Goal: Task Accomplishment & Management: Manage account settings

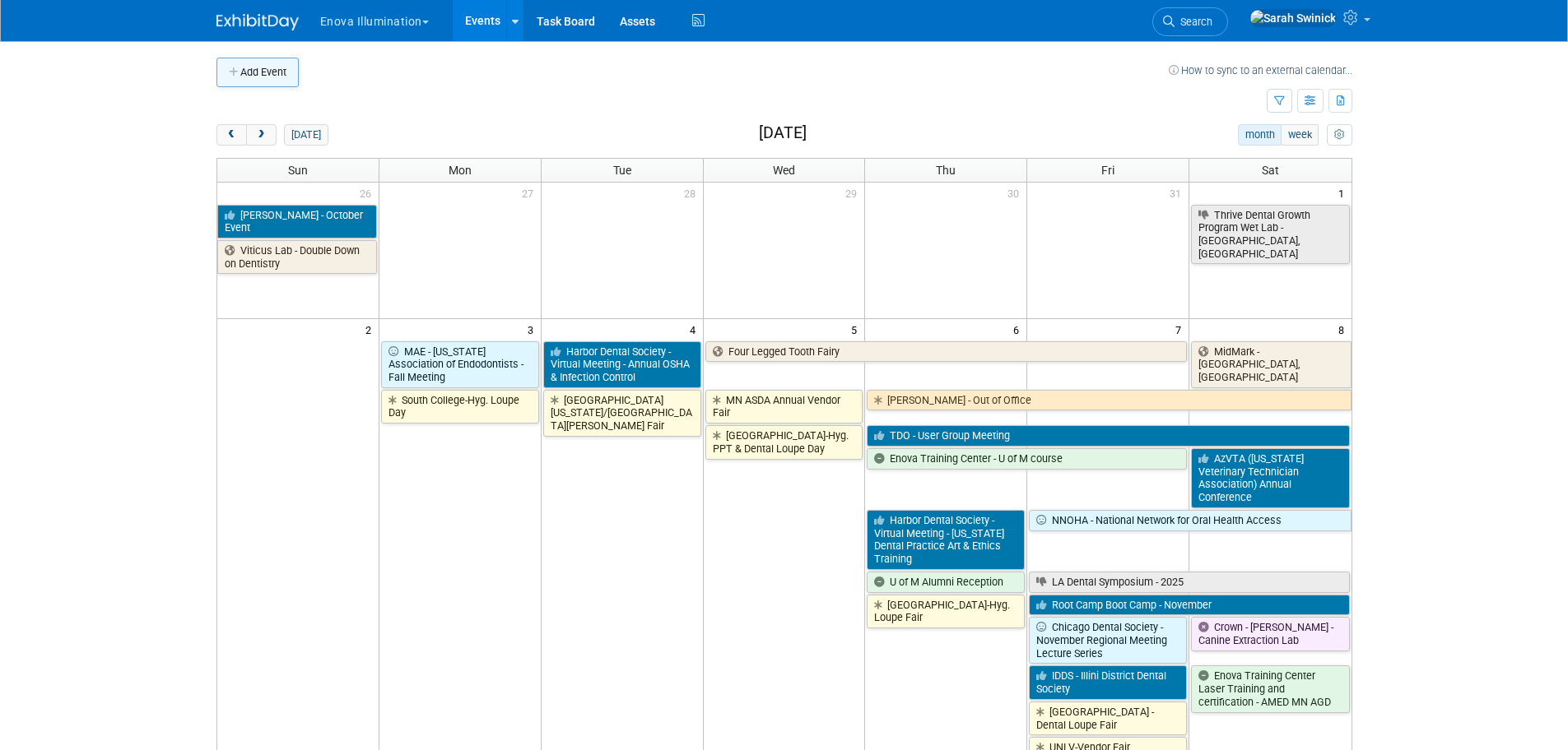
click at [273, 82] on button "Add Event" at bounding box center [258, 72] width 82 height 30
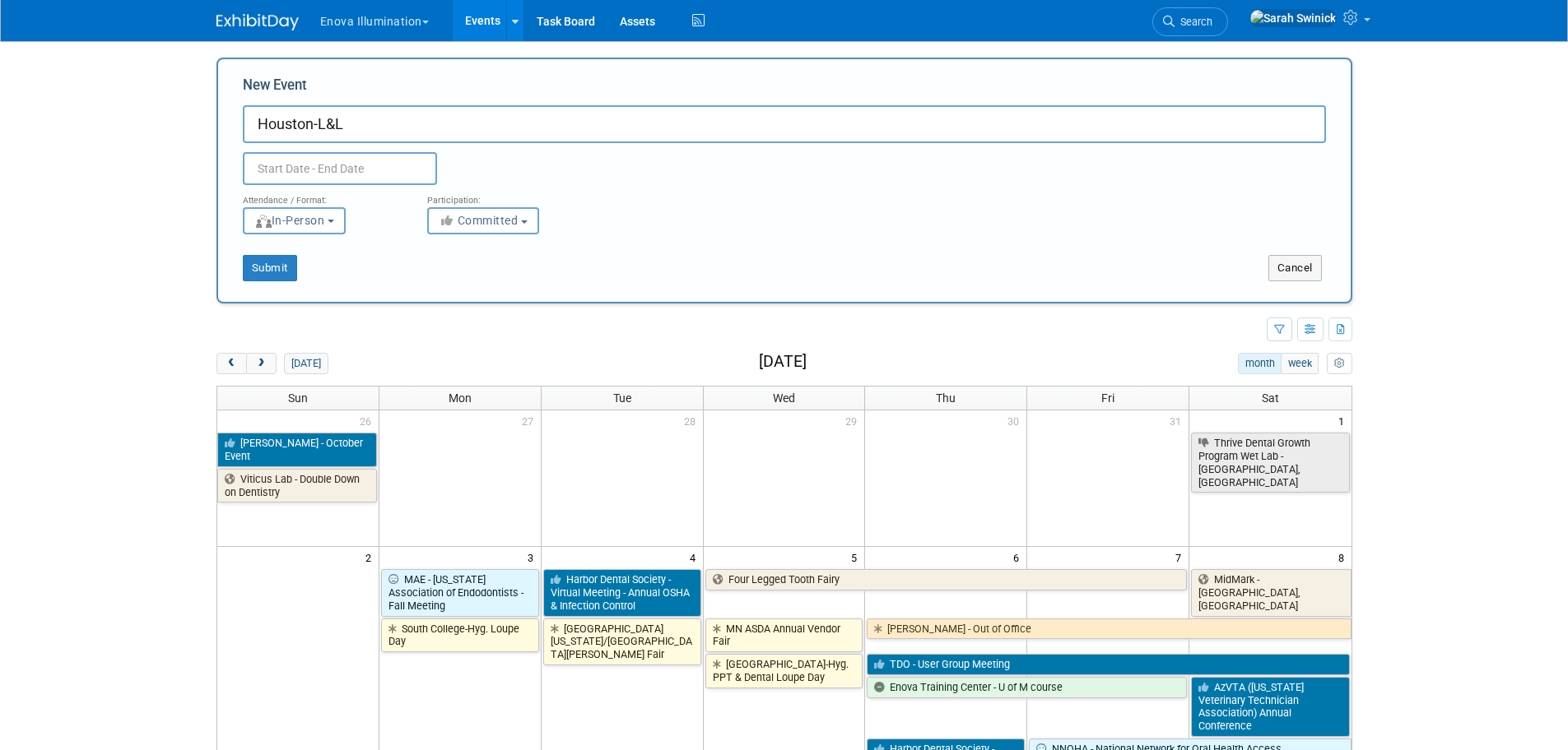
type input "Houston-L&L"
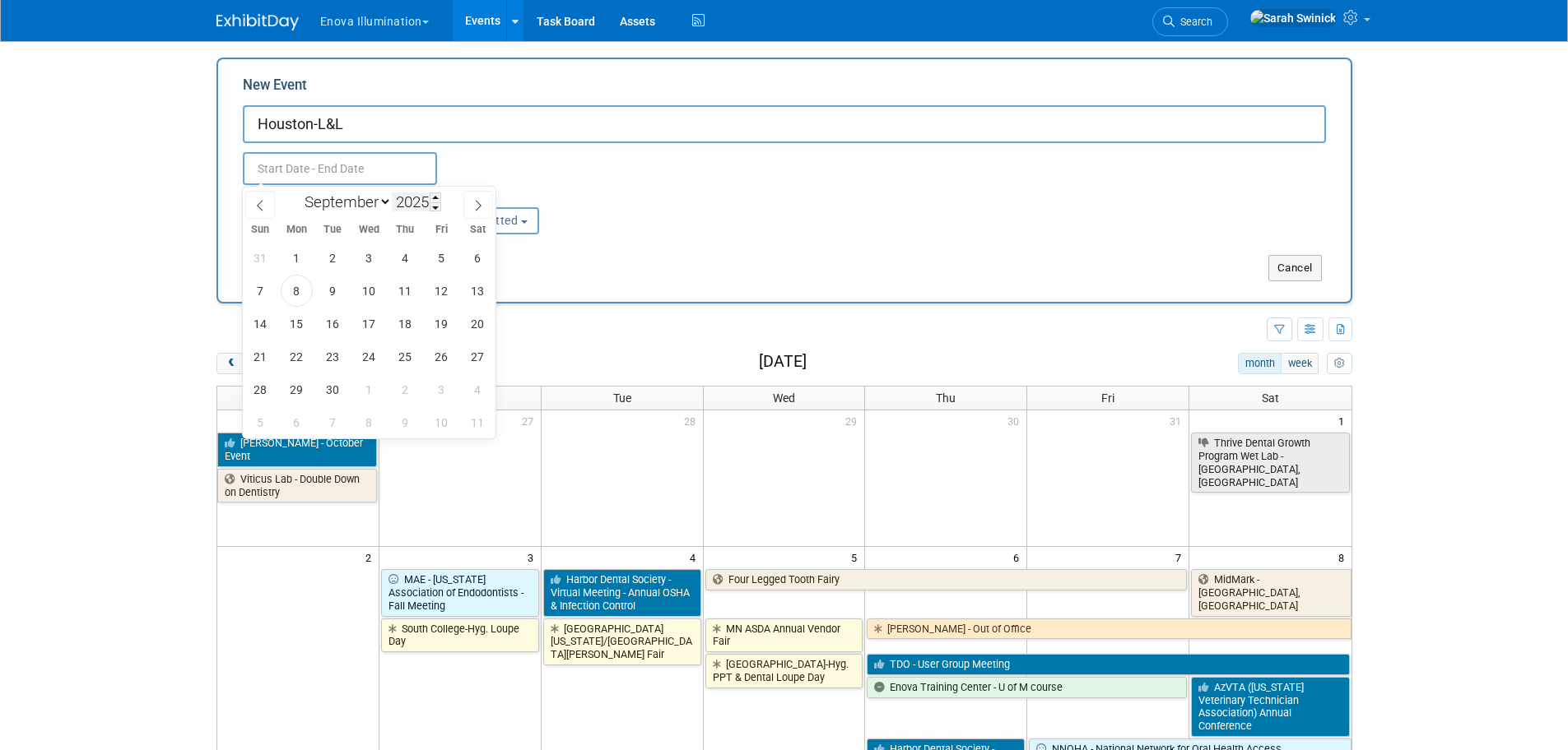
drag, startPoint x: 403, startPoint y: 169, endPoint x: 392, endPoint y: 195, distance: 28.2
click at [403, 170] on input "text" at bounding box center [340, 169] width 194 height 33
click at [362, 206] on select "January February March April May June July August September October November De…" at bounding box center [344, 203] width 94 height 21
select select "9"
click at [297, 192] on select "January February March April May June July August September October November De…" at bounding box center [344, 203] width 94 height 21
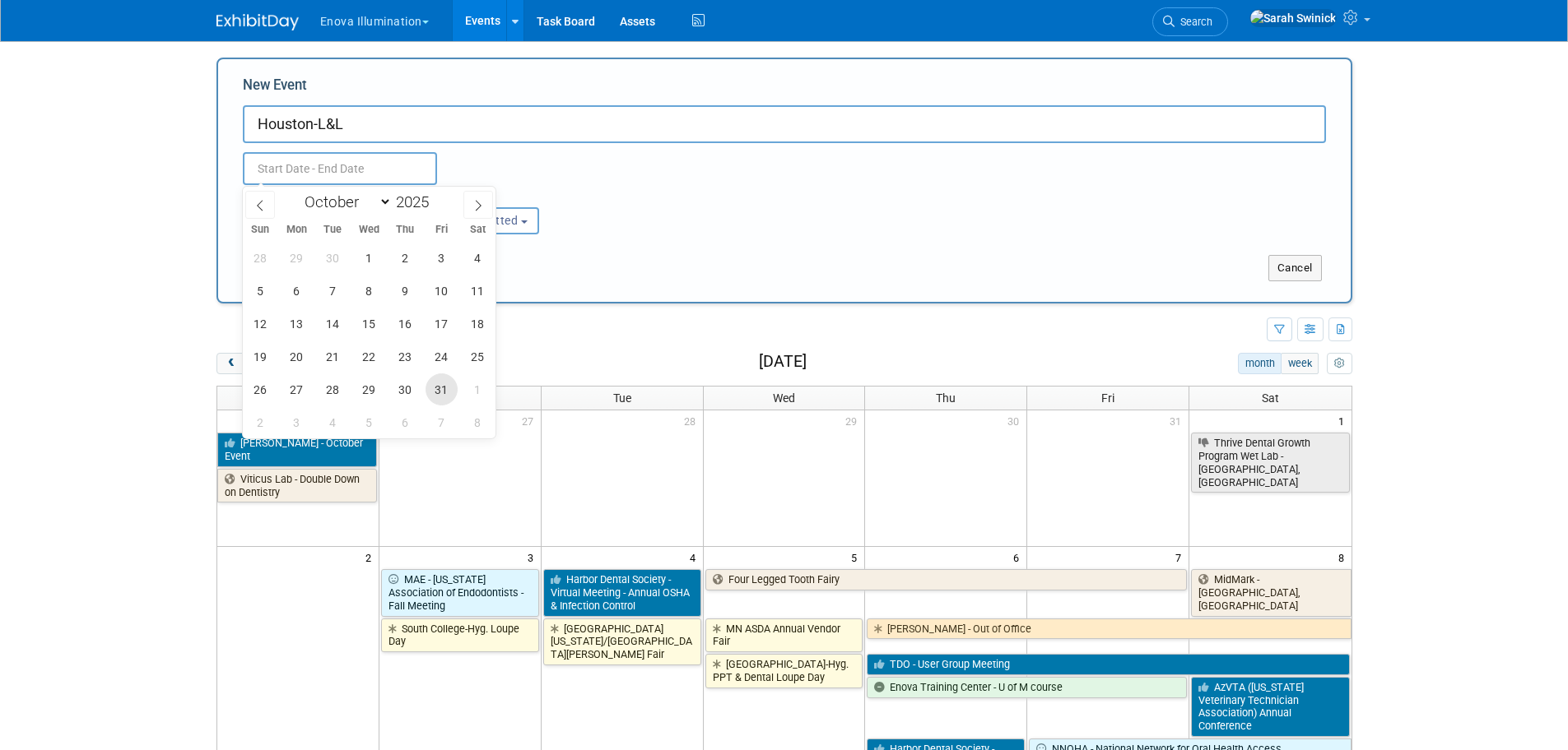
click at [433, 395] on span "31" at bounding box center [441, 389] width 32 height 32
type input "Oct 31, 2025 to Oct 31, 2025"
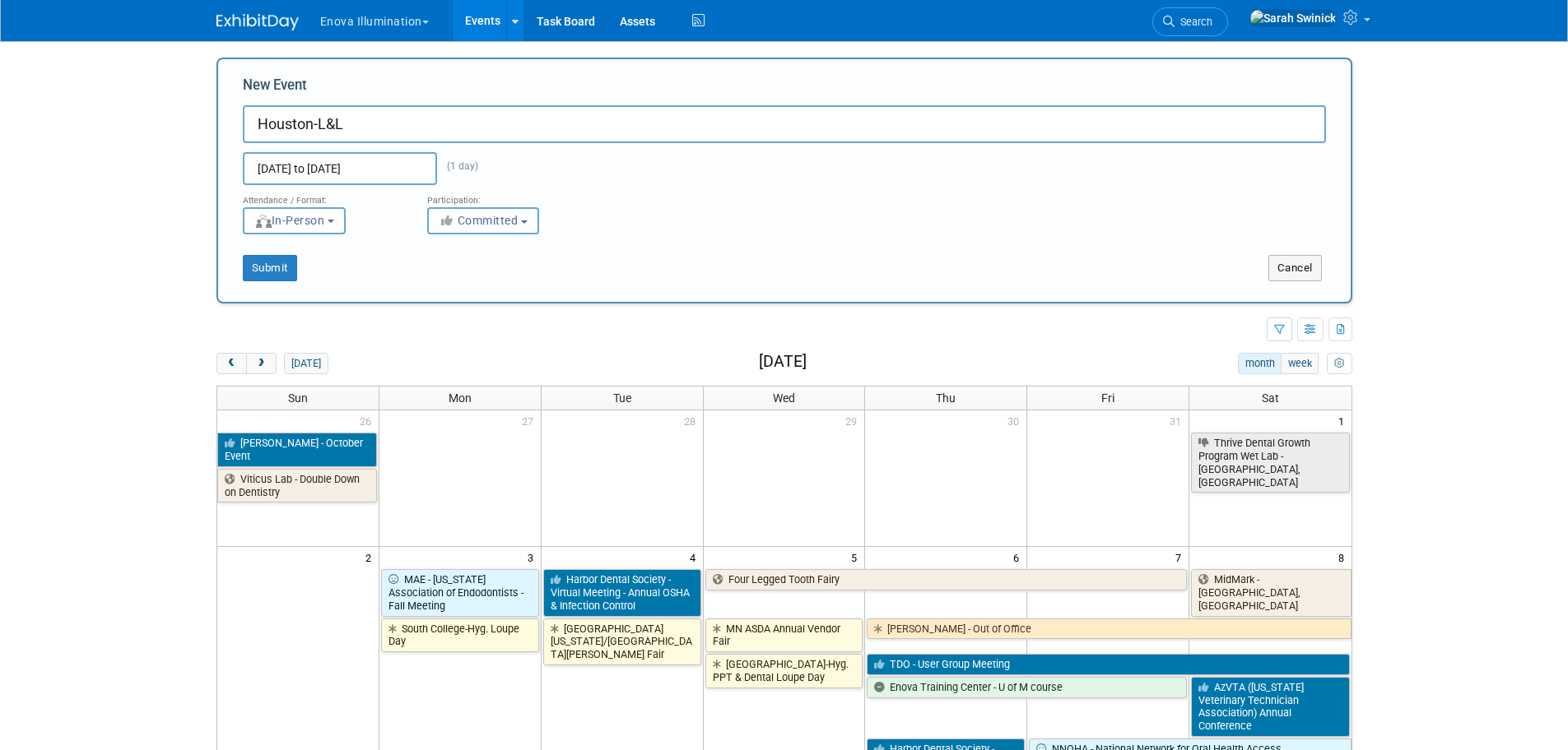
click at [510, 215] on span "Committed" at bounding box center [478, 220] width 79 height 13
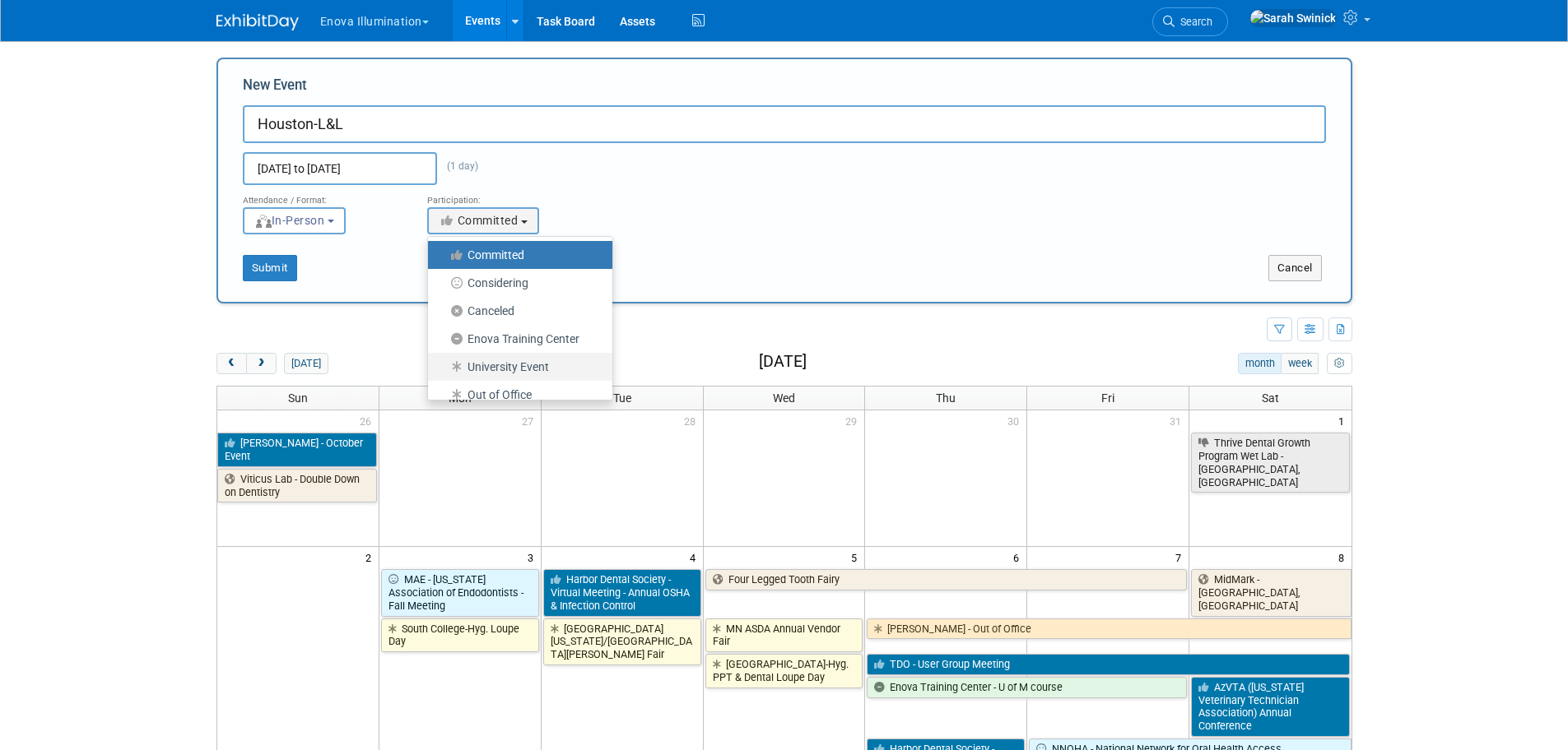
drag, startPoint x: 500, startPoint y: 361, endPoint x: 463, endPoint y: 347, distance: 39.6
click at [499, 361] on label "University Event" at bounding box center [515, 367] width 160 height 21
click at [443, 362] on input "University Event" at bounding box center [438, 368] width 10 height 10
select select "103"
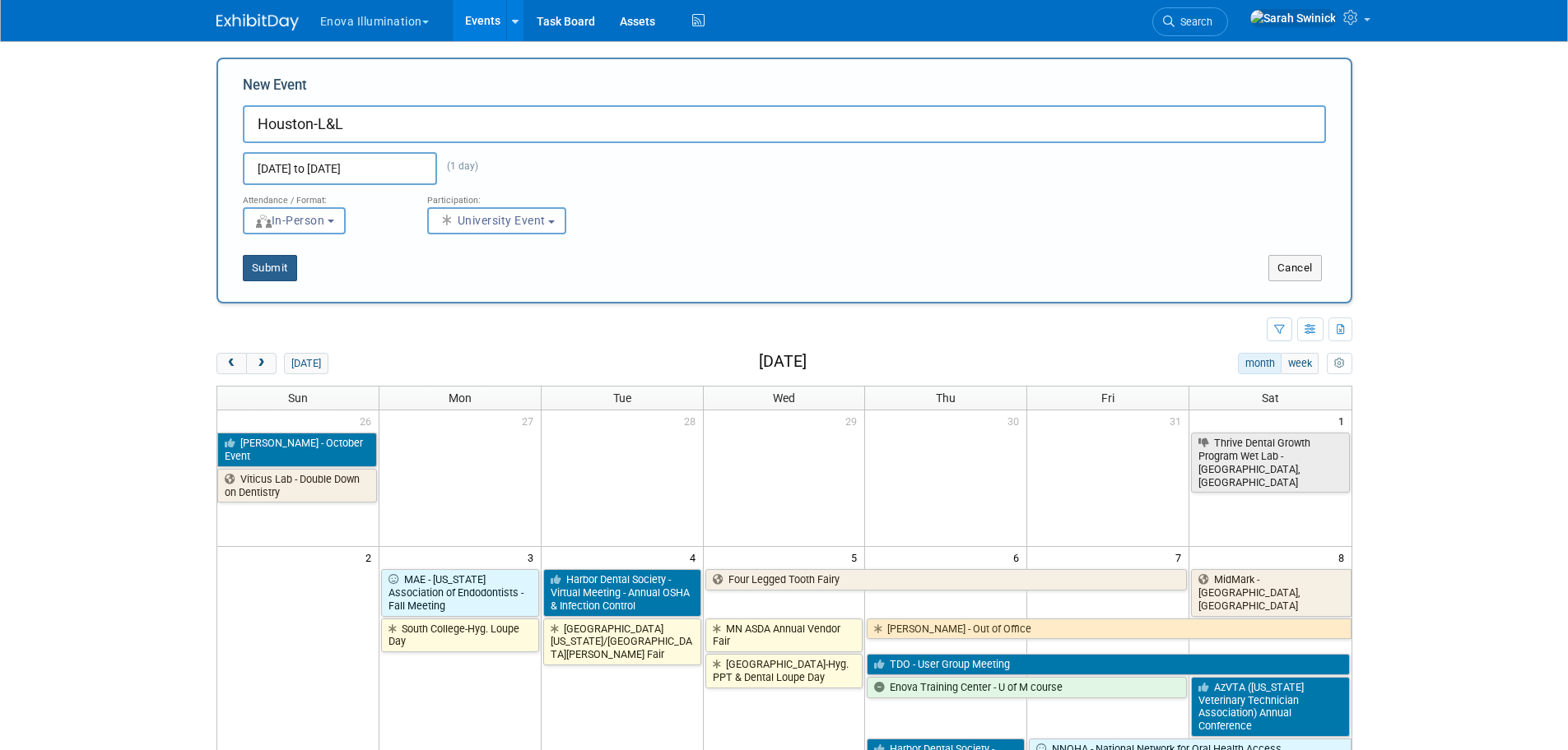
click at [289, 262] on button "Submit" at bounding box center [270, 268] width 54 height 26
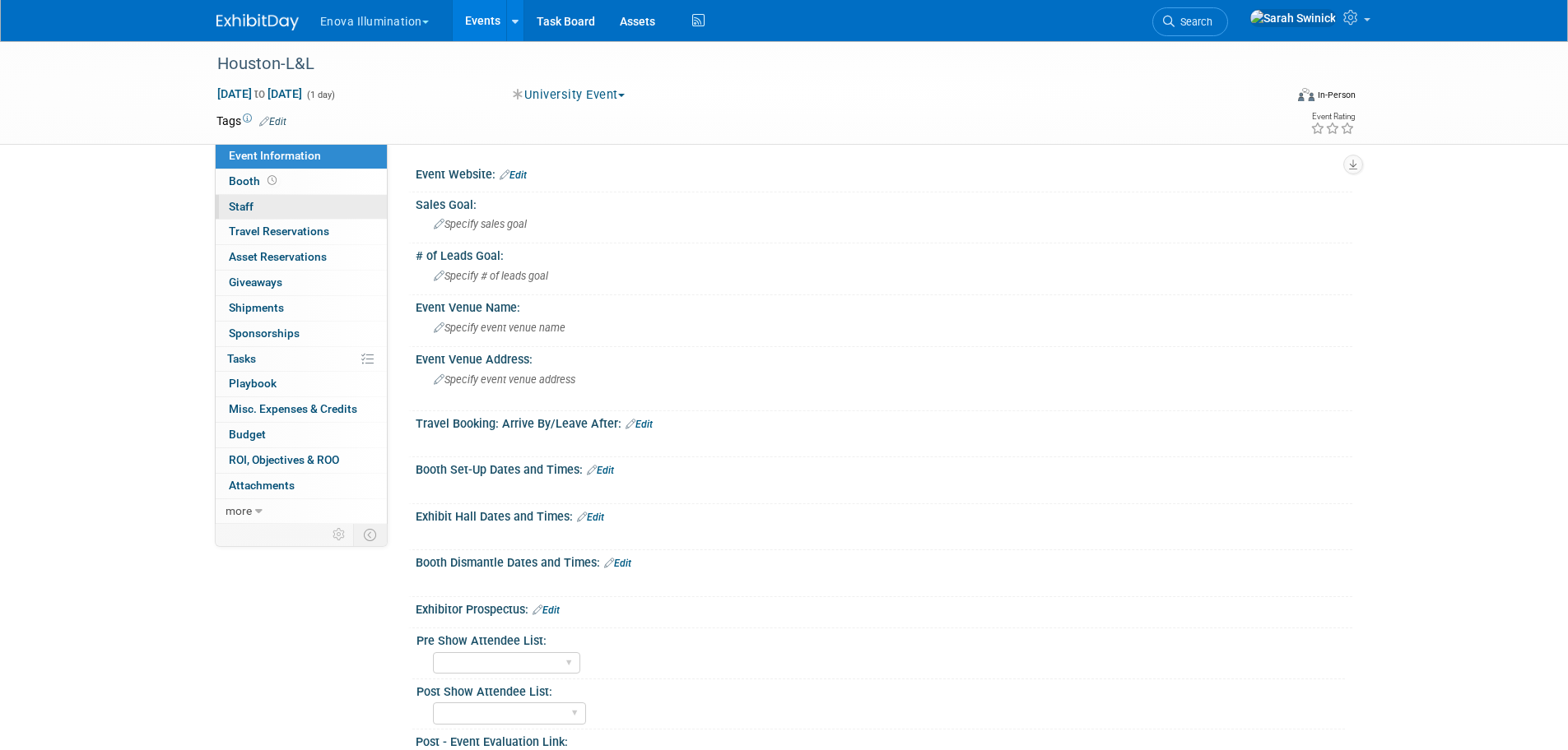
drag, startPoint x: 271, startPoint y: 201, endPoint x: 321, endPoint y: 202, distance: 50.0
click at [271, 202] on link "0 Staff 0" at bounding box center [301, 207] width 171 height 24
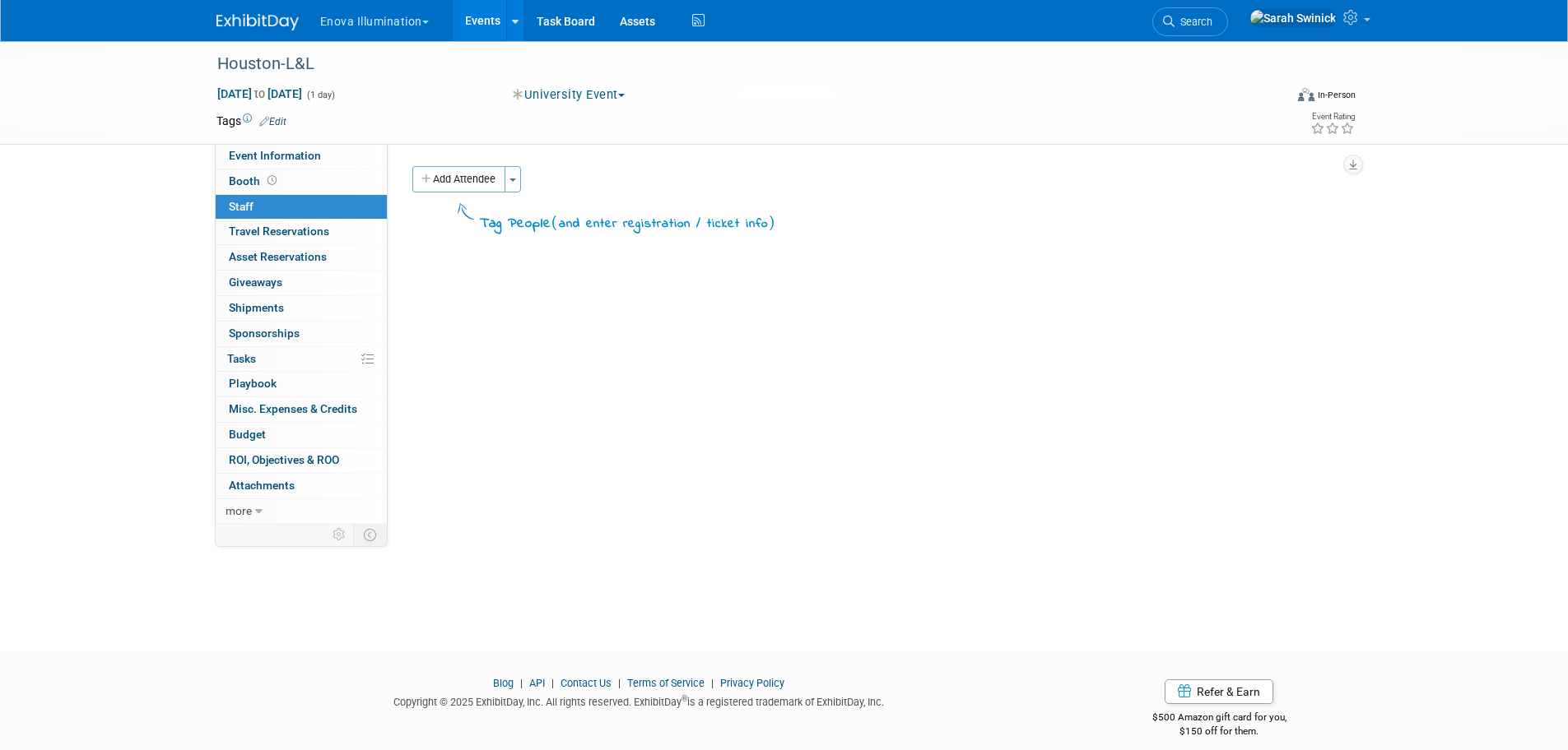
click at [467, 183] on button "Add Attendee" at bounding box center [459, 179] width 93 height 26
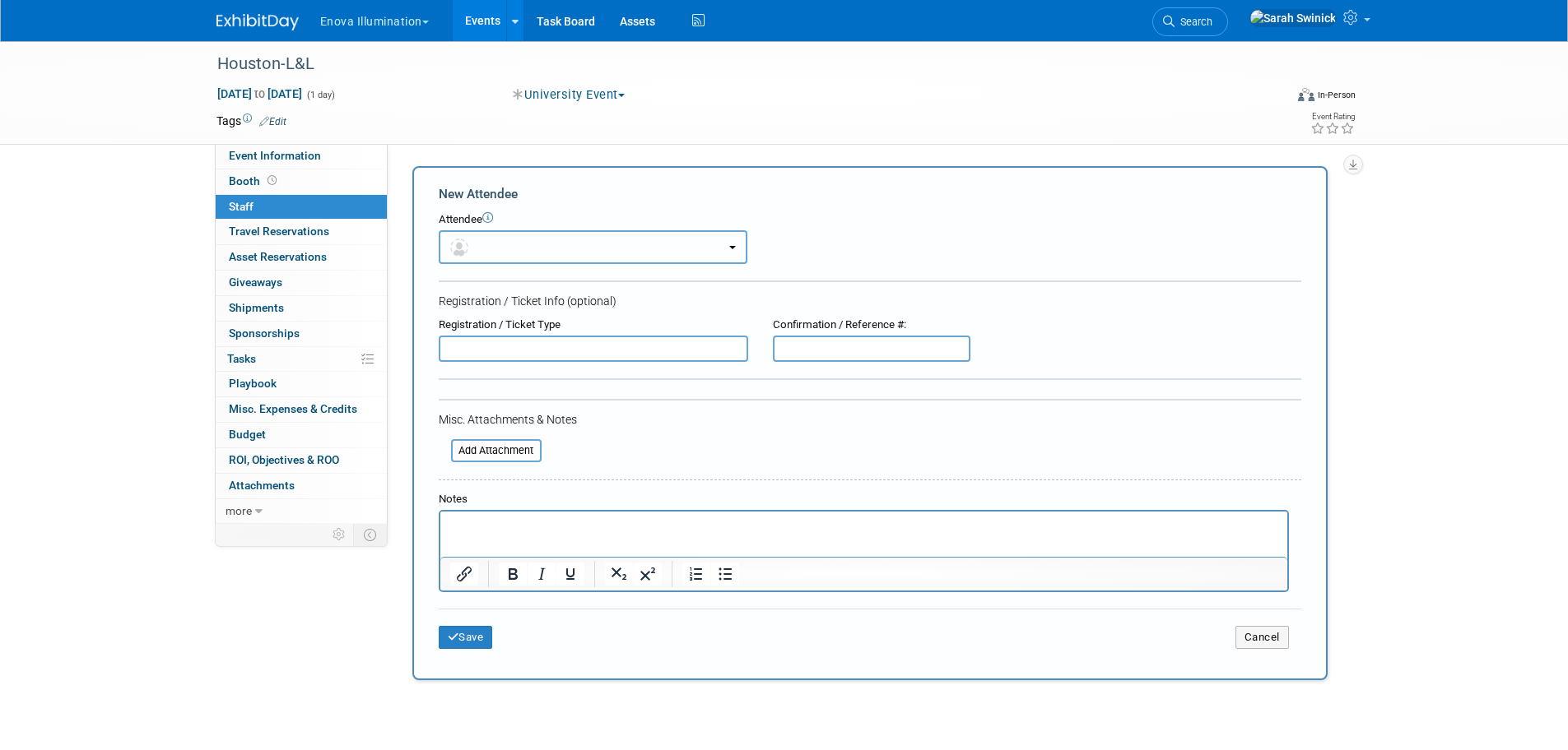
click at [486, 251] on button "button" at bounding box center [592, 247] width 308 height 34
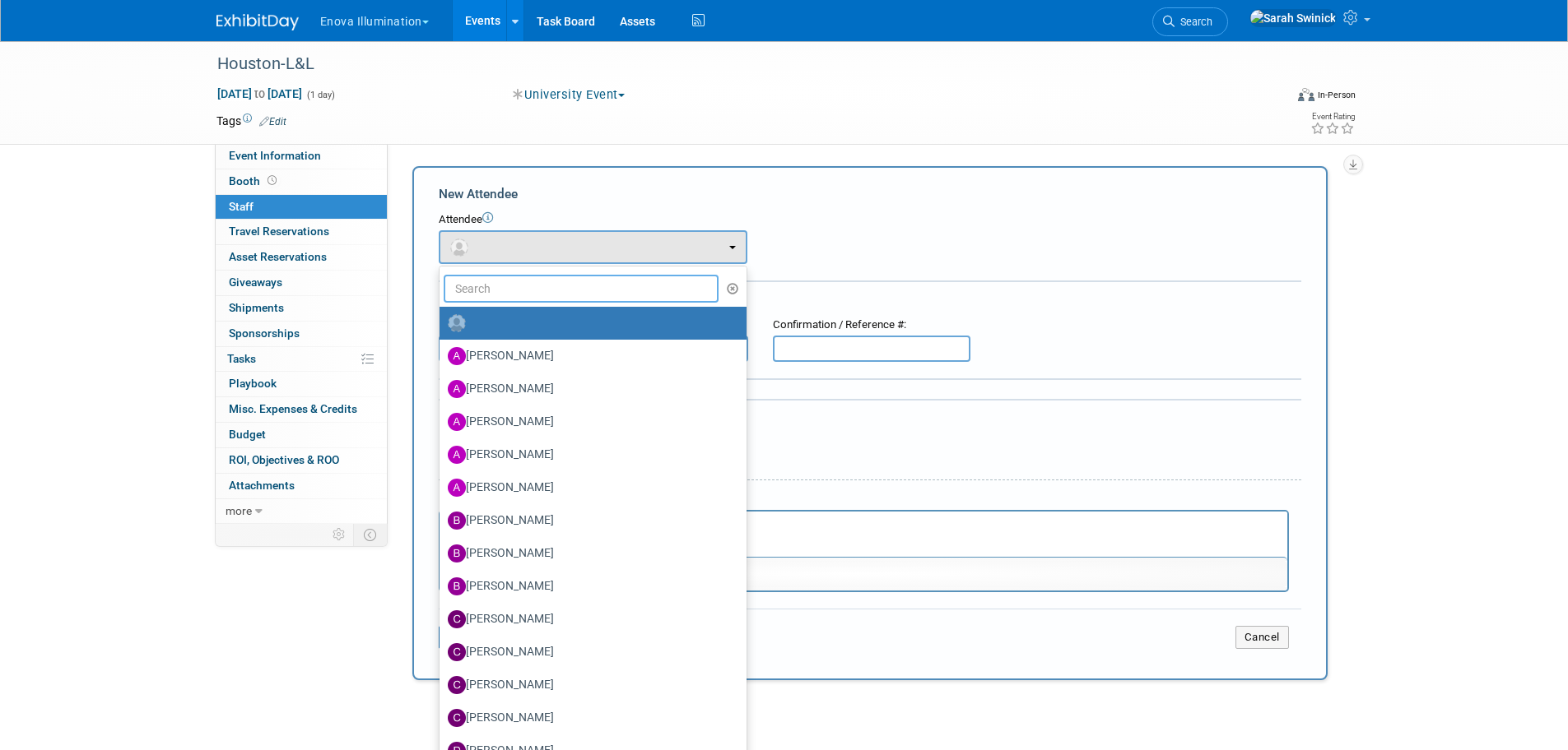
click at [502, 292] on input "text" at bounding box center [582, 289] width 276 height 28
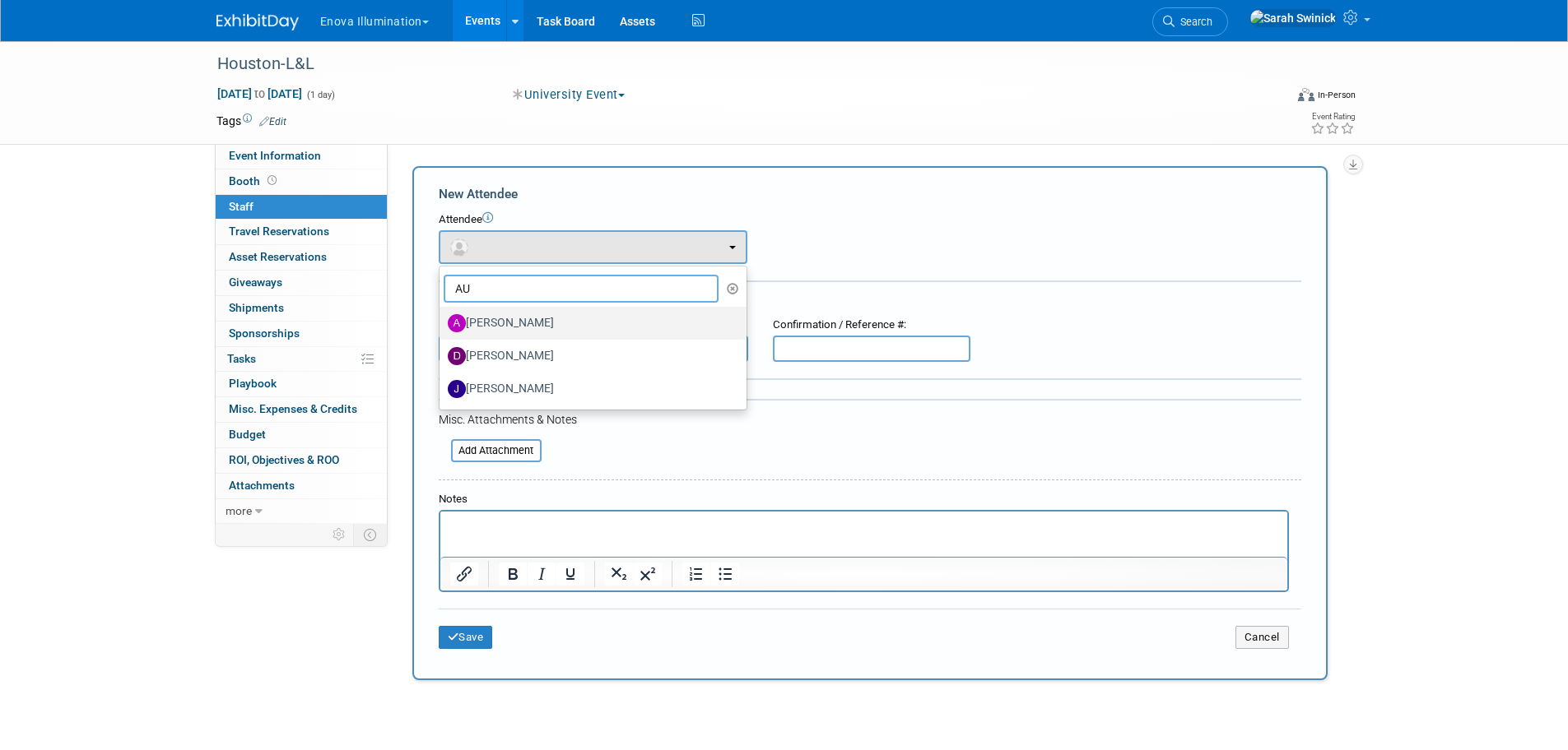
type input "AU"
drag, startPoint x: 494, startPoint y: 315, endPoint x: 483, endPoint y: 365, distance: 51.2
click at [494, 314] on label "[PERSON_NAME]" at bounding box center [589, 323] width 282 height 26
click at [442, 316] on input "[PERSON_NAME]" at bounding box center [437, 321] width 10 height 10
select select "41215ed2-db77-46e3-9030-64dc967829e3"
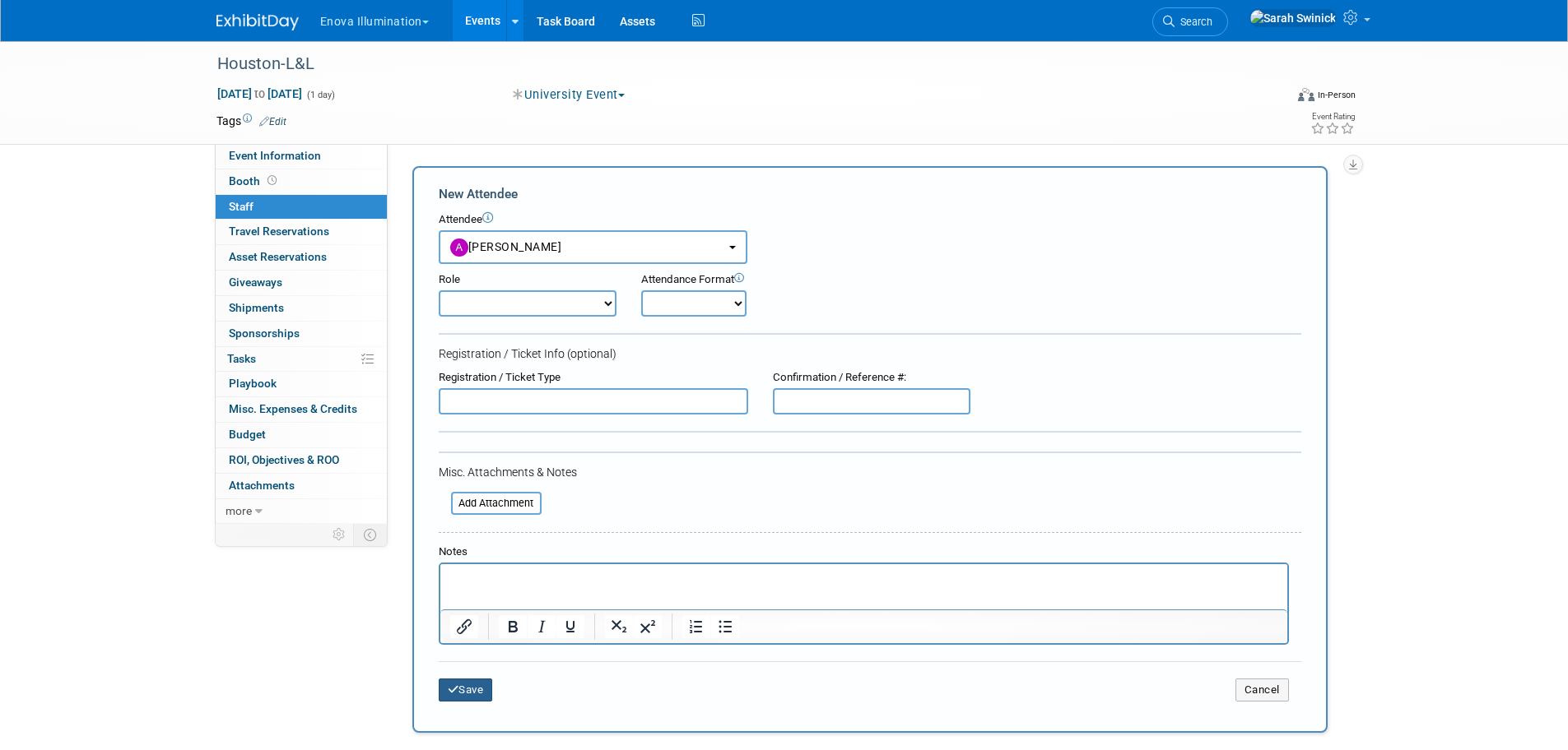
click at [473, 691] on button "Save" at bounding box center [466, 690] width 54 height 23
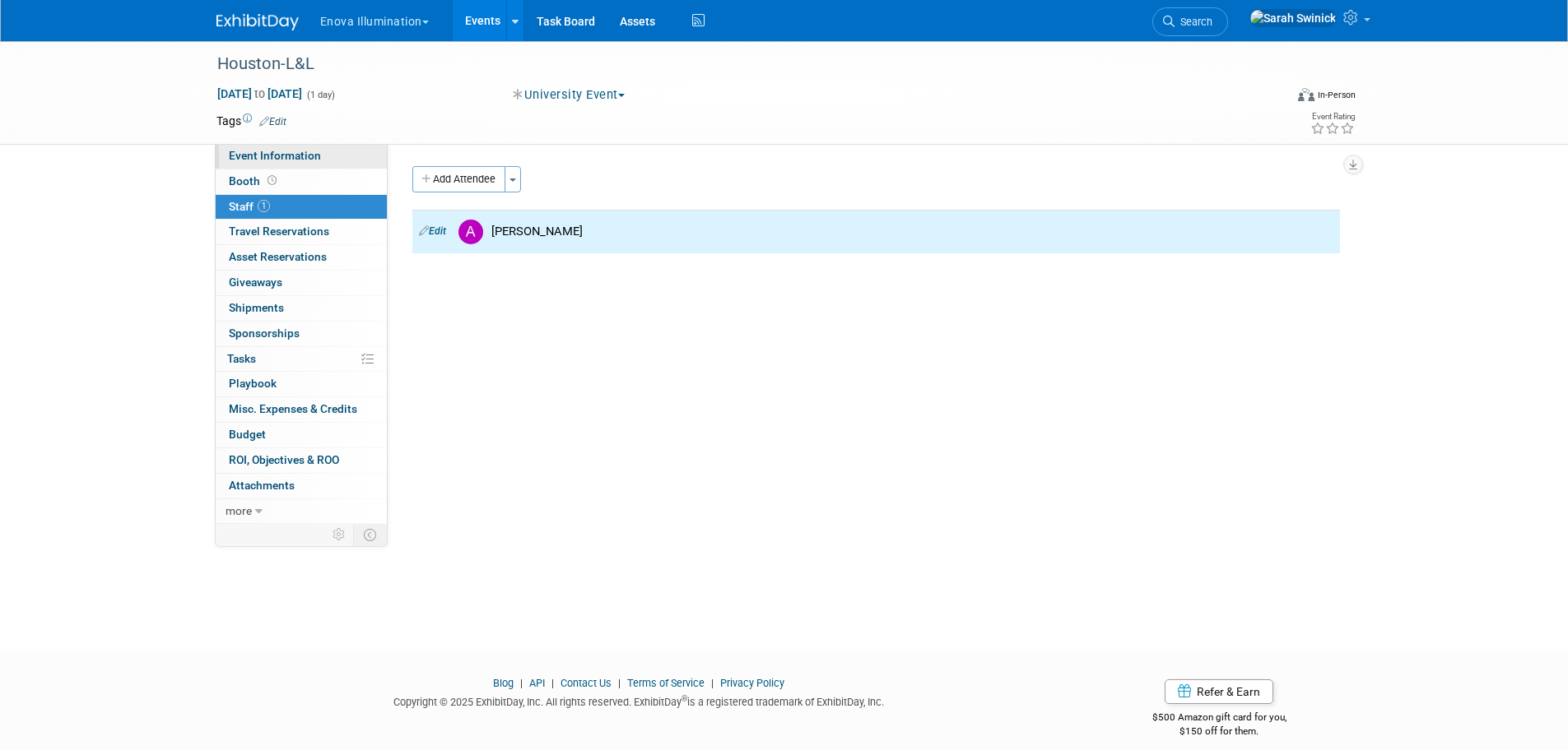
click at [271, 156] on span "Event Information" at bounding box center [275, 155] width 93 height 13
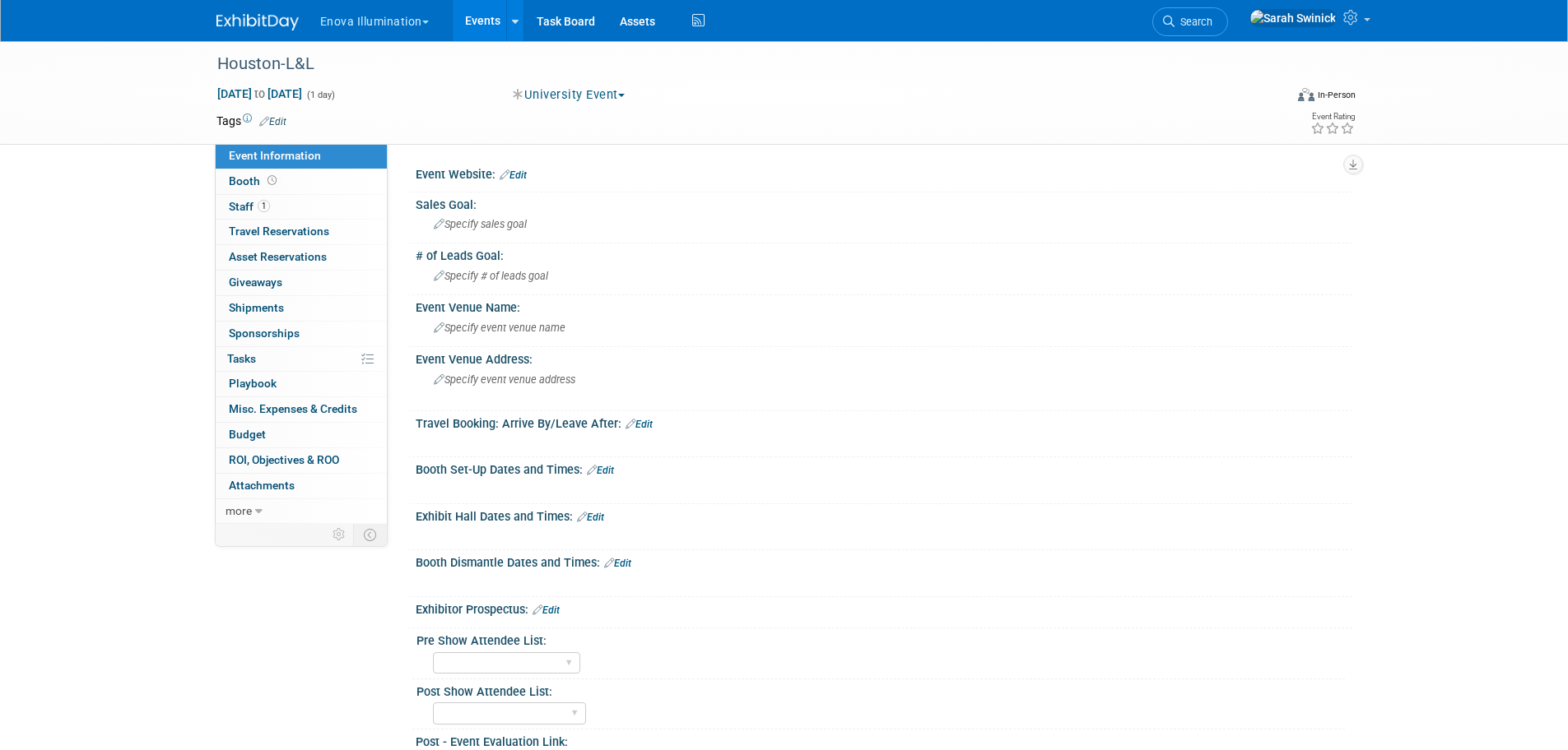
drag, startPoint x: 249, startPoint y: 21, endPoint x: 252, endPoint y: 29, distance: 8.5
click at [249, 21] on img at bounding box center [258, 22] width 82 height 17
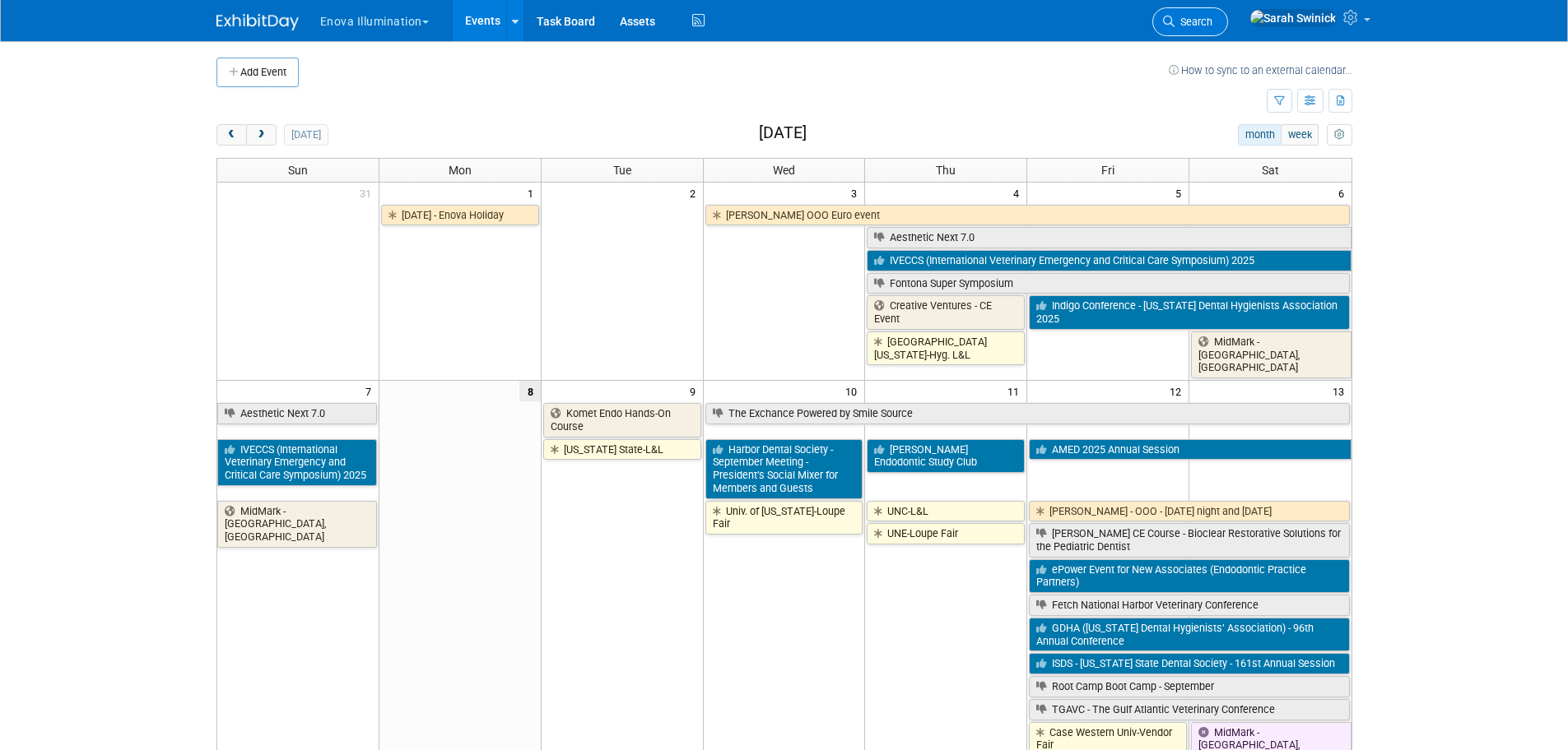
click at [1228, 14] on link "Search" at bounding box center [1190, 21] width 76 height 29
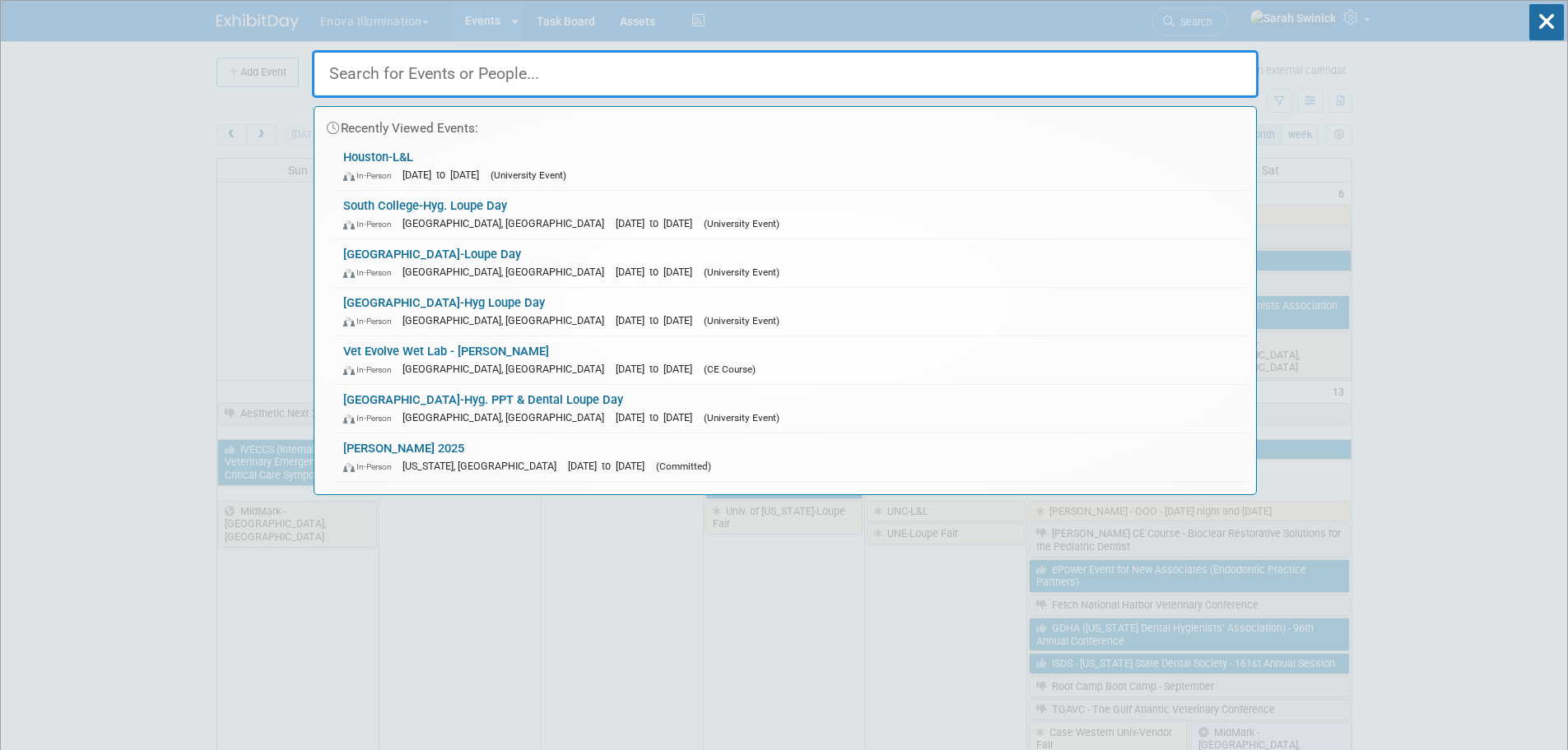
type input "J"
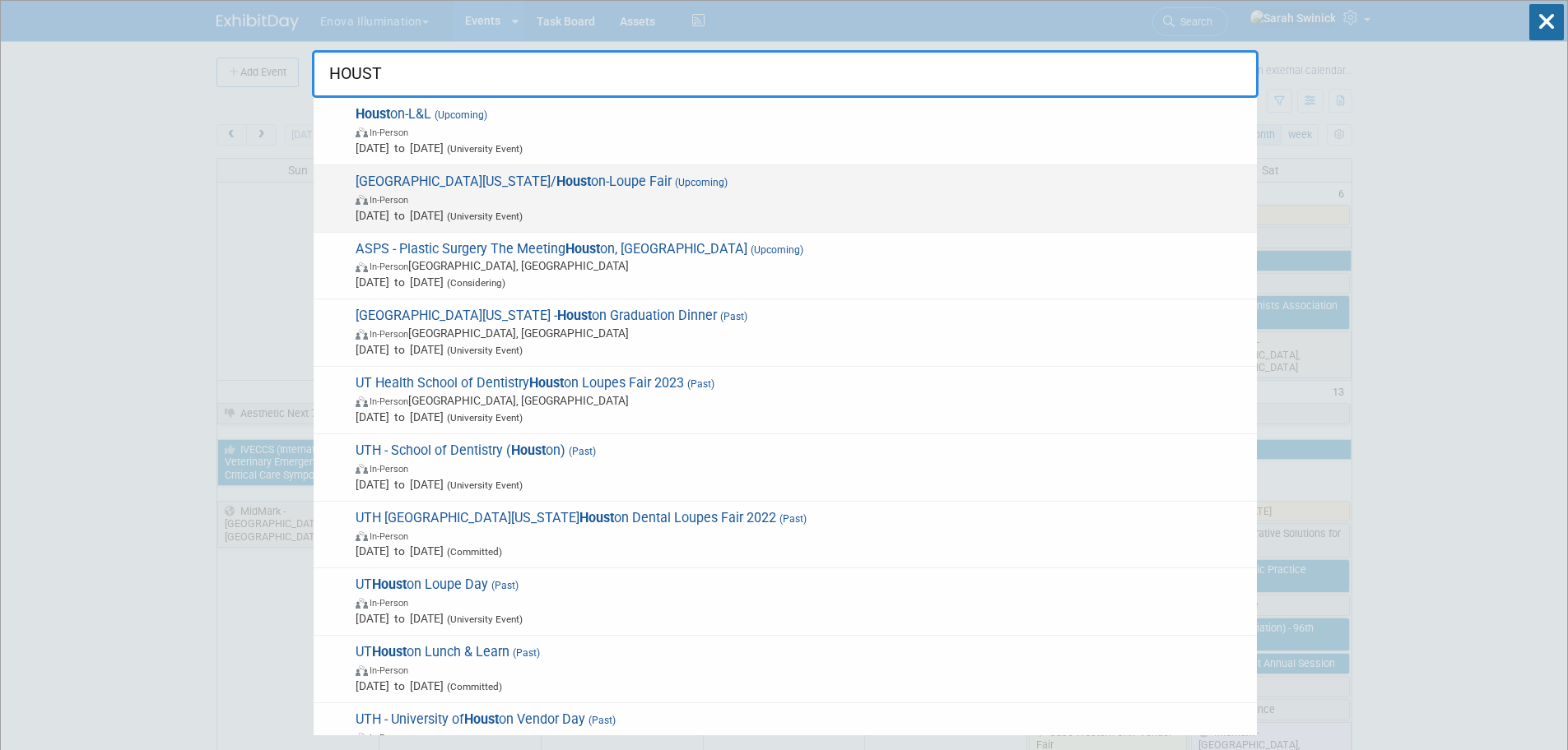
type input "HOUST"
click at [374, 185] on span "Univ of Texas/ Houst on-Loupe Fair (Upcoming) In-Person Nov 4, 2025 to Nov 4, 2…" at bounding box center [799, 198] width 898 height 50
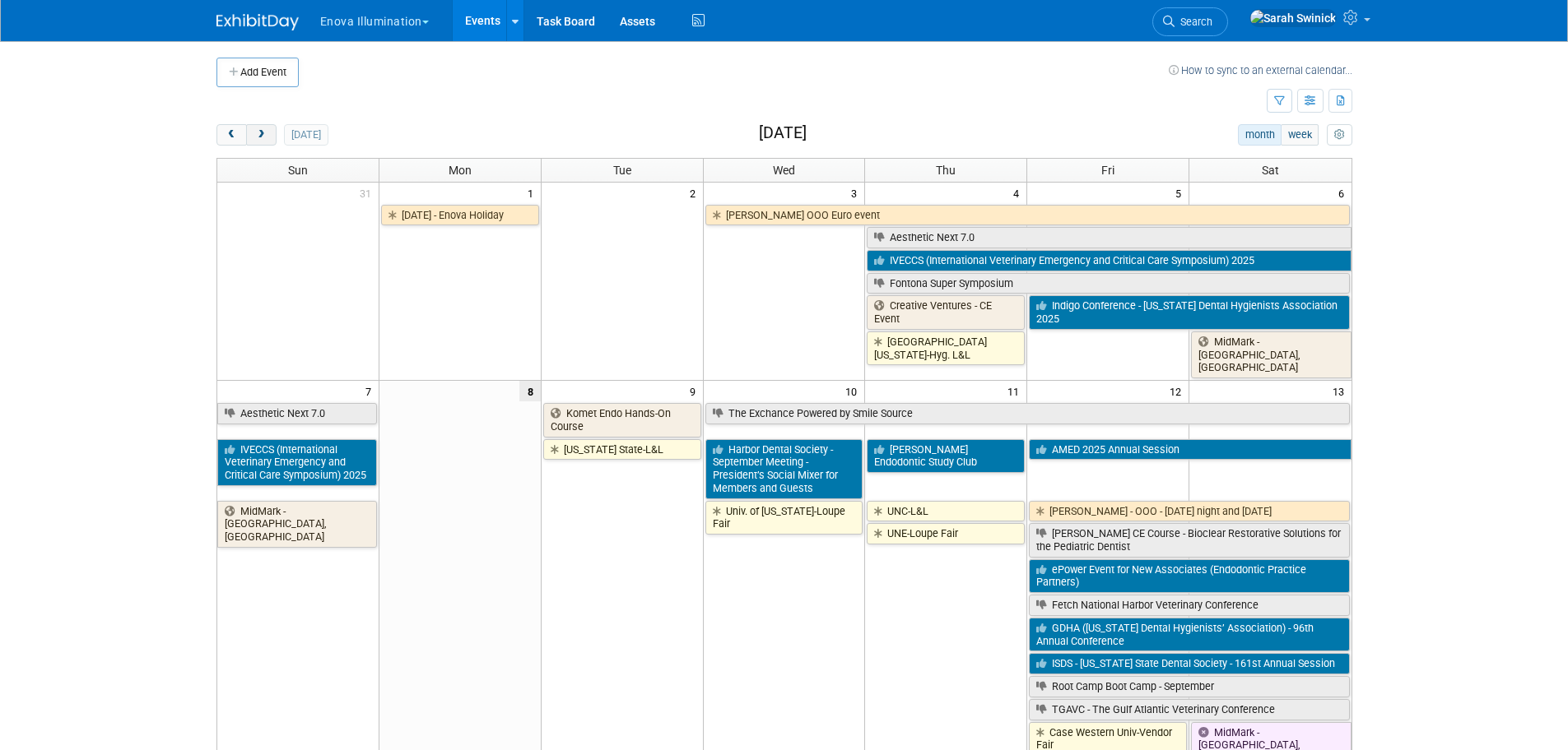
click at [267, 133] on button "next" at bounding box center [261, 134] width 31 height 21
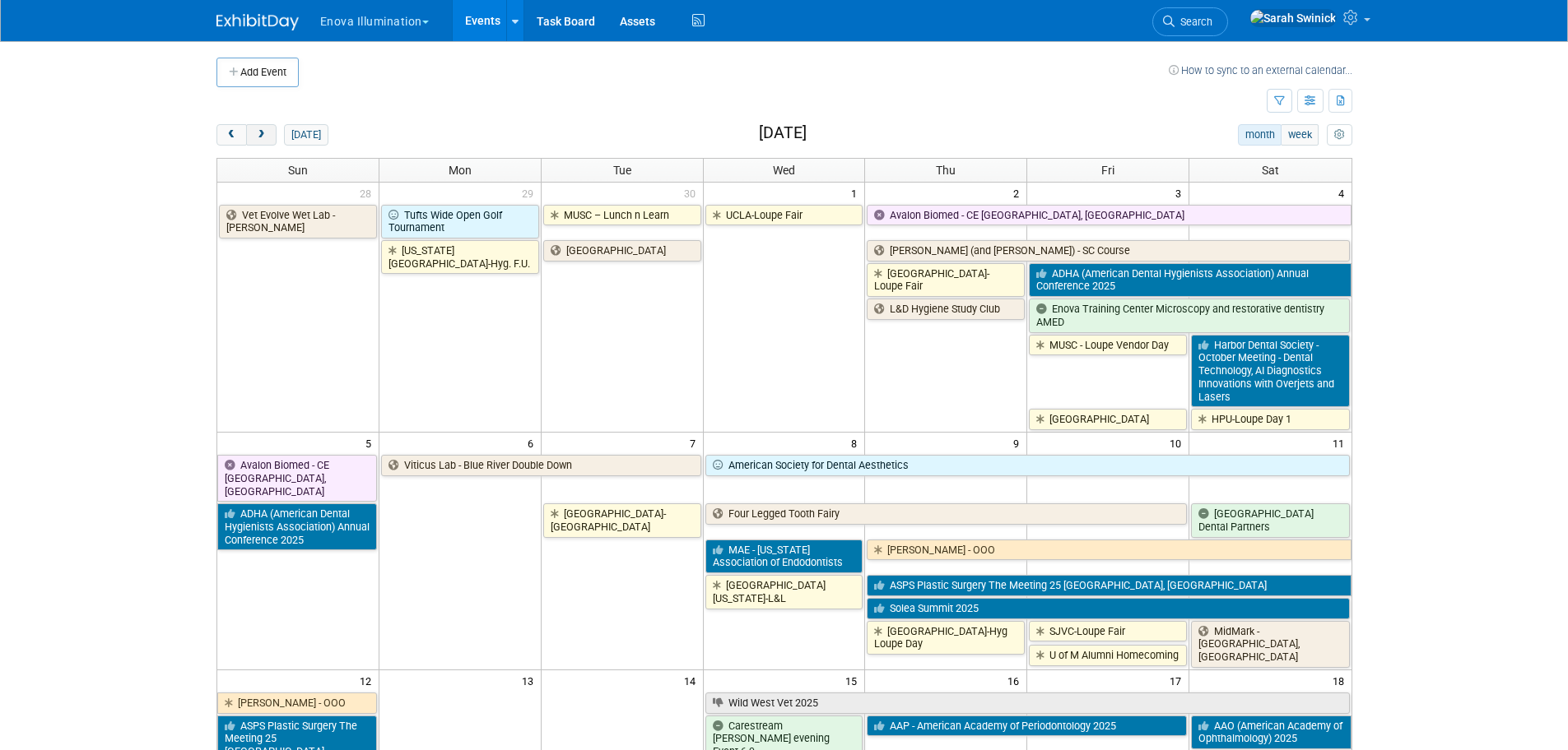
click at [267, 132] on button "next" at bounding box center [261, 134] width 31 height 21
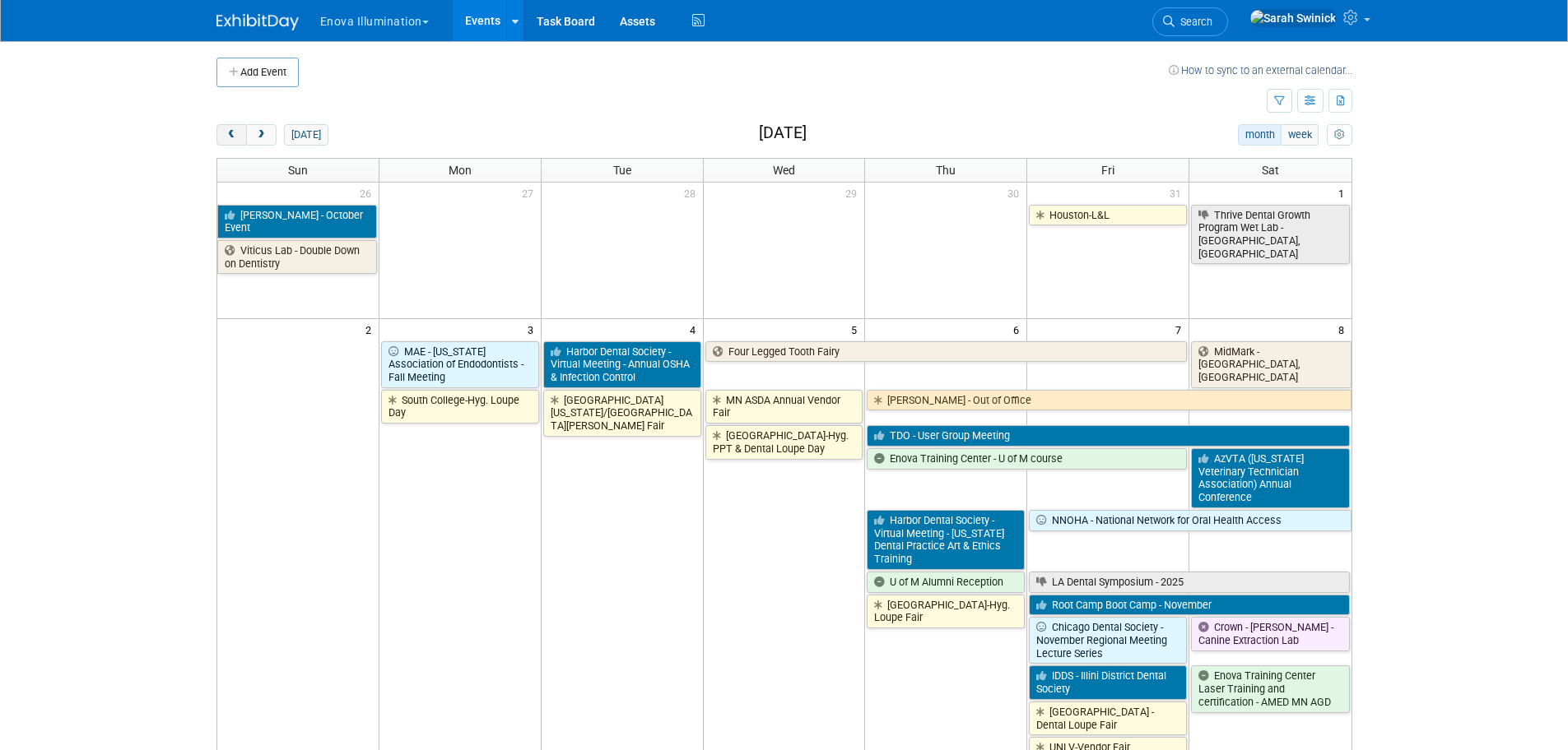
click at [224, 125] on button "prev" at bounding box center [231, 134] width 31 height 21
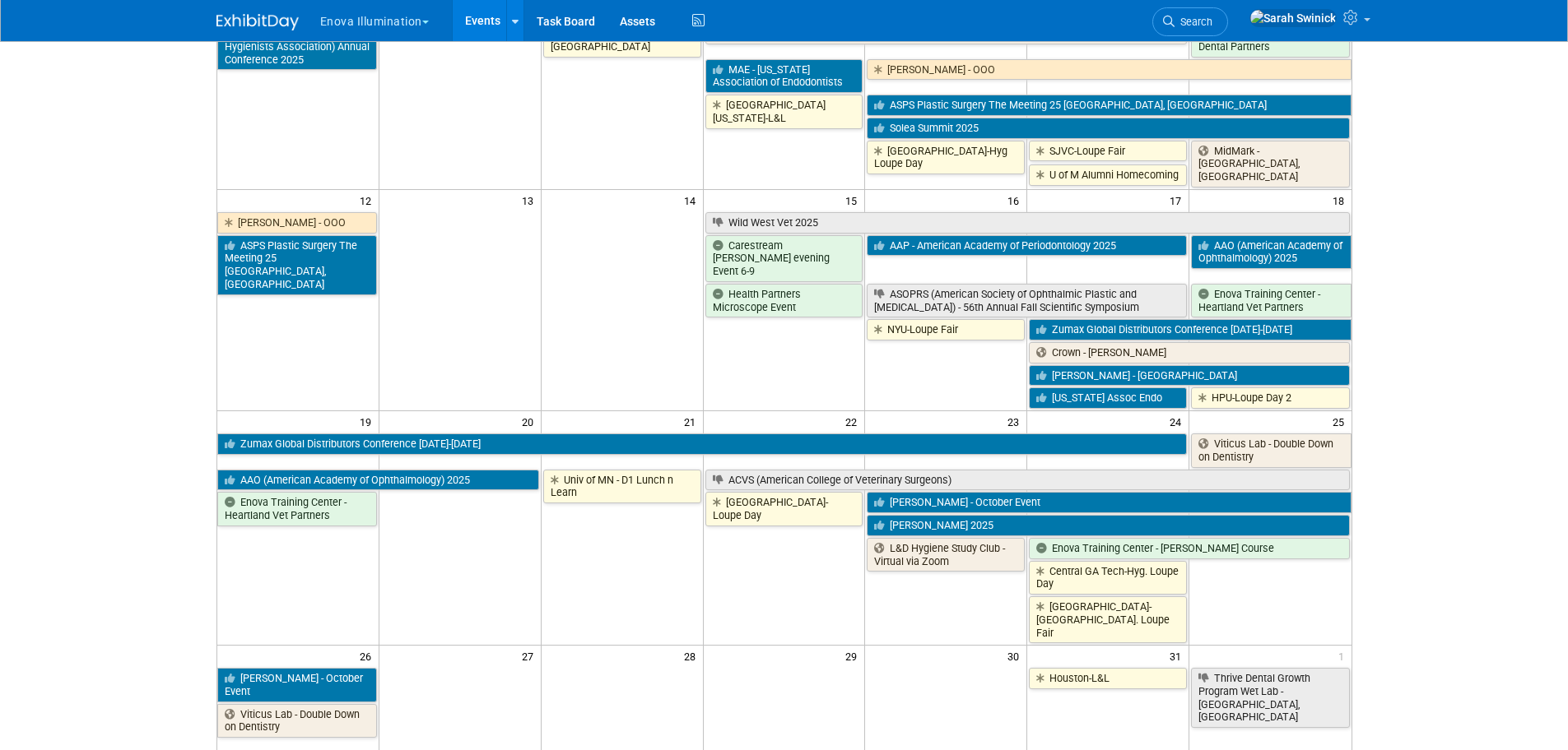
scroll to position [740, 0]
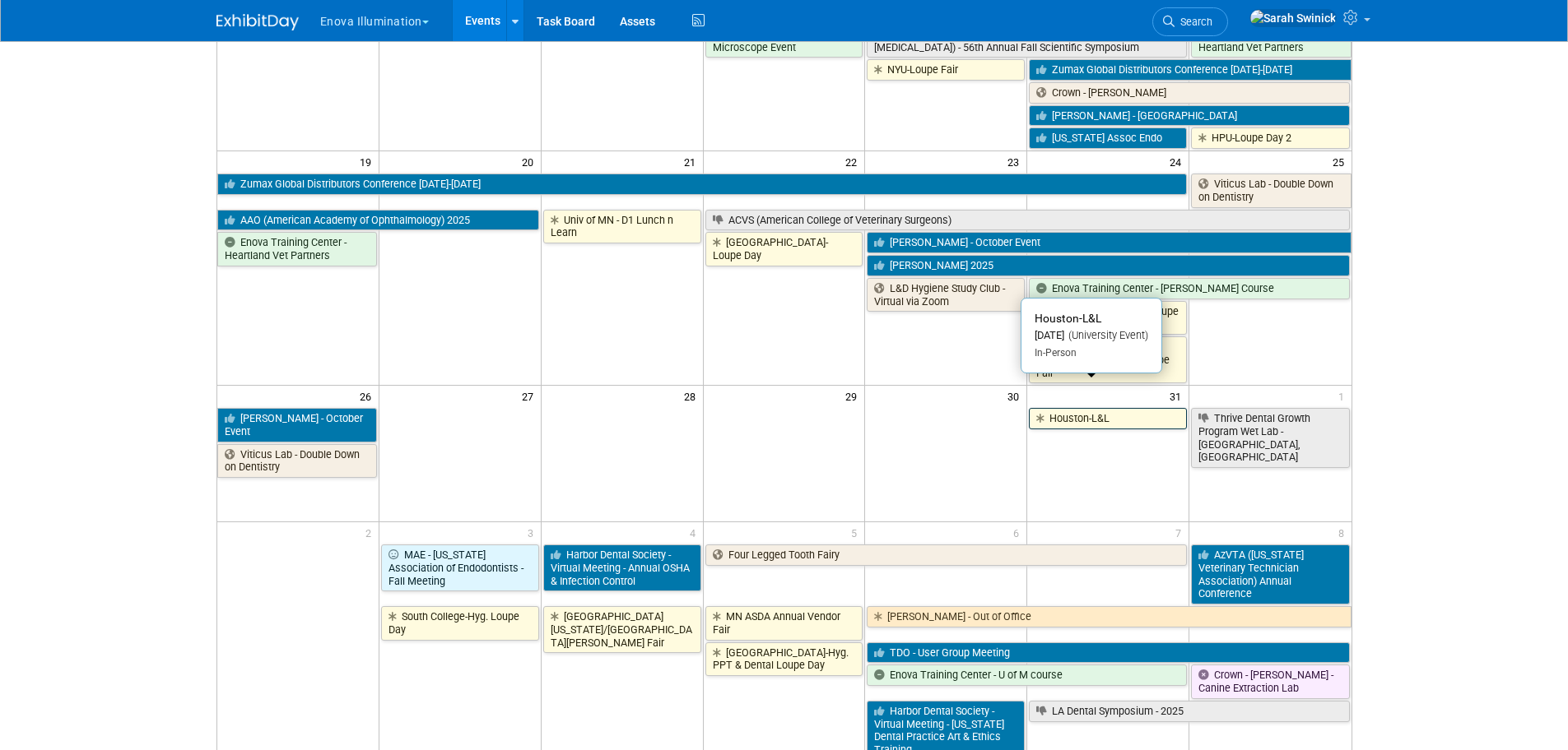
click at [1069, 408] on link "Houston-L&L" at bounding box center [1108, 418] width 158 height 21
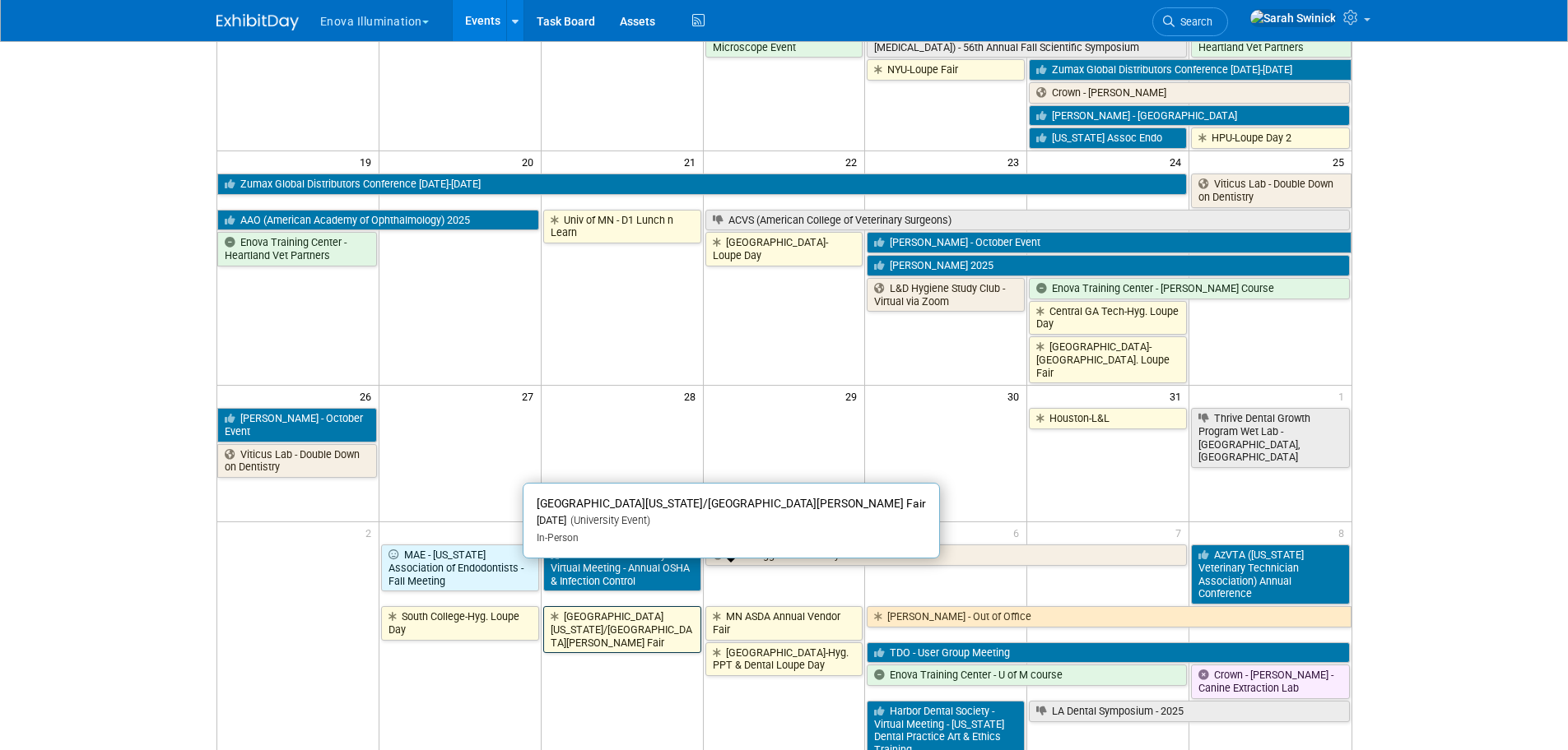
click at [591, 606] on link "[GEOGRAPHIC_DATA][US_STATE]/[GEOGRAPHIC_DATA][PERSON_NAME] Fair" at bounding box center [622, 630] width 158 height 47
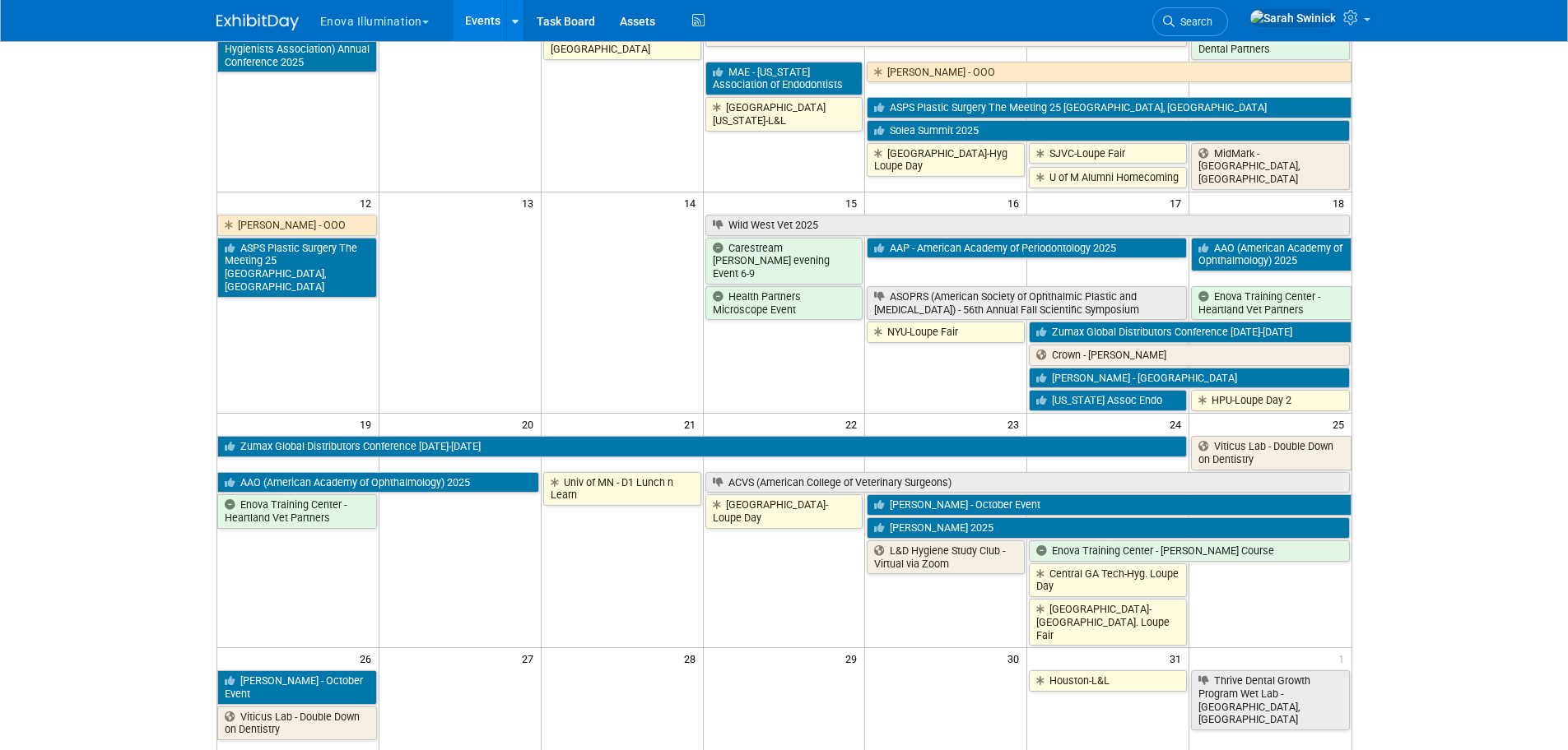
scroll to position [658, 0]
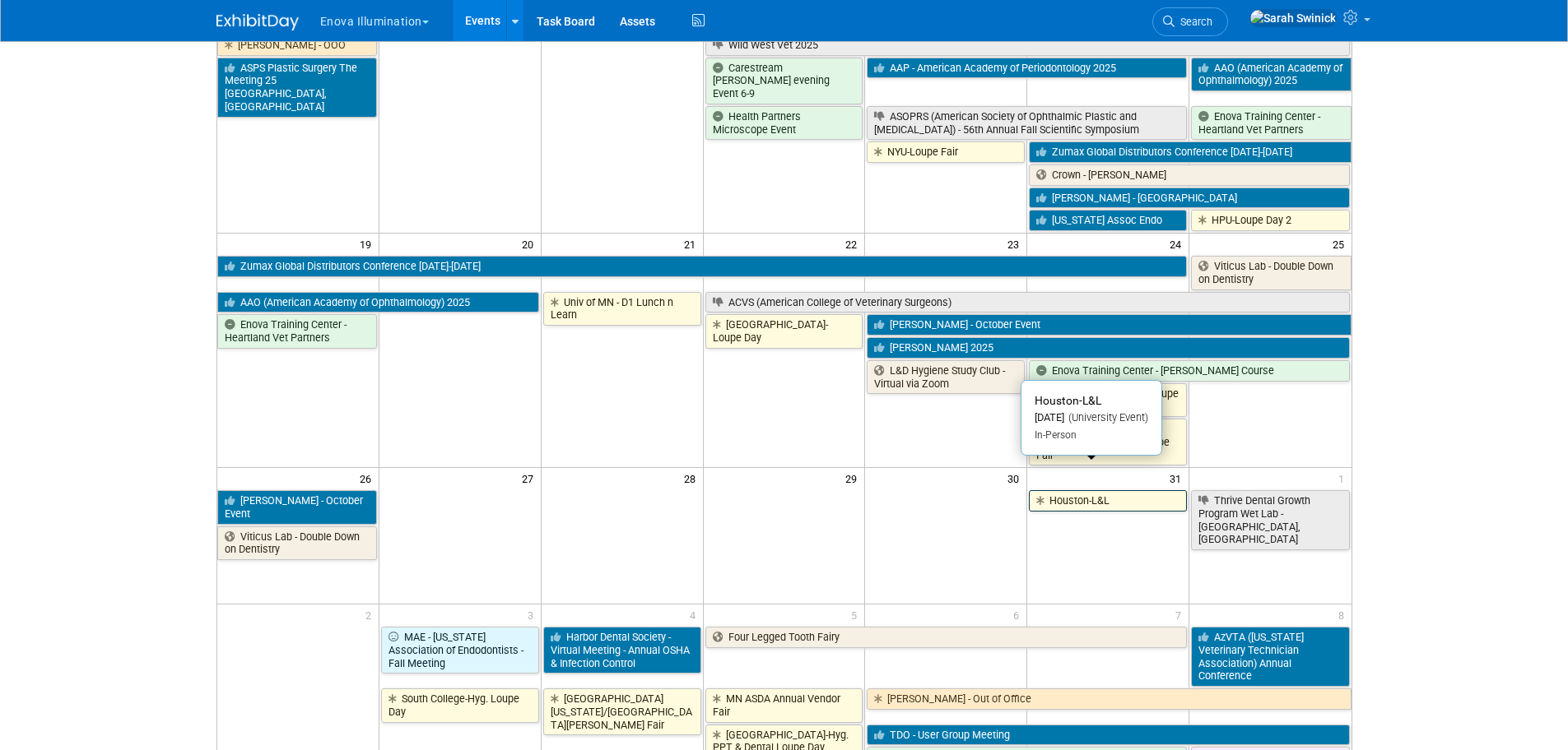
click at [1081, 491] on link "Houston-L&L" at bounding box center [1108, 501] width 158 height 21
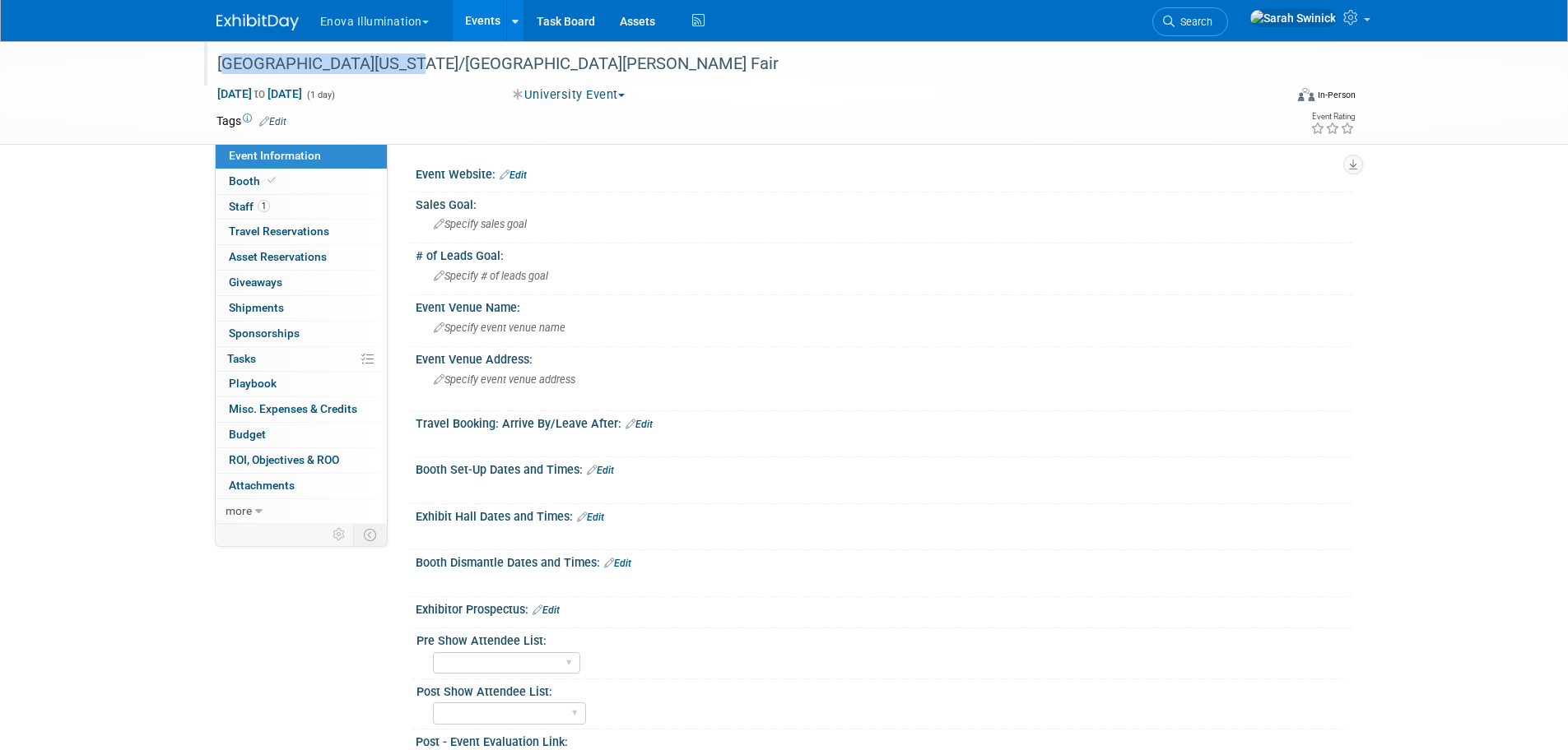
drag, startPoint x: 390, startPoint y: 62, endPoint x: 221, endPoint y: 52, distance: 169.3
click at [221, 52] on div "[GEOGRAPHIC_DATA][US_STATE]/[GEOGRAPHIC_DATA][PERSON_NAME] Fair" at bounding box center [735, 65] width 1047 height 30
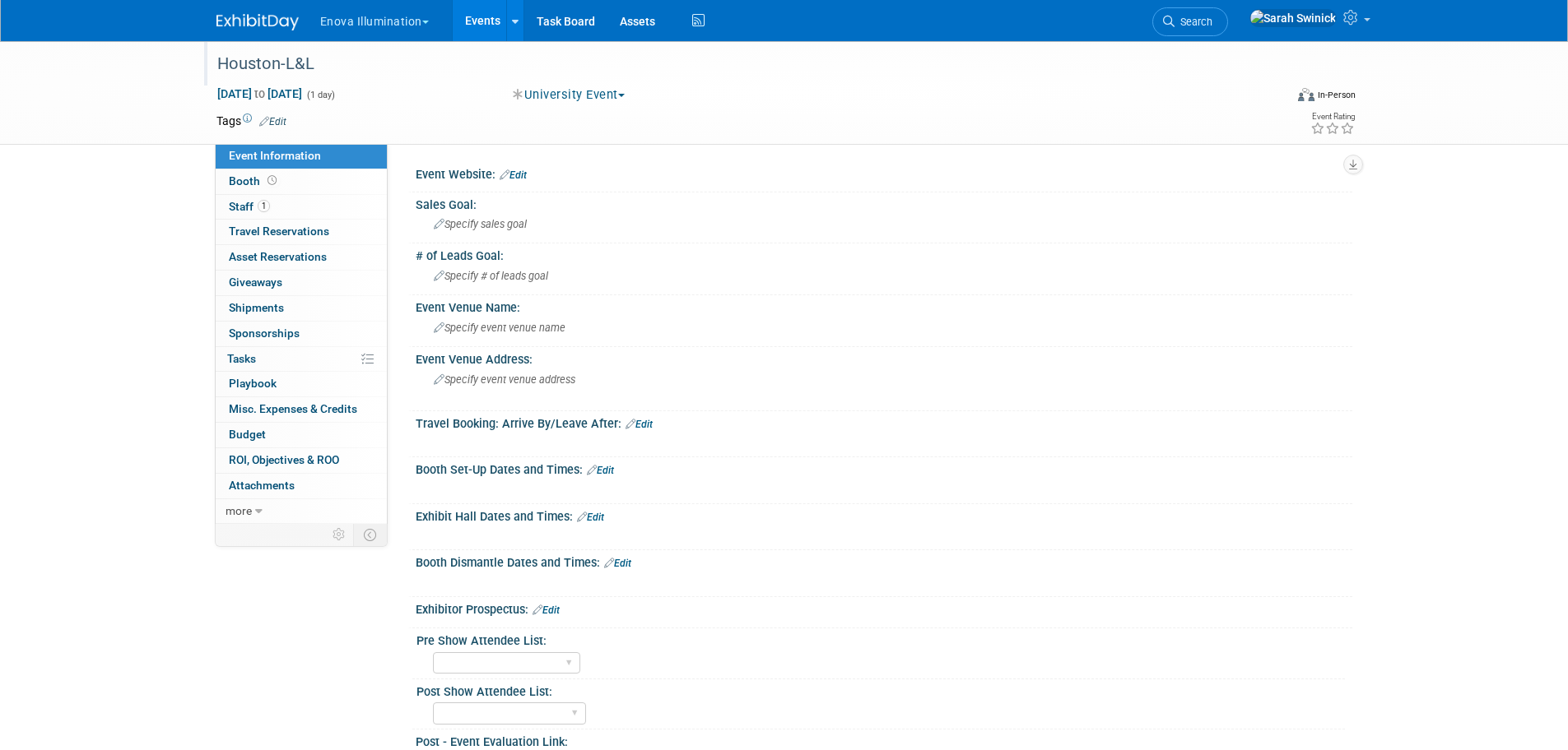
click at [273, 64] on div "Houston-L&L" at bounding box center [735, 65] width 1047 height 30
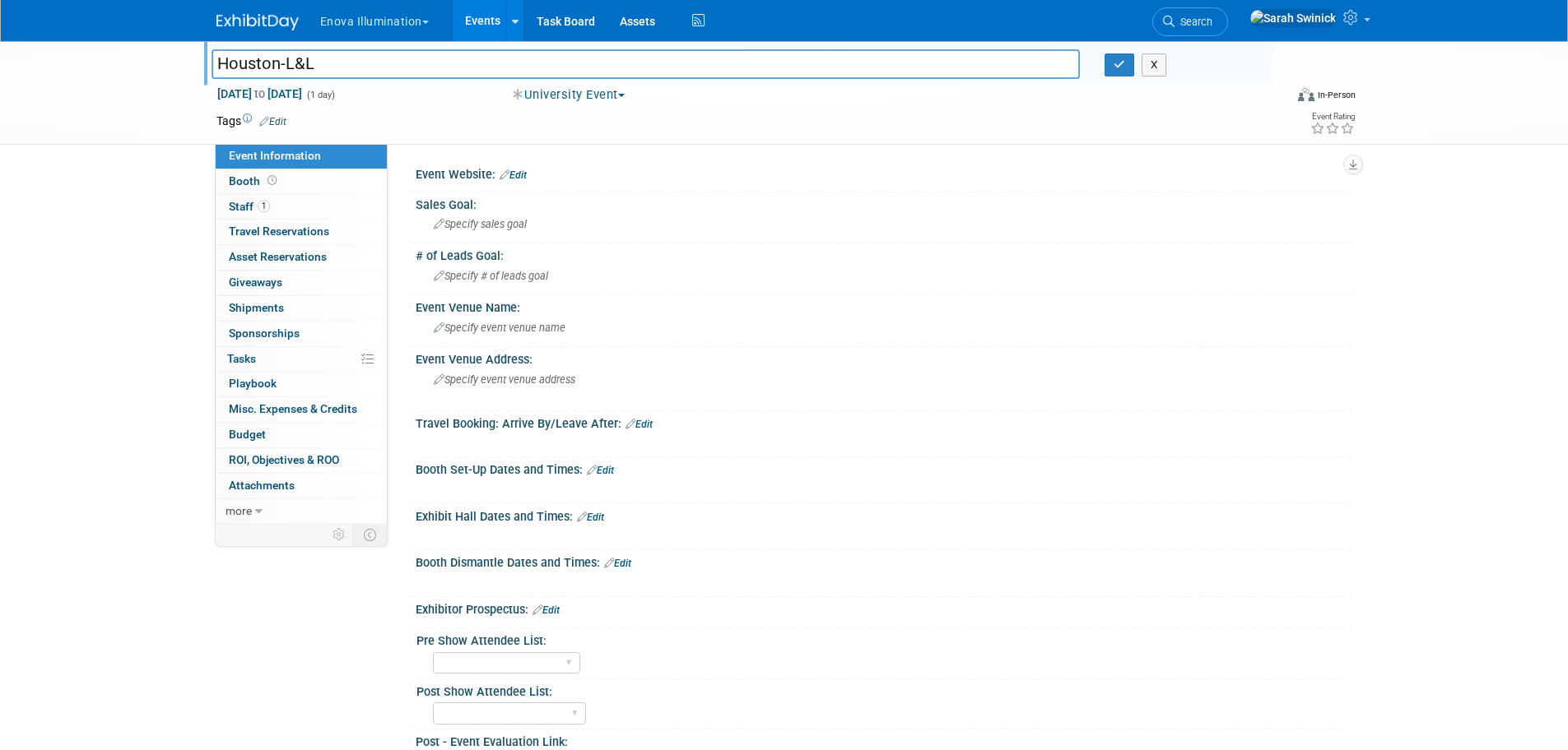
click at [216, 54] on input "Houston-L&L" at bounding box center [646, 64] width 869 height 29
drag, startPoint x: 489, startPoint y: 61, endPoint x: 170, endPoint y: 44, distance: 319.5
click at [170, 44] on div "Houston-L&L 616 Marriott Dr., Nashville, TN 37214.Houston-L&L X Oct 31, 2025 to…" at bounding box center [784, 93] width 1568 height 104
type input "Univ.=Houston-L&L"
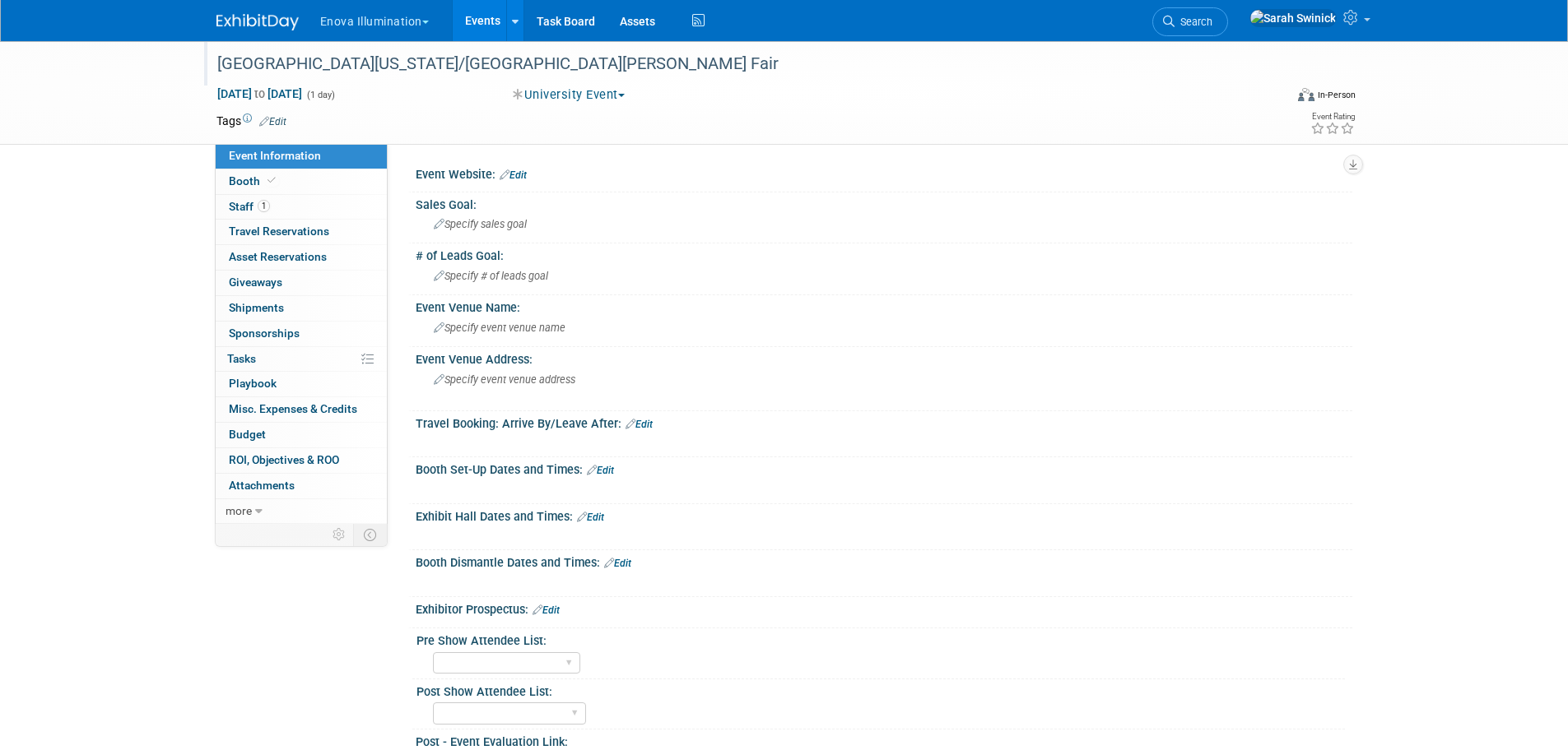
click at [378, 53] on div "[GEOGRAPHIC_DATA][US_STATE]/[GEOGRAPHIC_DATA][PERSON_NAME] Fair" at bounding box center [735, 65] width 1047 height 30
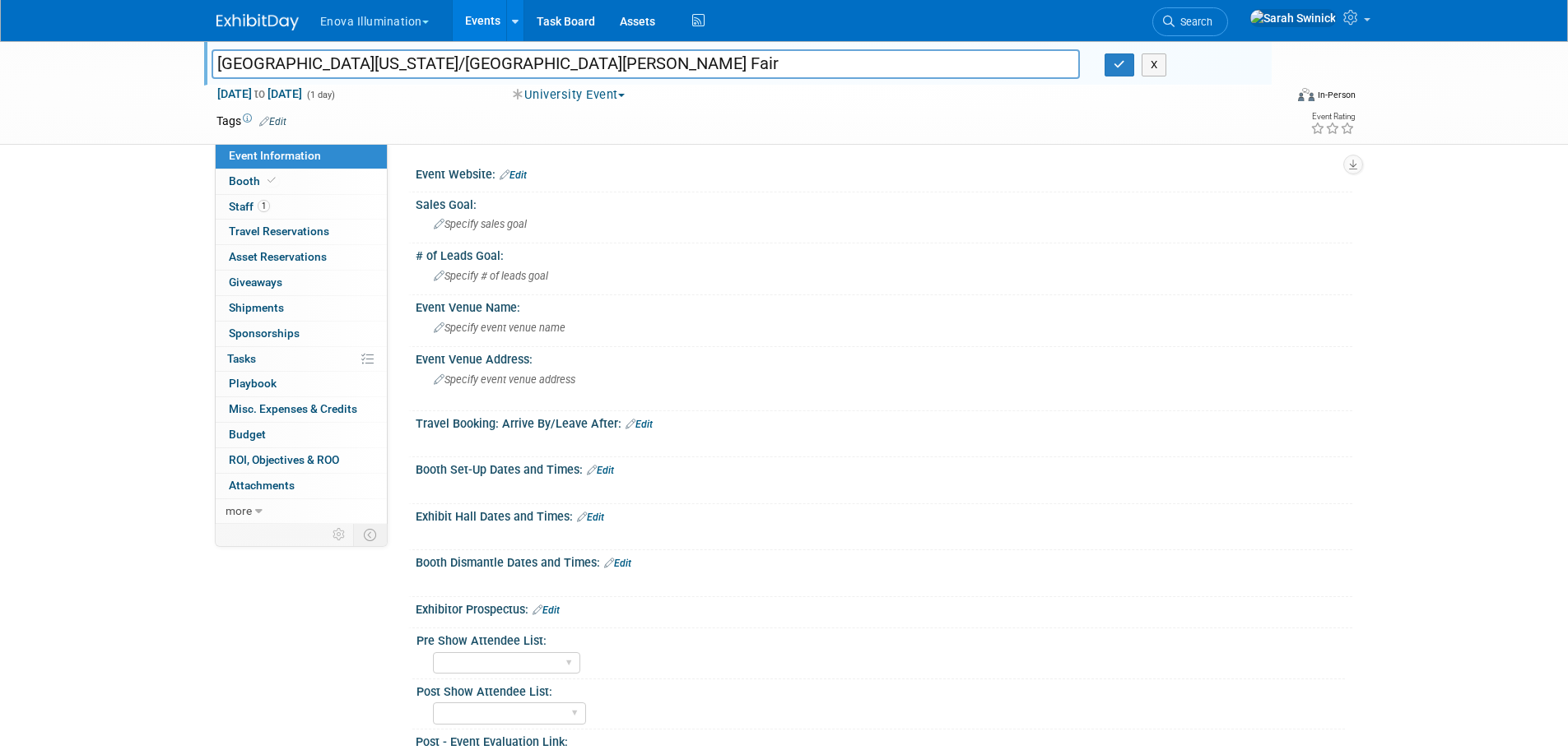
drag, startPoint x: 321, startPoint y: 59, endPoint x: 222, endPoint y: 62, distance: 99.0
click at [222, 62] on input "[GEOGRAPHIC_DATA][US_STATE]/[GEOGRAPHIC_DATA][PERSON_NAME] Fair" at bounding box center [646, 64] width 869 height 29
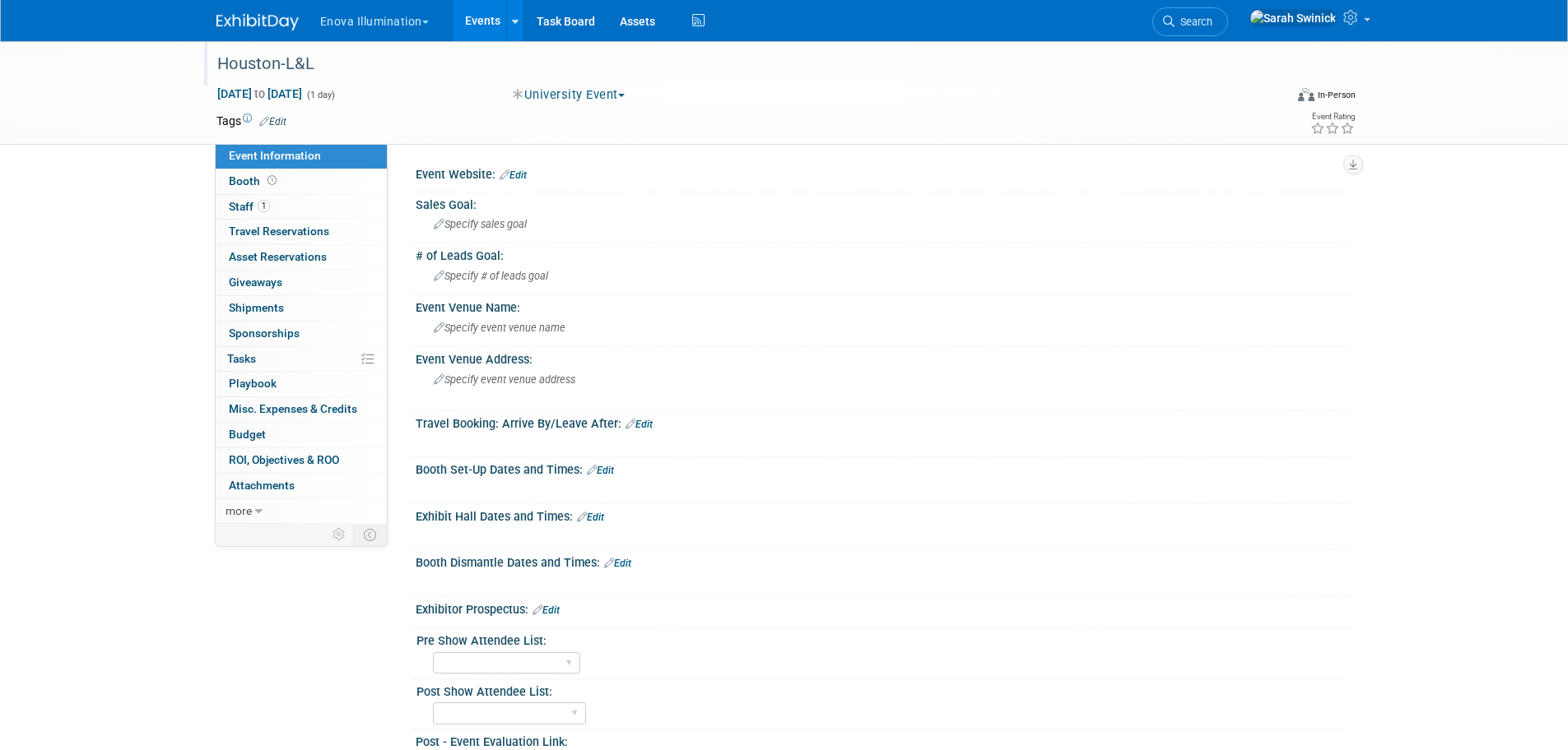
click at [221, 66] on div "Houston-L&L" at bounding box center [735, 65] width 1047 height 30
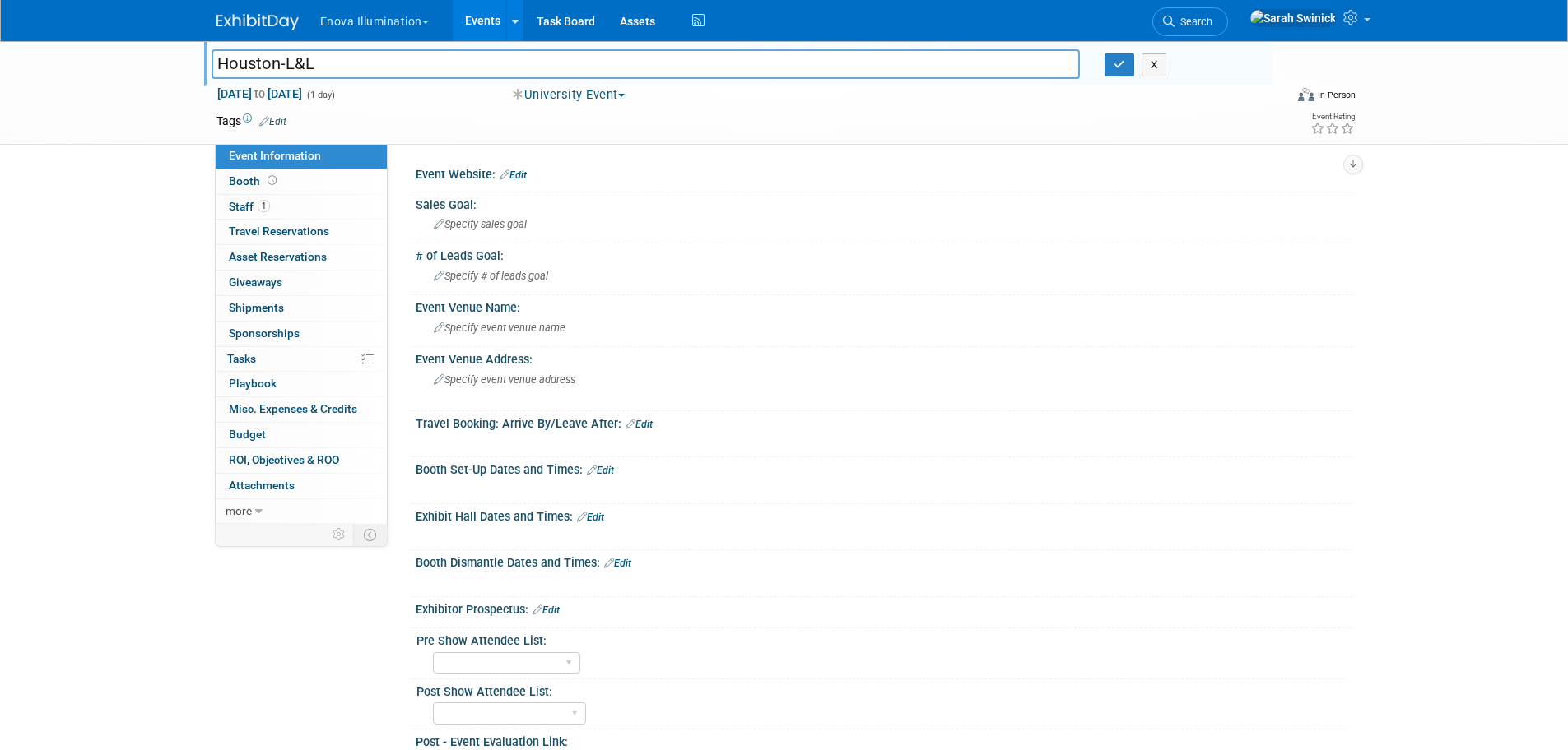
click at [221, 65] on input "Houston-L&L" at bounding box center [646, 64] width 869 height 29
drag, startPoint x: 445, startPoint y: 63, endPoint x: 384, endPoint y: 58, distance: 61.2
click at [384, 58] on input "Univ of Texas/HoustonHouston-L&L" at bounding box center [646, 64] width 869 height 29
type input "[GEOGRAPHIC_DATA][US_STATE]/Houston-L&L"
click at [1115, 59] on icon "button" at bounding box center [1119, 65] width 11 height 10
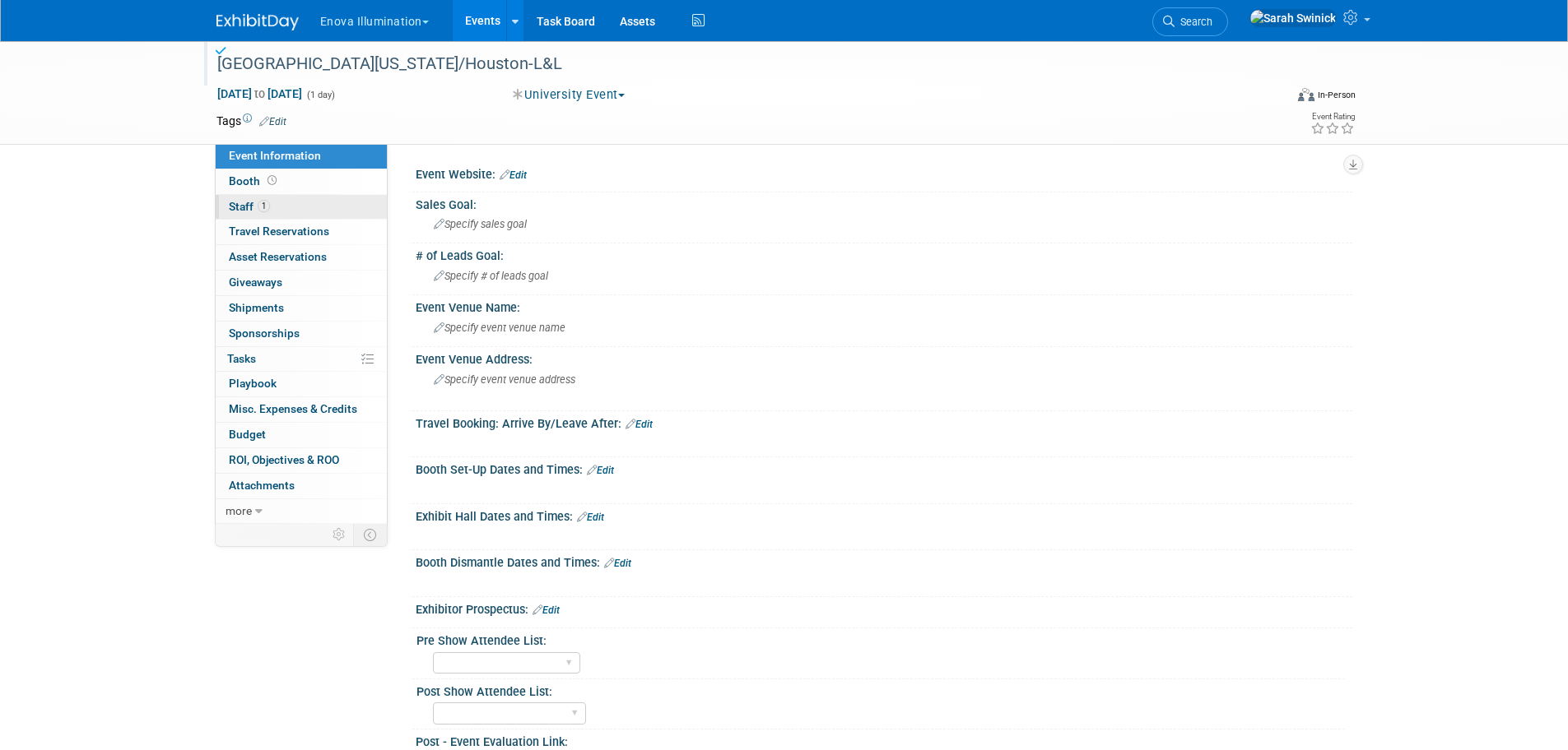
click at [328, 206] on link "1 Staff 1" at bounding box center [301, 207] width 171 height 24
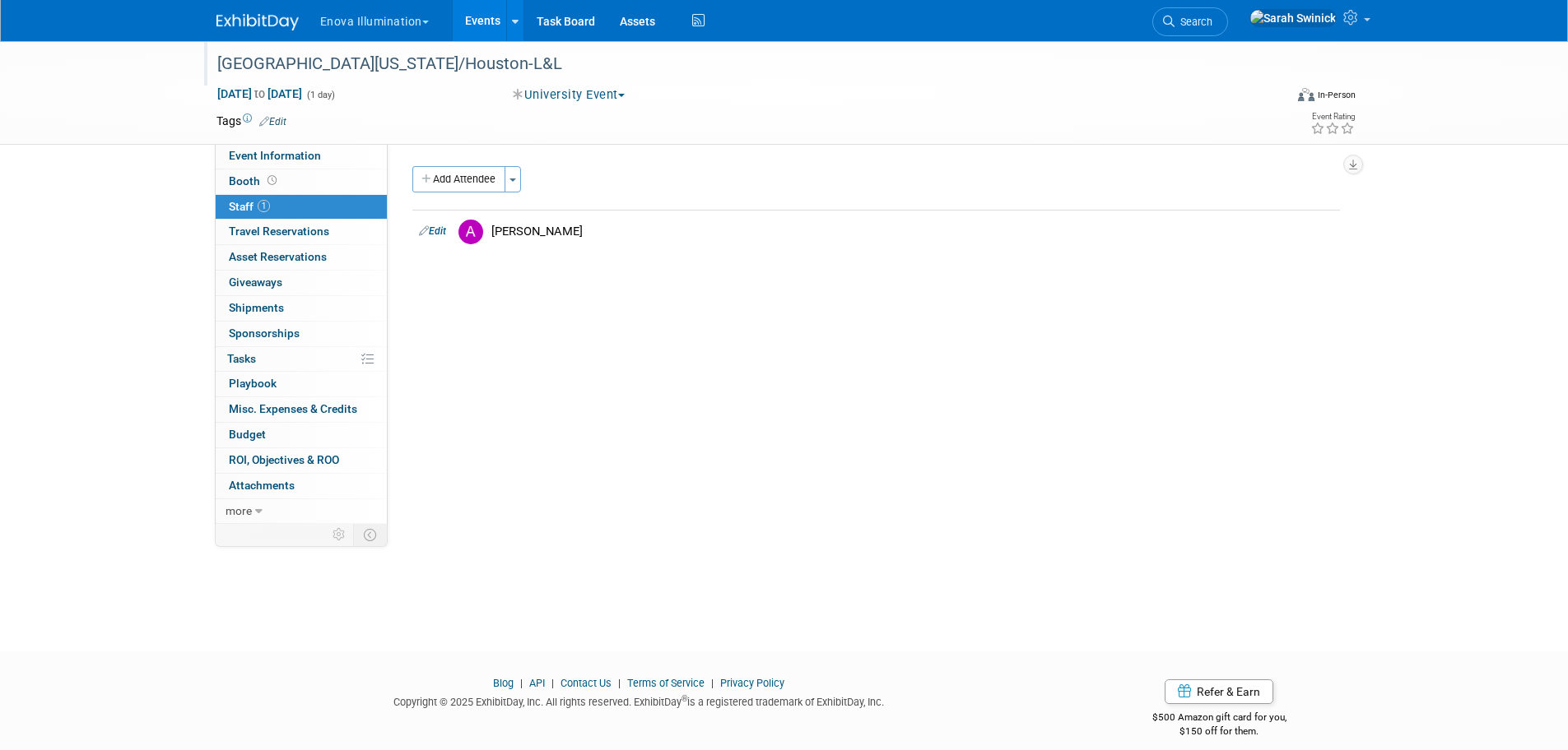
click at [273, 27] on img at bounding box center [258, 22] width 82 height 17
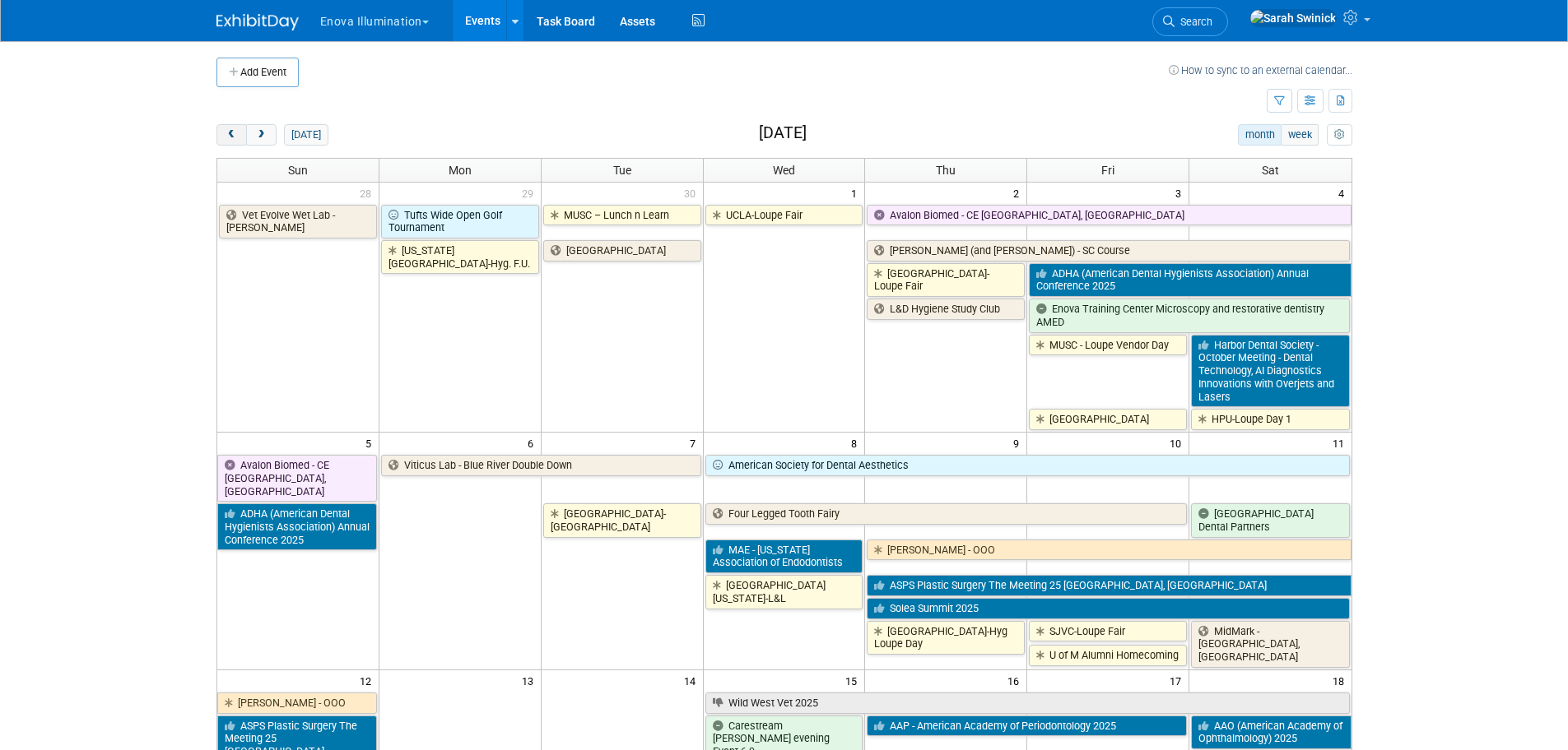
click at [230, 132] on span "prev" at bounding box center [231, 135] width 12 height 10
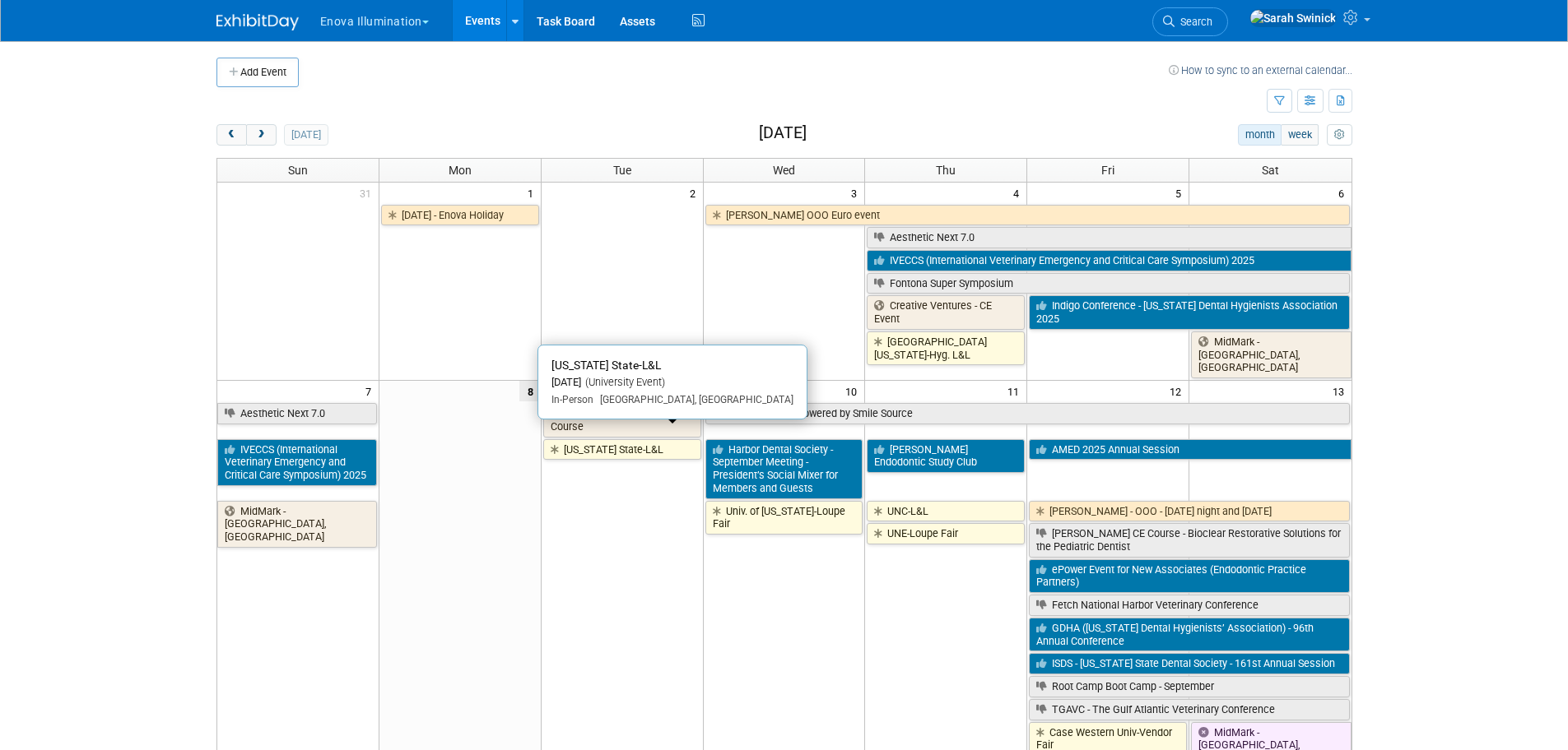
click at [634, 440] on link "[US_STATE] State-L&L" at bounding box center [622, 450] width 158 height 21
click at [277, 74] on button "Add Event" at bounding box center [258, 72] width 82 height 30
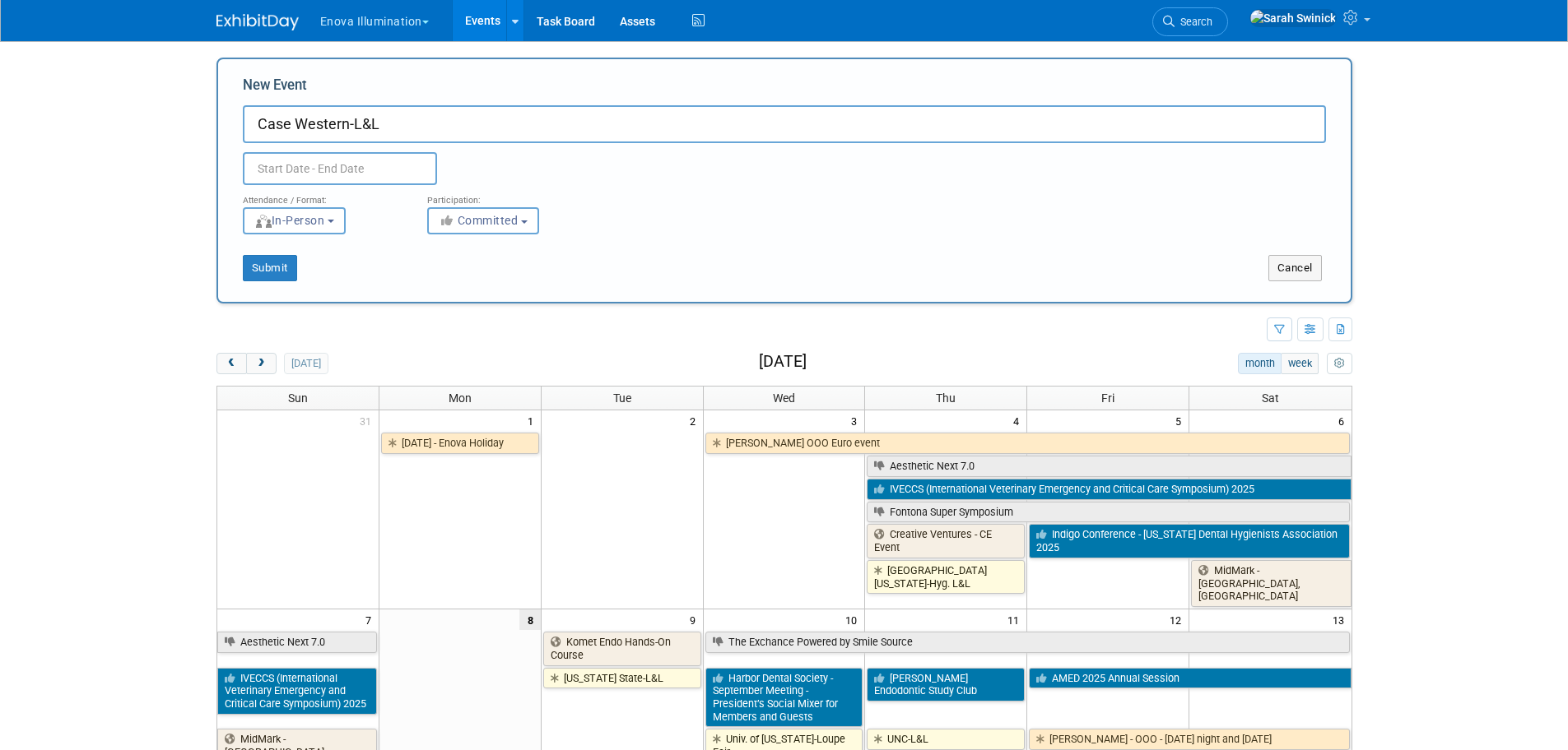
type input "Case Western-L&L"
click at [341, 152] on input "text" at bounding box center [340, 169] width 194 height 33
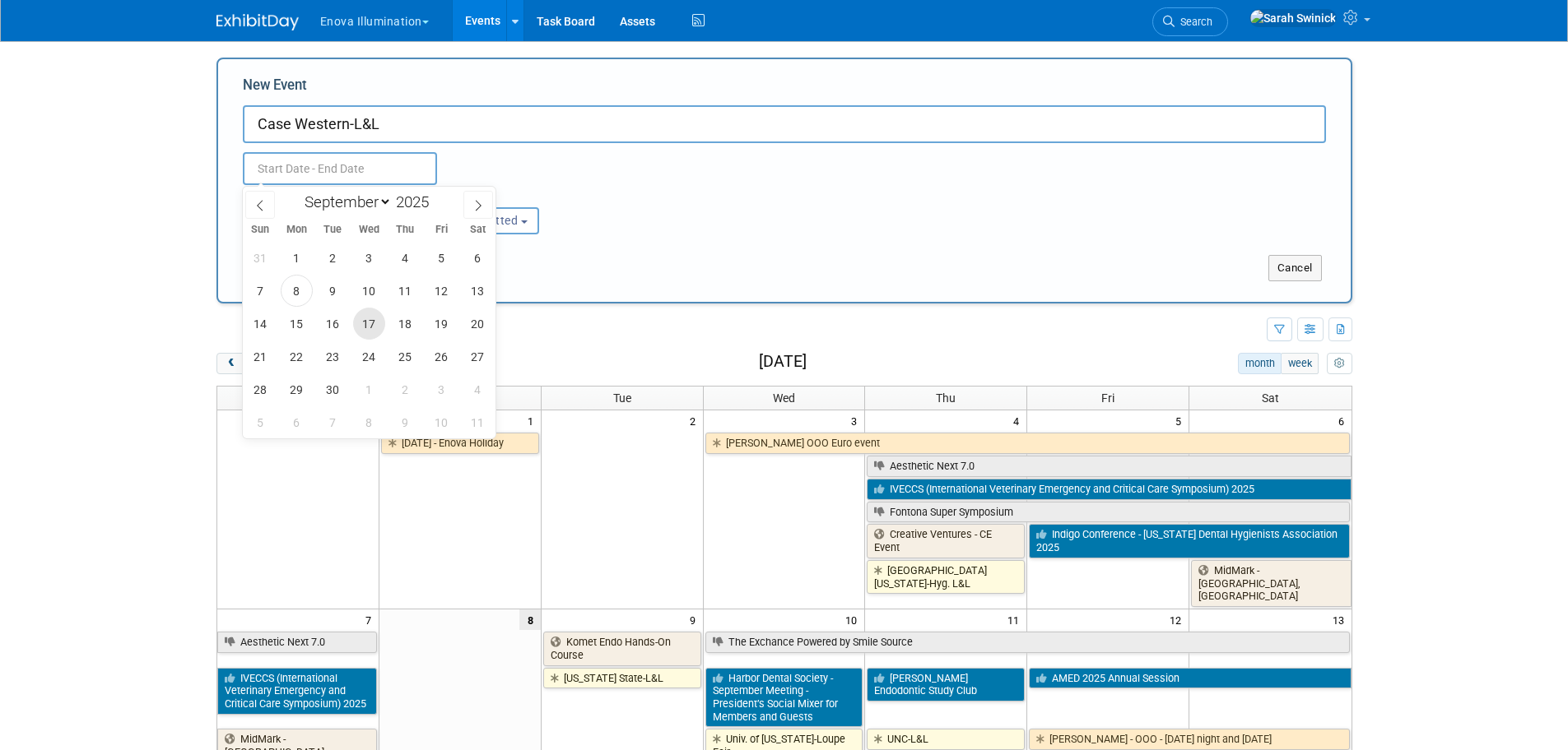
click at [370, 327] on span "17" at bounding box center [369, 323] width 32 height 32
type input "Sep 17, 2025 to Sep 17, 2025"
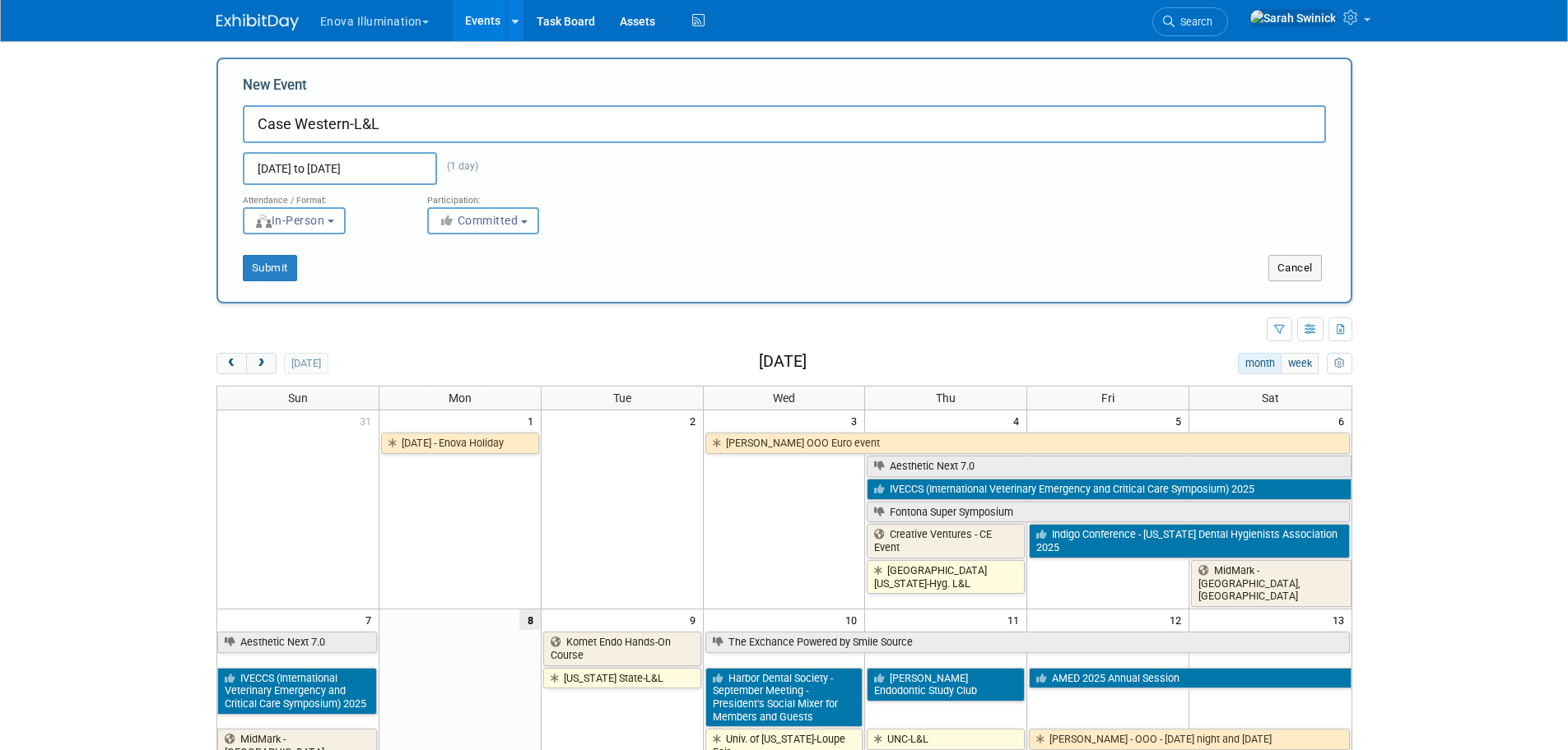
click at [449, 236] on div "Submit Cancel" at bounding box center [784, 258] width 1108 height 47
click at [456, 233] on button "Committed" at bounding box center [483, 220] width 112 height 27
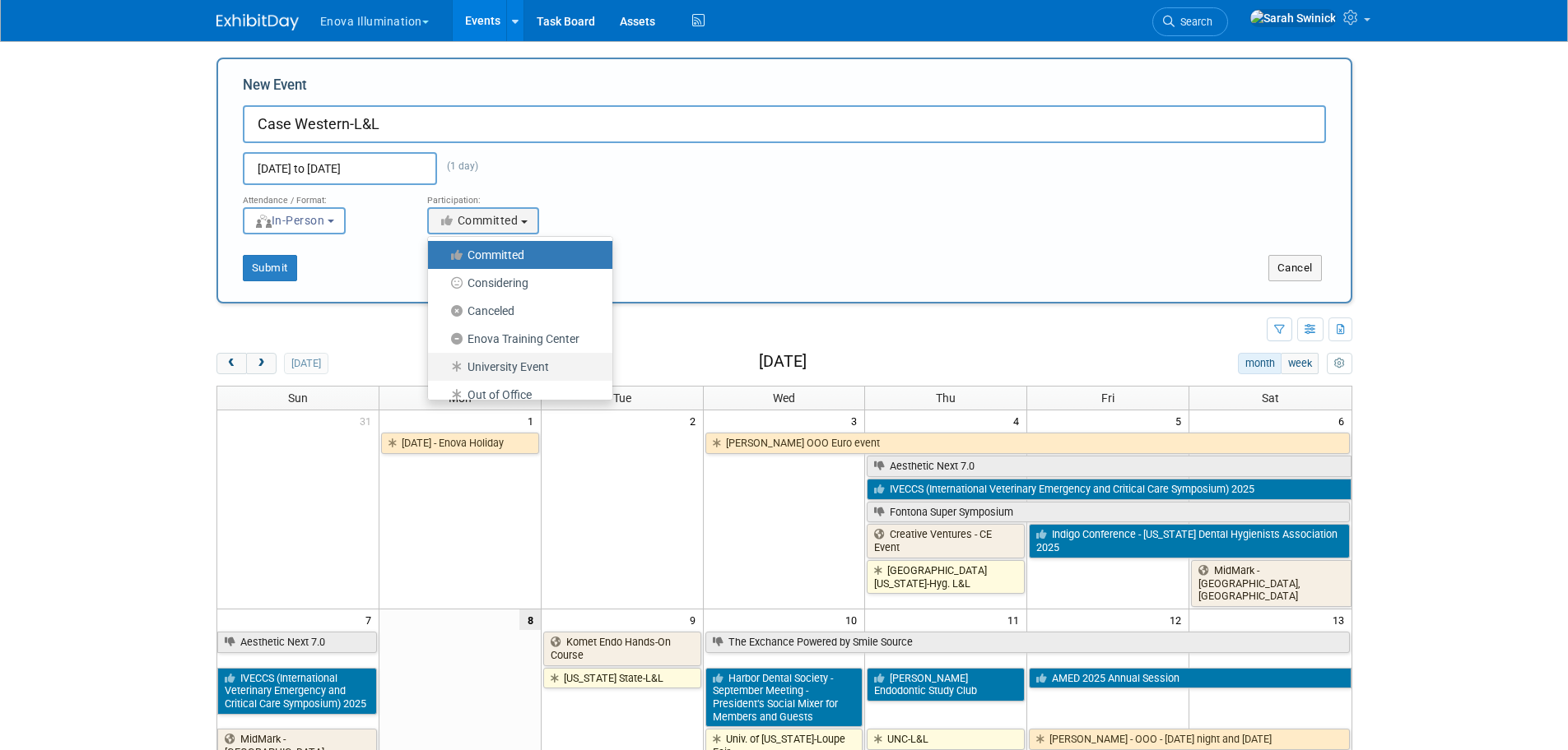
click at [474, 363] on label "University Event" at bounding box center [515, 367] width 160 height 21
click at [443, 363] on input "University Event" at bounding box center [438, 368] width 10 height 10
select select "103"
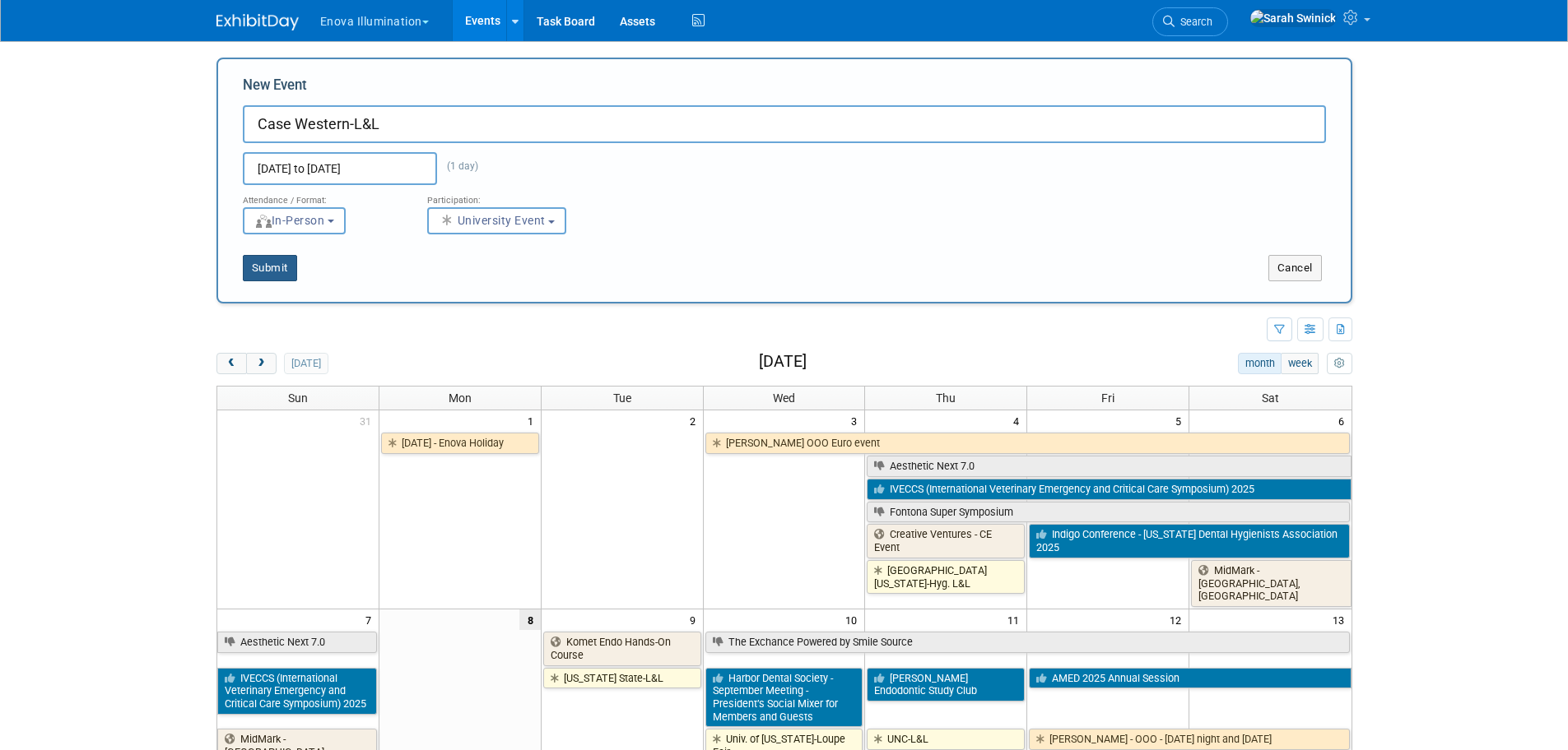
click at [261, 262] on button "Submit" at bounding box center [270, 268] width 54 height 26
click at [112, 430] on body "Enova Illumination Choose Workspace: enova Enova Illumination Enova Illuminatio…" at bounding box center [784, 375] width 1568 height 750
click at [1296, 258] on button "Cancel" at bounding box center [1295, 268] width 53 height 26
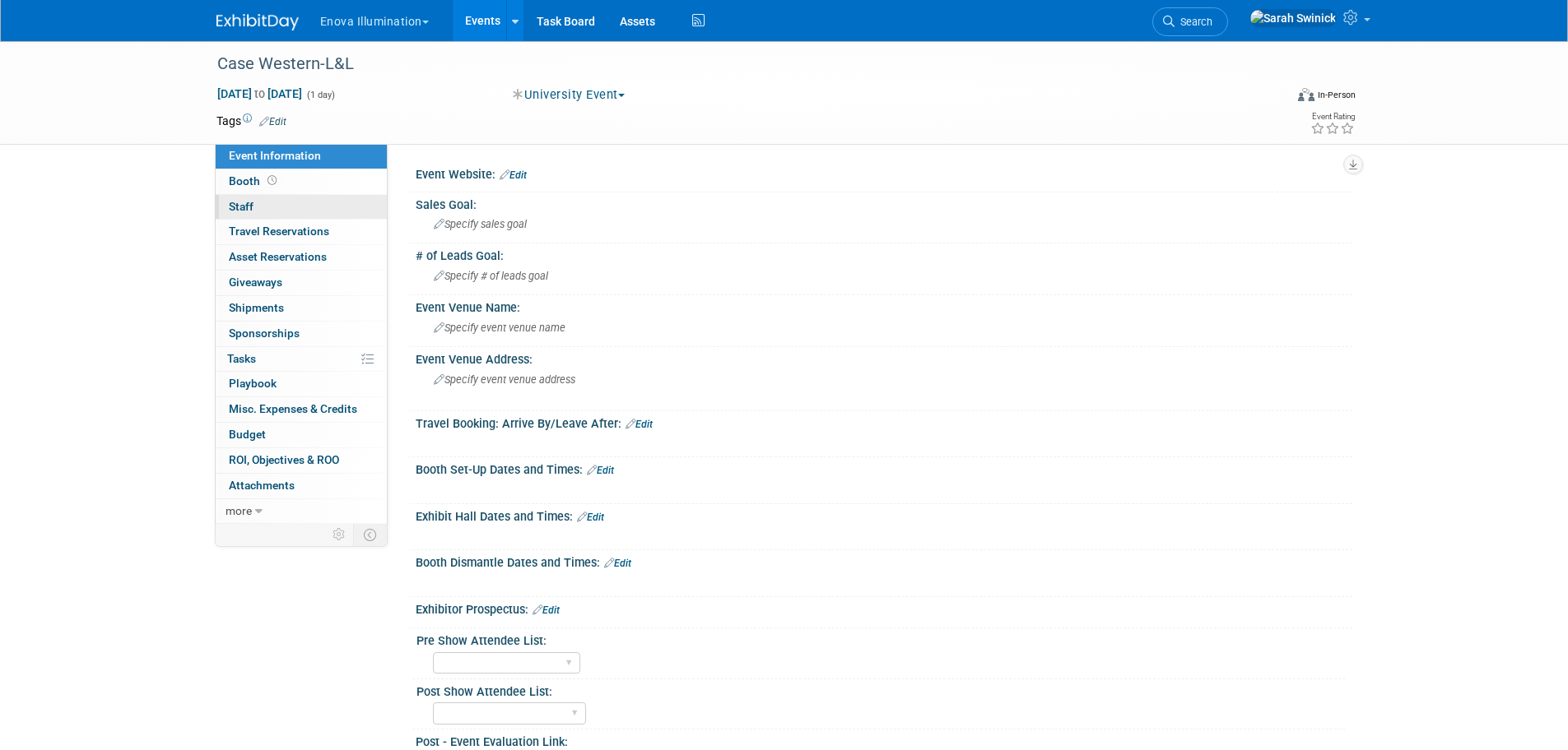
click at [266, 209] on link "0 Staff 0" at bounding box center [301, 207] width 171 height 24
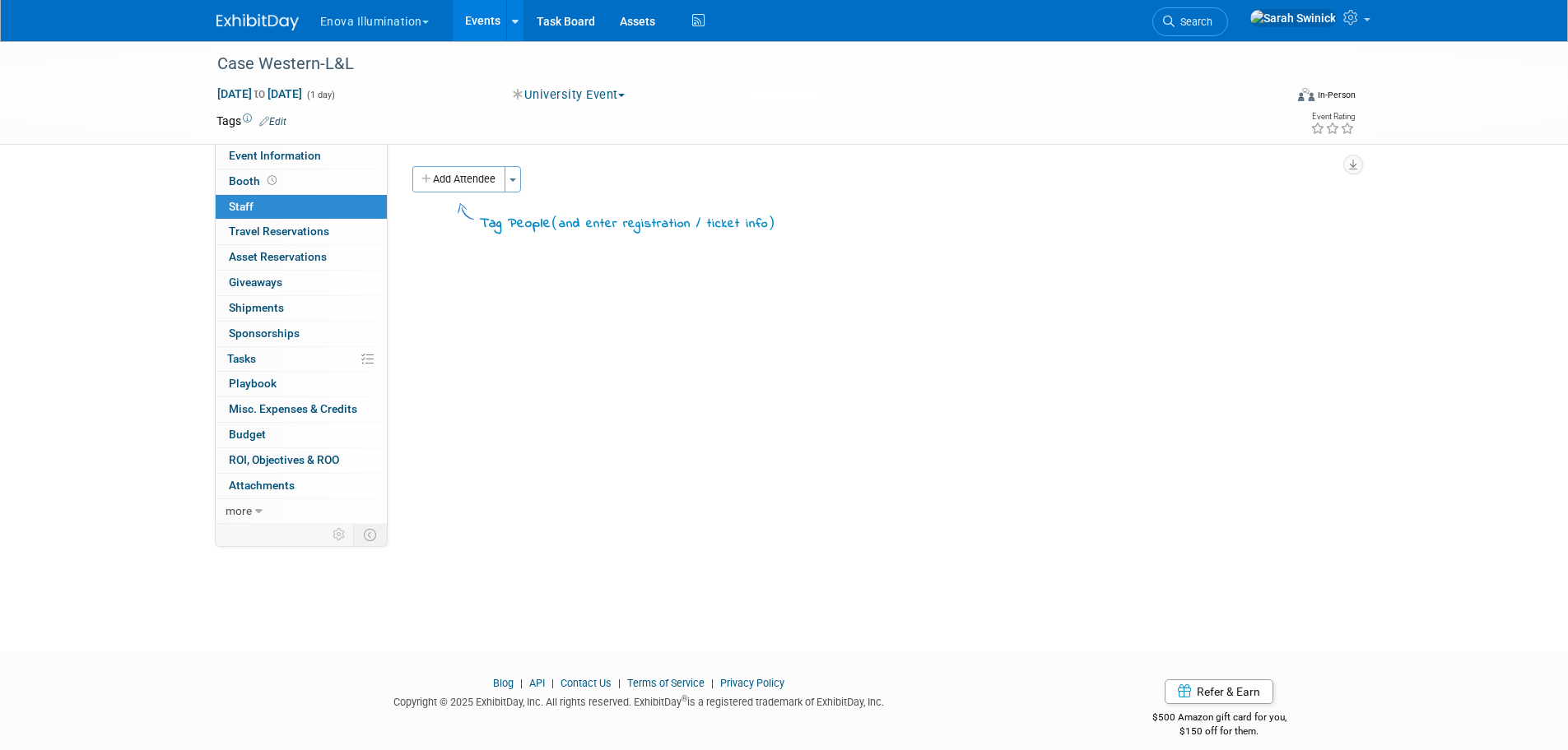
click at [462, 176] on button "Add Attendee" at bounding box center [459, 179] width 93 height 26
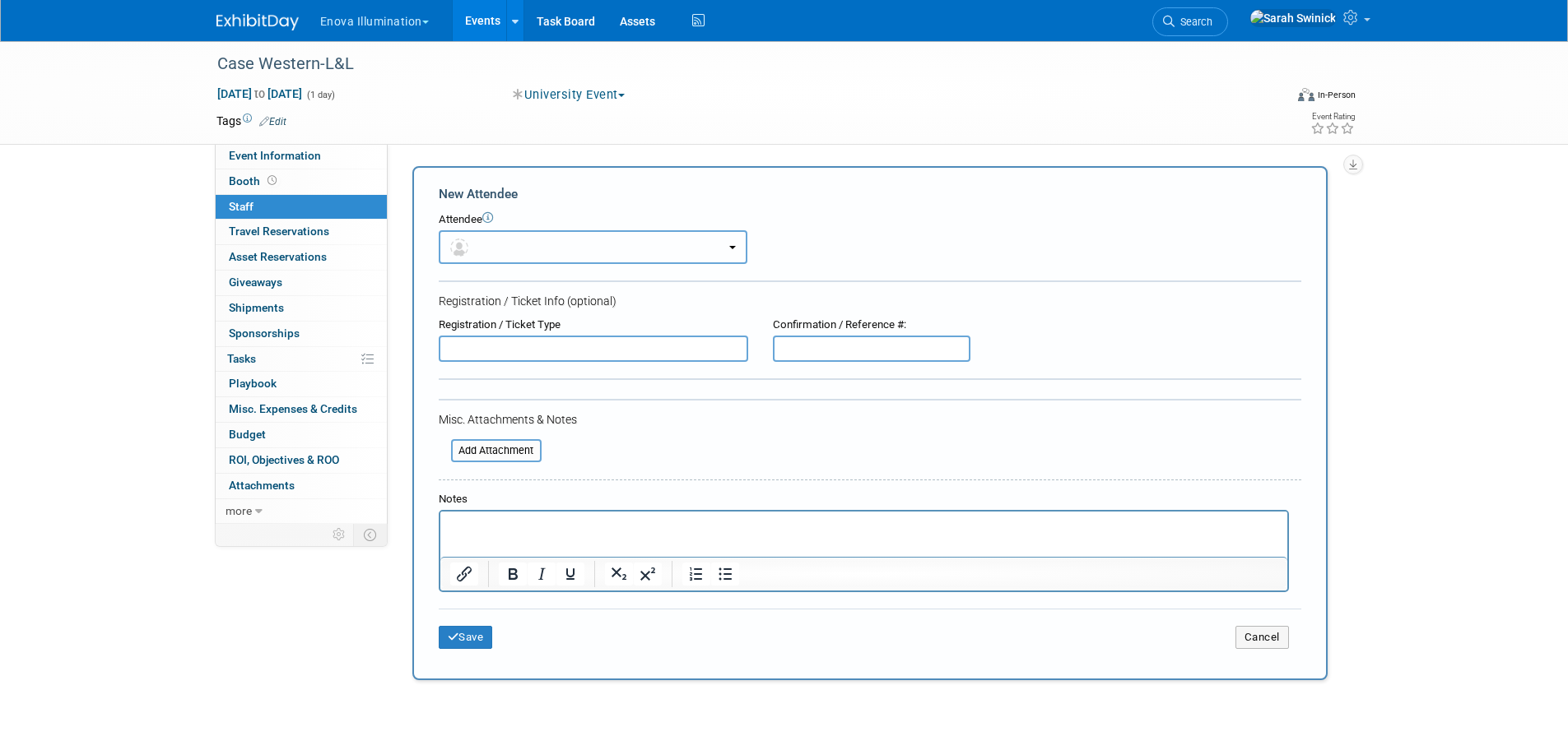
click at [477, 256] on button "button" at bounding box center [592, 247] width 308 height 34
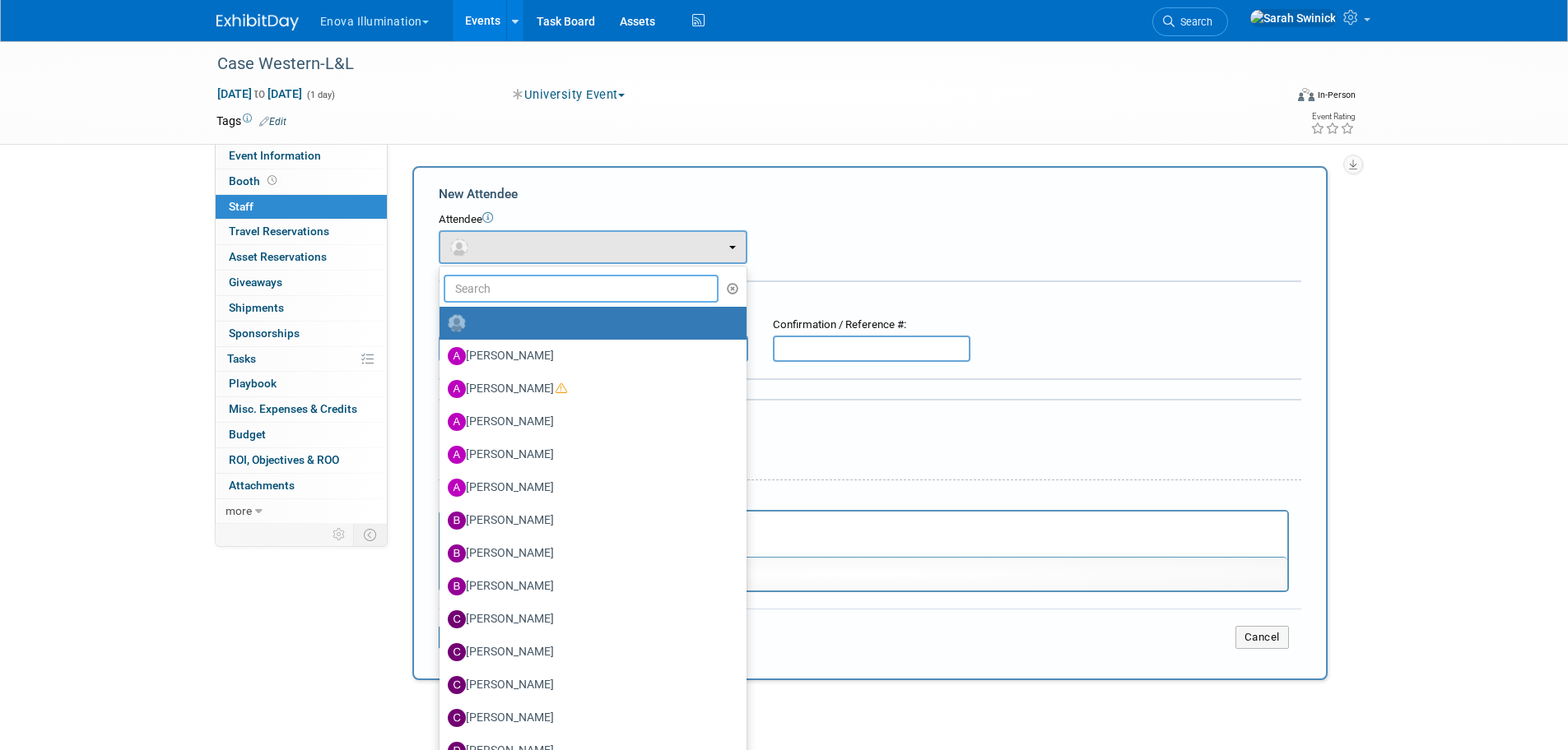
click at [486, 295] on input "text" at bounding box center [582, 289] width 276 height 28
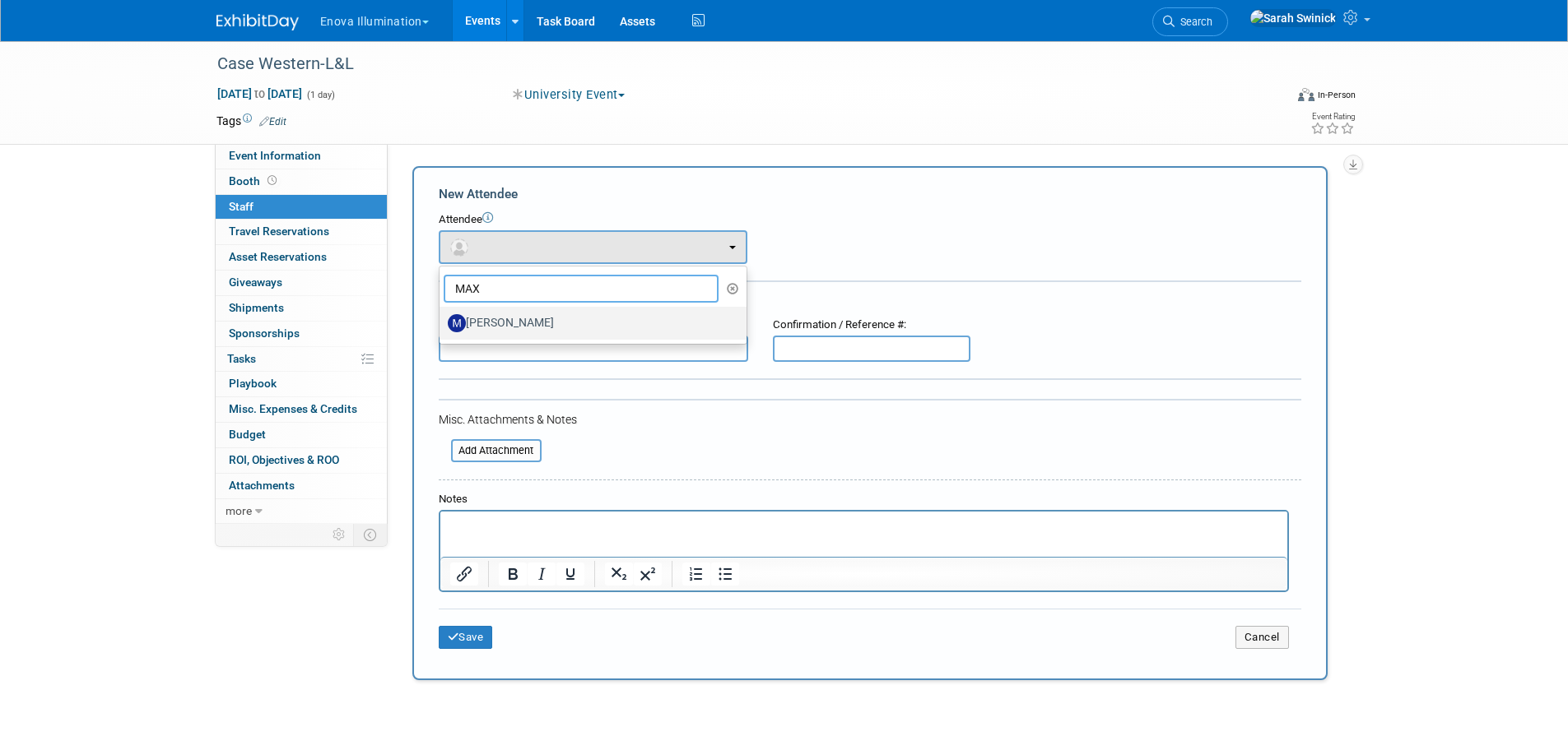
type input "MAX"
click at [457, 312] on label "[PERSON_NAME]" at bounding box center [589, 323] width 282 height 26
click at [526, 336] on link "[PERSON_NAME]" at bounding box center [592, 323] width 307 height 33
click at [527, 329] on label "[PERSON_NAME]" at bounding box center [589, 323] width 282 height 26
click at [442, 327] on input "[PERSON_NAME]" at bounding box center [437, 321] width 10 height 10
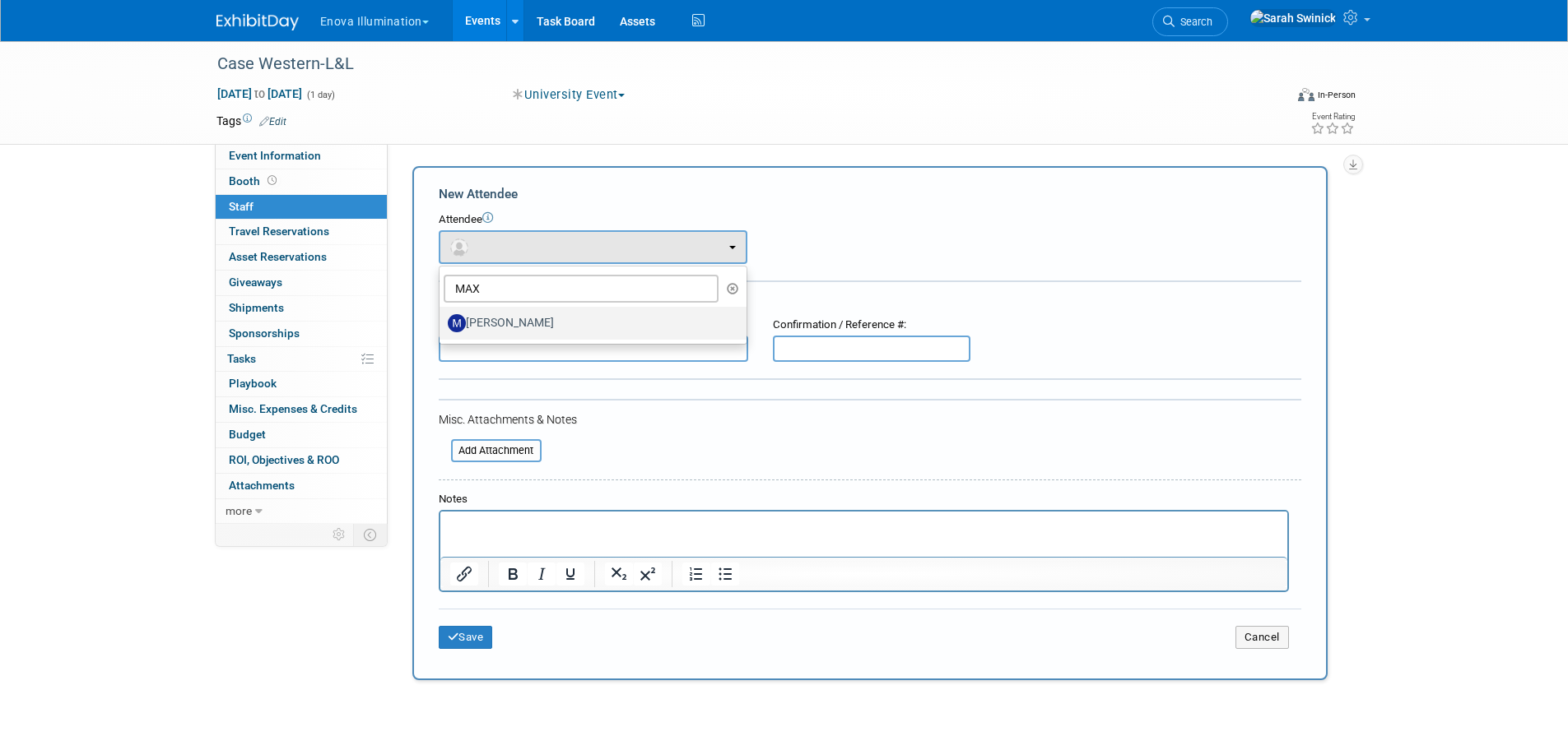
select select "134eb3bc-a127-48cf-ab72-a2cd38a6439a"
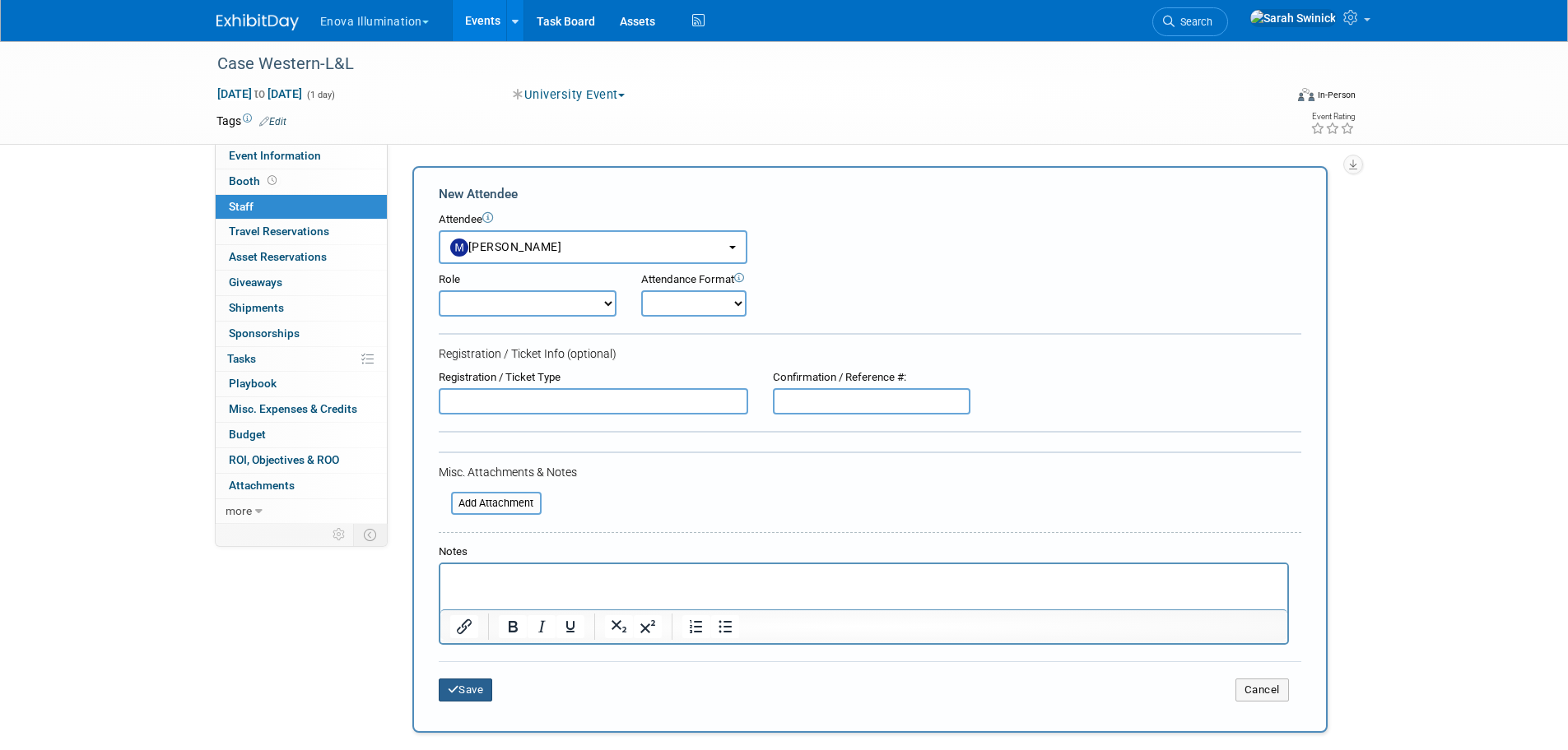
drag, startPoint x: 462, startPoint y: 685, endPoint x: 399, endPoint y: 468, distance: 226.0
click at [463, 684] on button "Save" at bounding box center [466, 690] width 54 height 23
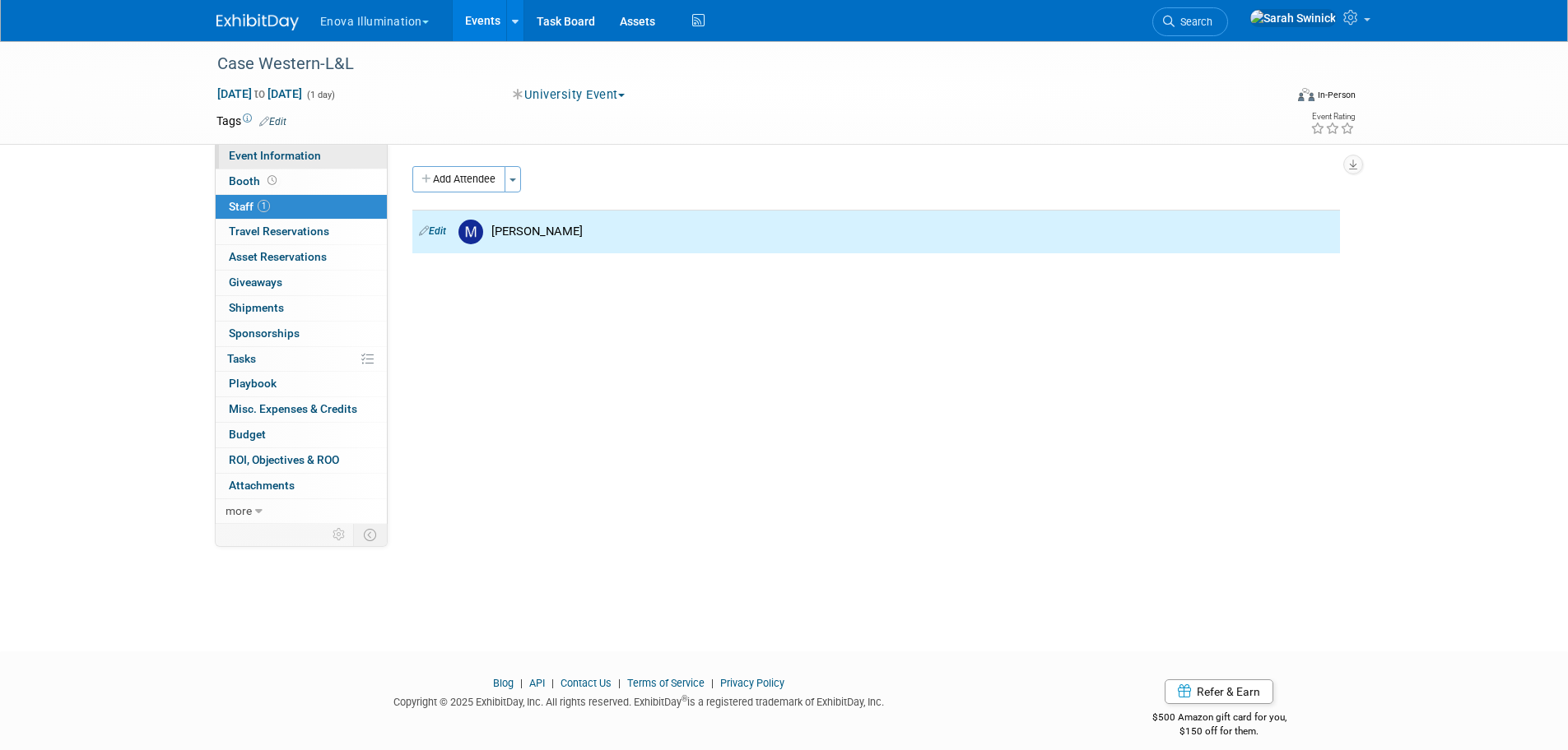
click at [292, 161] on span "Event Information" at bounding box center [275, 155] width 93 height 13
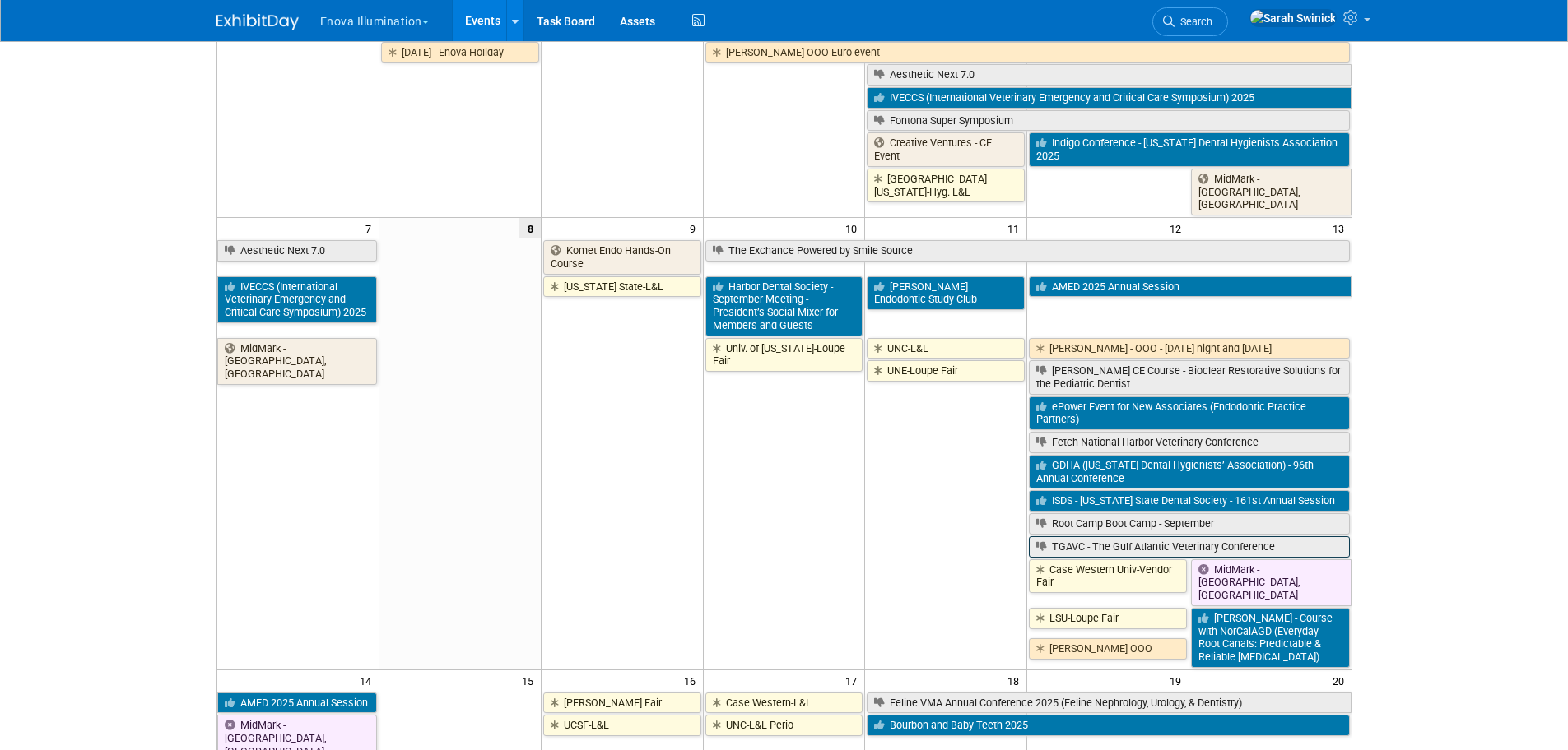
scroll to position [164, 0]
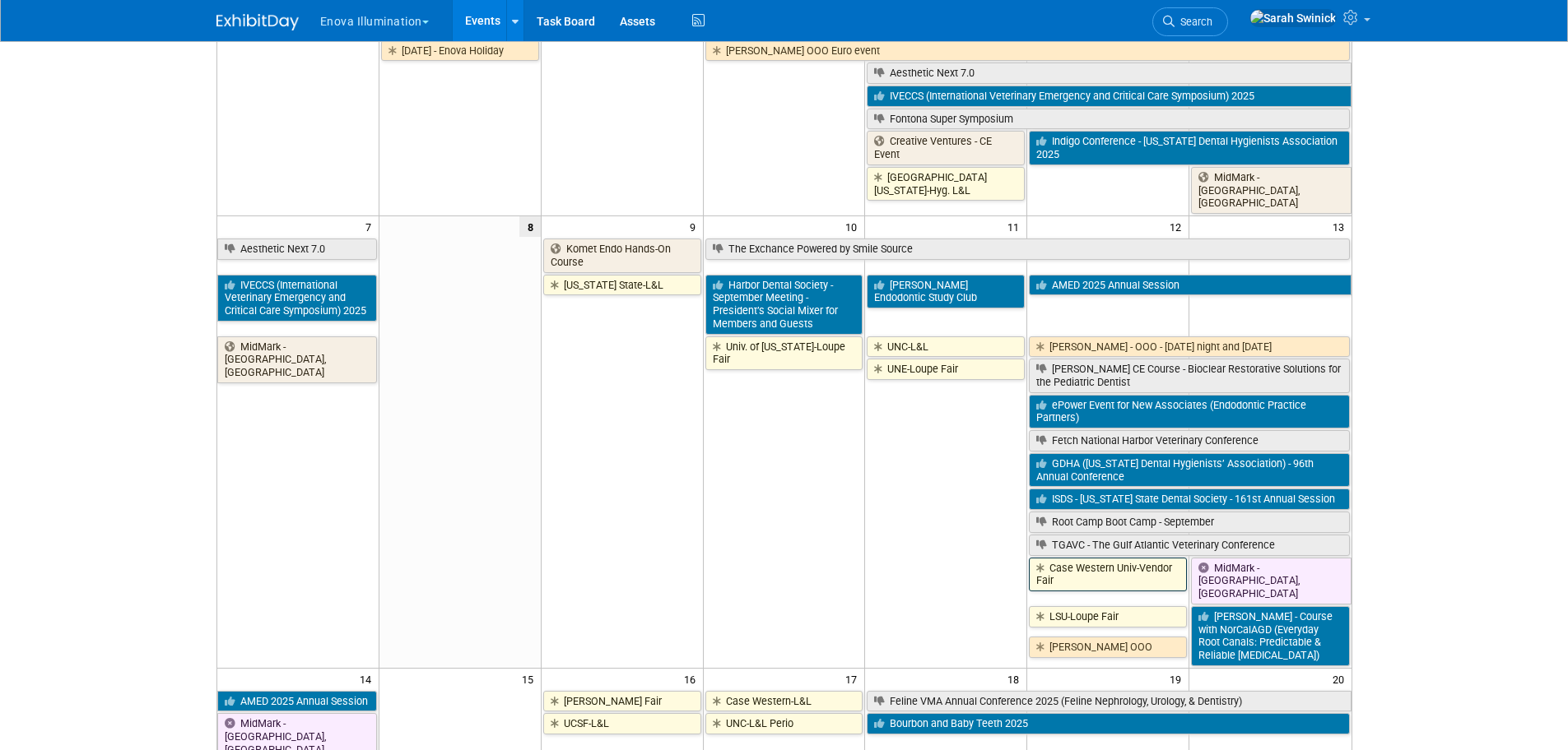
click at [1143, 561] on link "Case Western Univ-Vendor Fair" at bounding box center [1108, 575] width 158 height 34
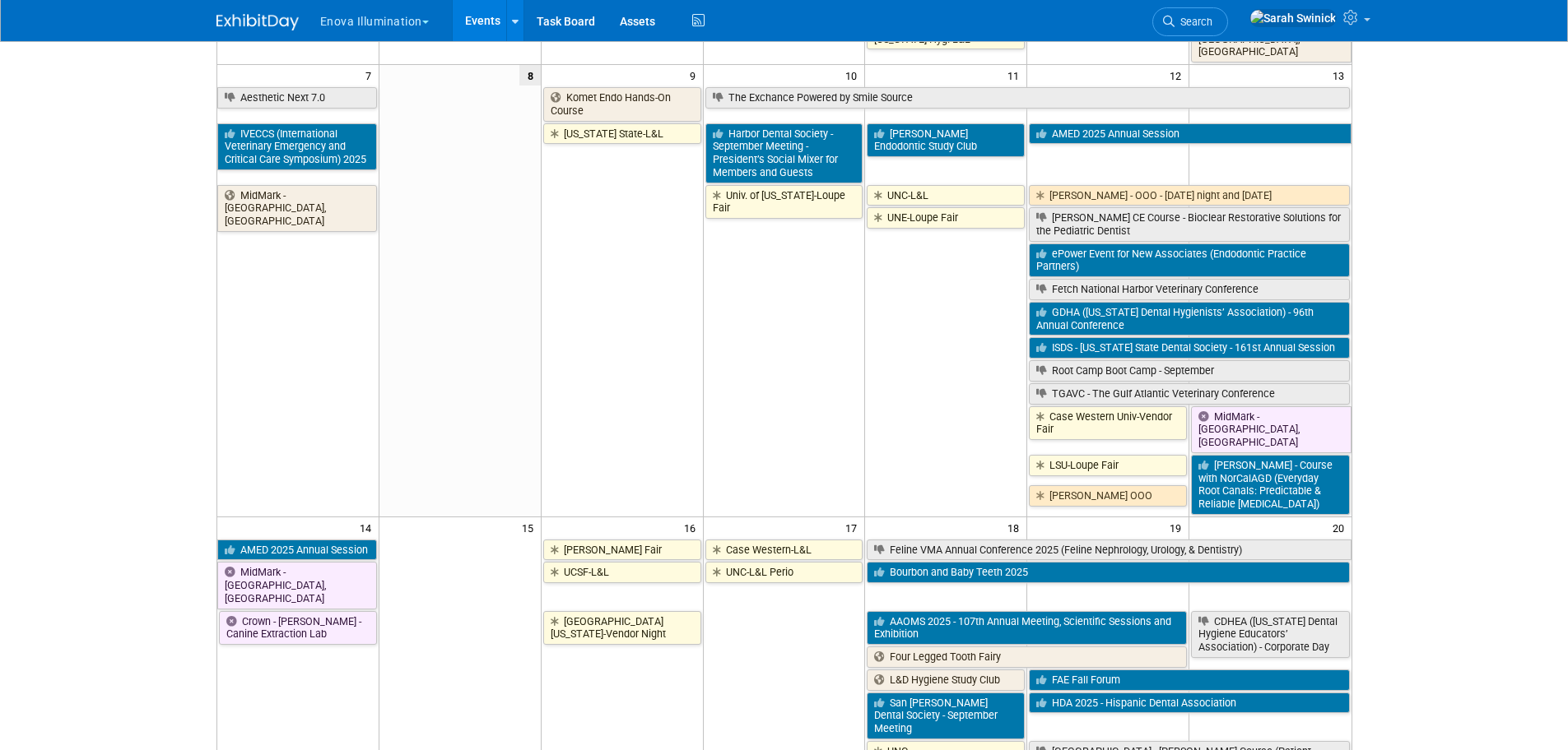
scroll to position [411, 0]
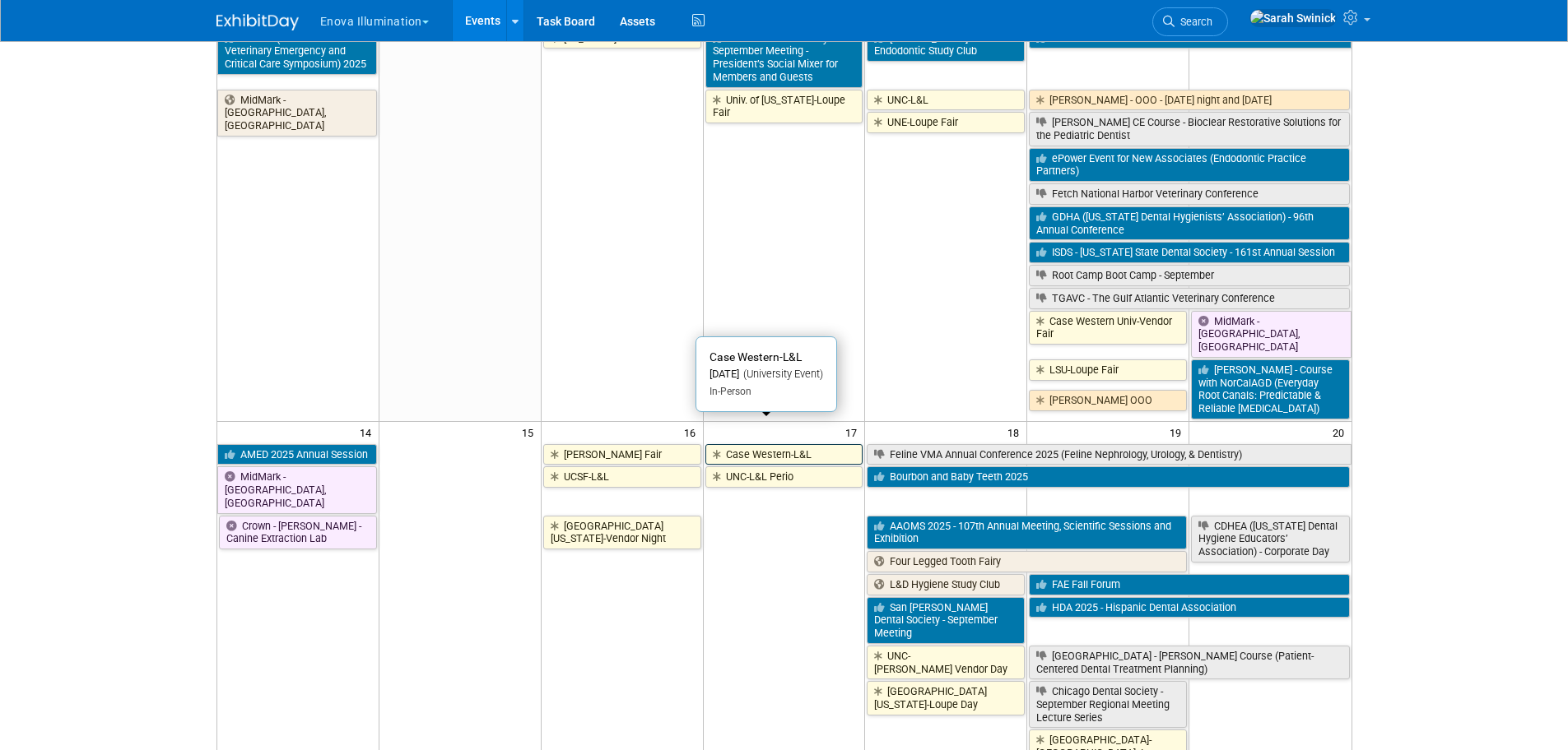
click at [748, 444] on link "Case Western-L&L" at bounding box center [784, 455] width 158 height 21
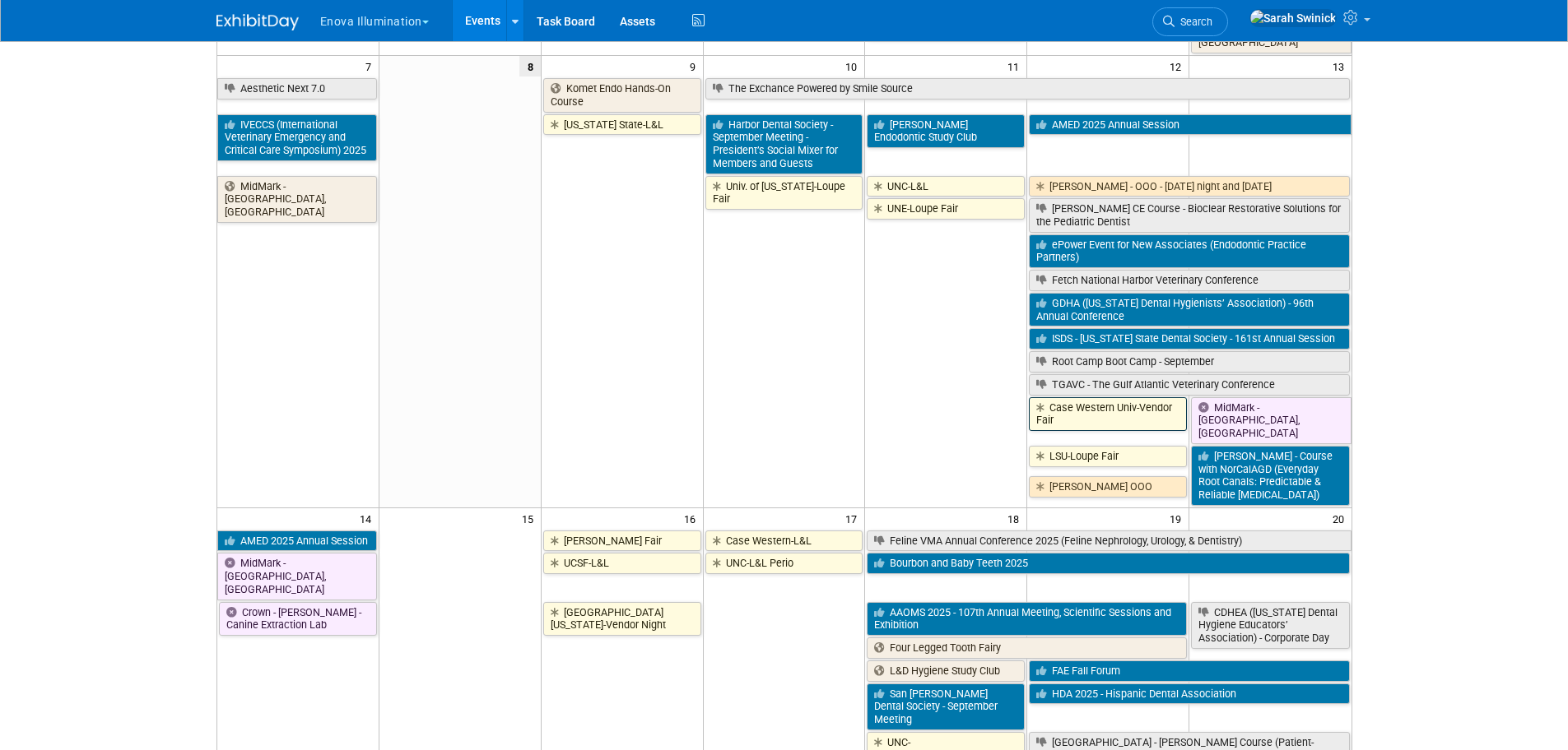
scroll to position [329, 0]
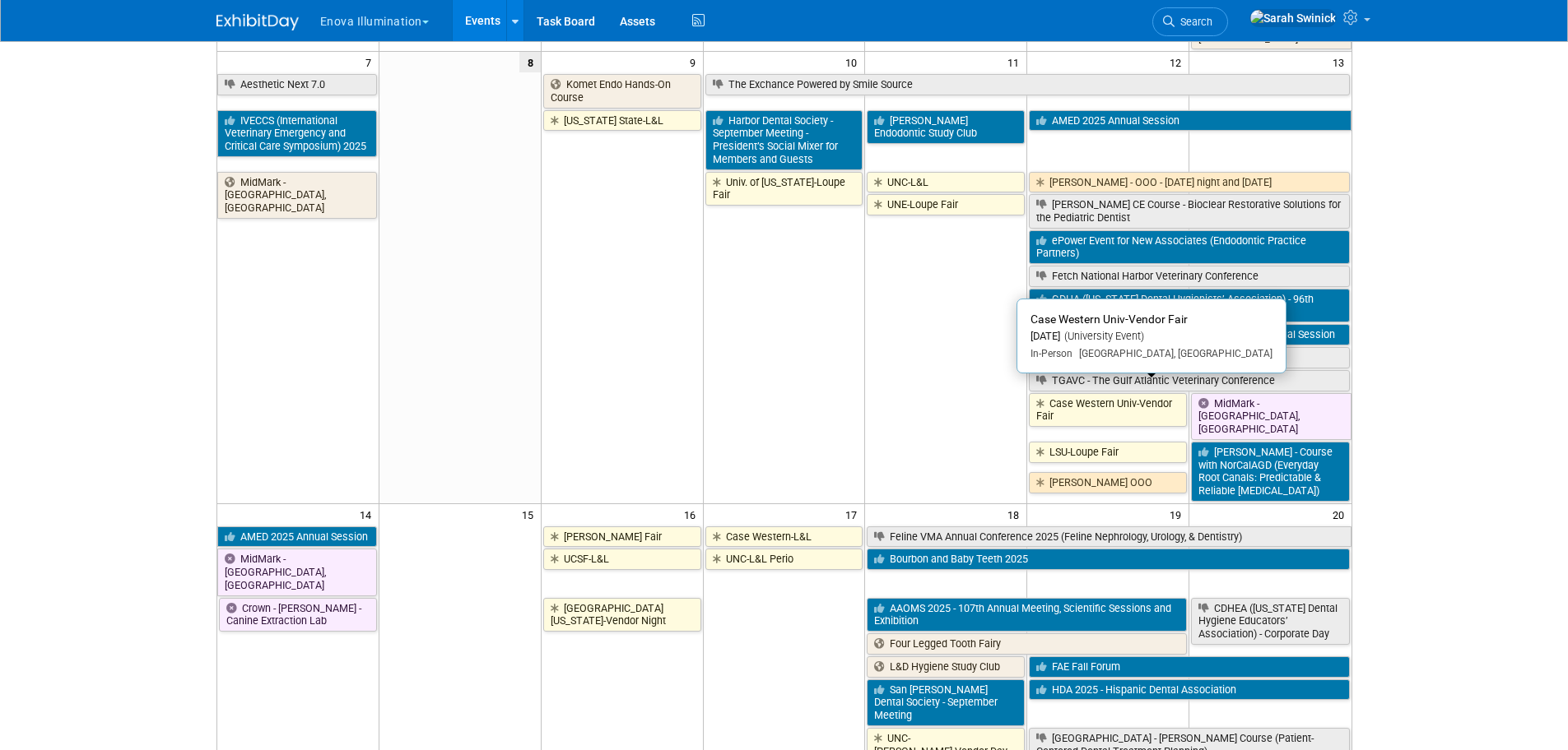
click at [1086, 403] on link "Case Western Univ-Vendor Fair" at bounding box center [1108, 409] width 158 height 34
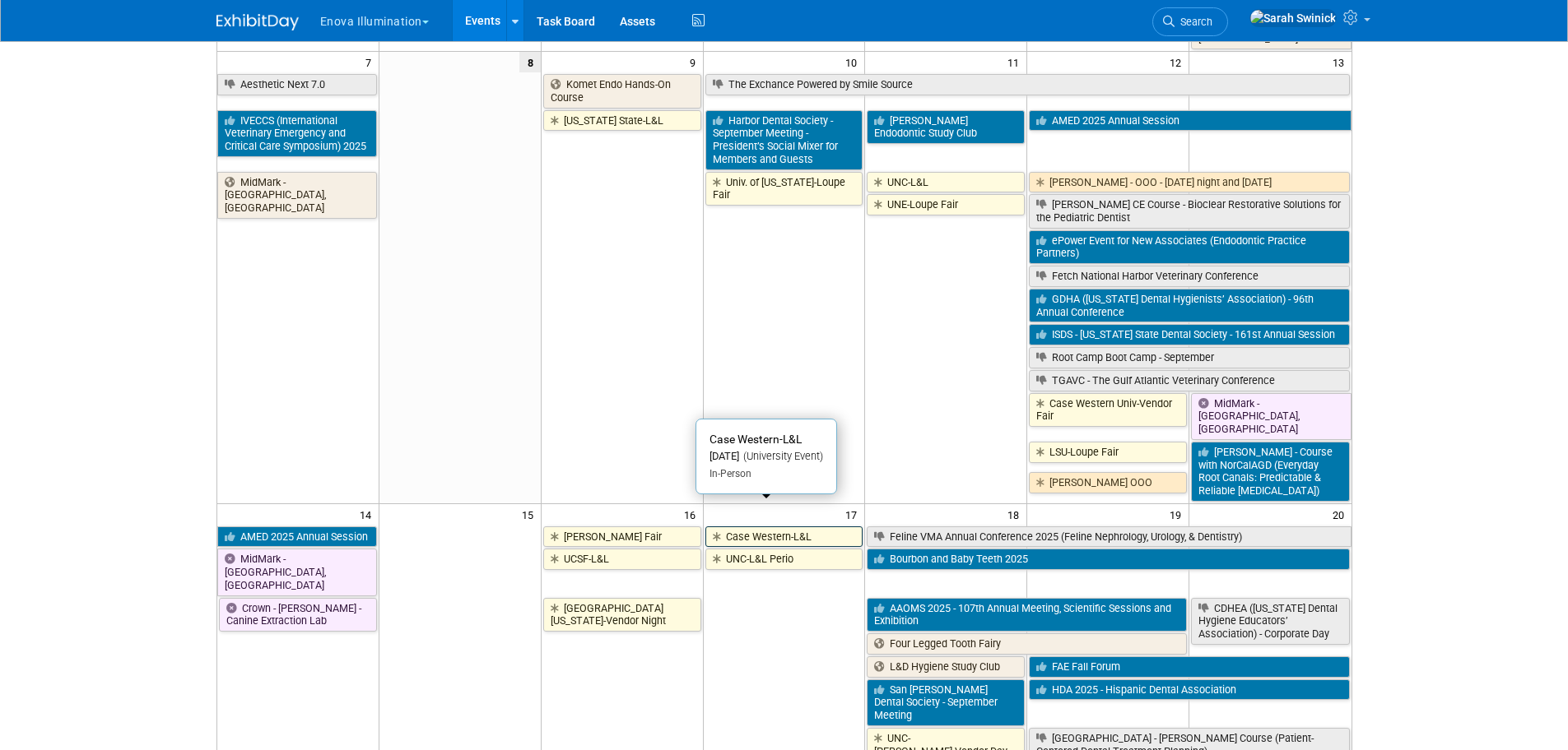
click at [803, 526] on link "Case Western-L&L" at bounding box center [784, 537] width 158 height 21
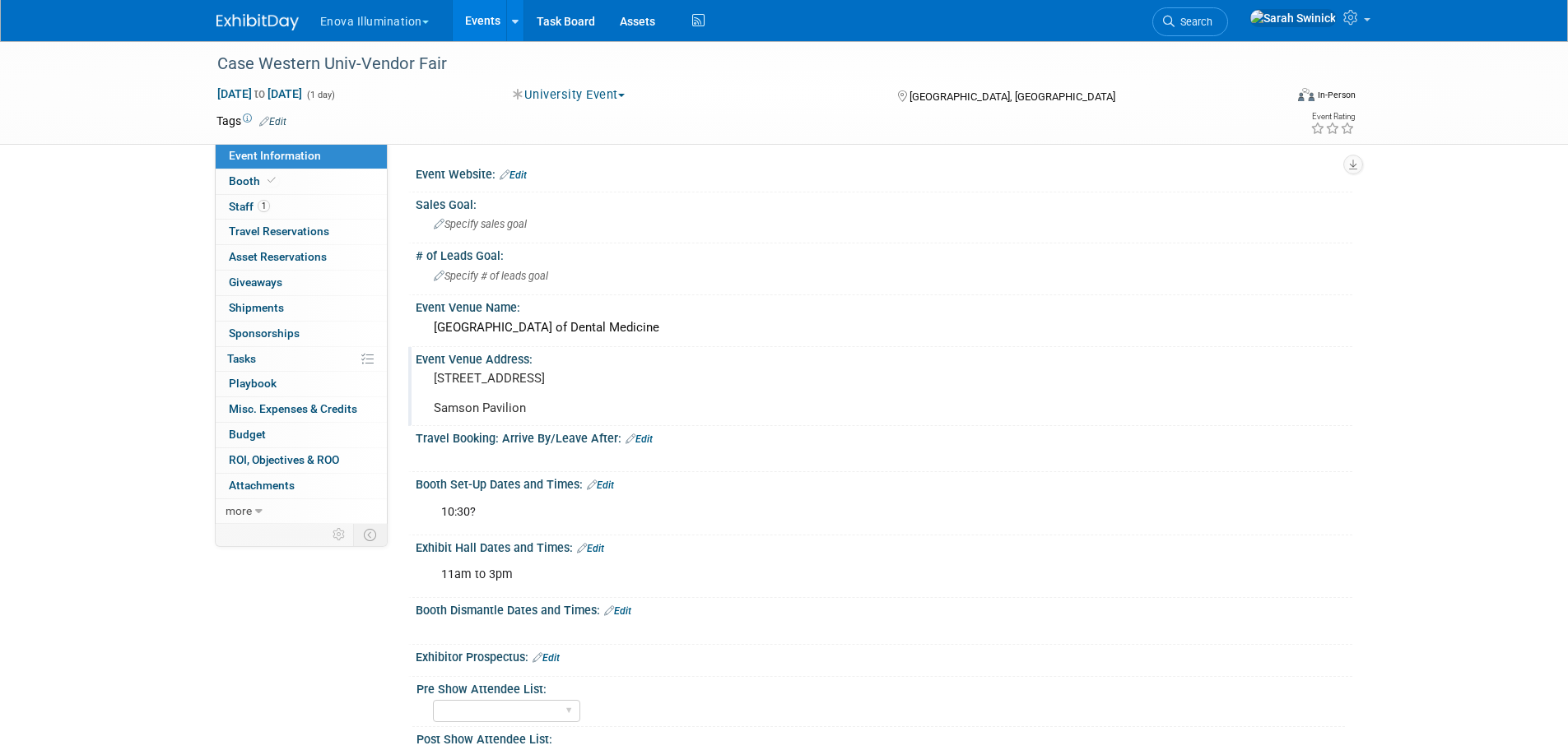
drag, startPoint x: 573, startPoint y: 399, endPoint x: 414, endPoint y: 371, distance: 161.4
click at [408, 373] on div "Event Venue Address: [STREET_ADDRESS] Samson Pavilion" at bounding box center [880, 387] width 944 height 79
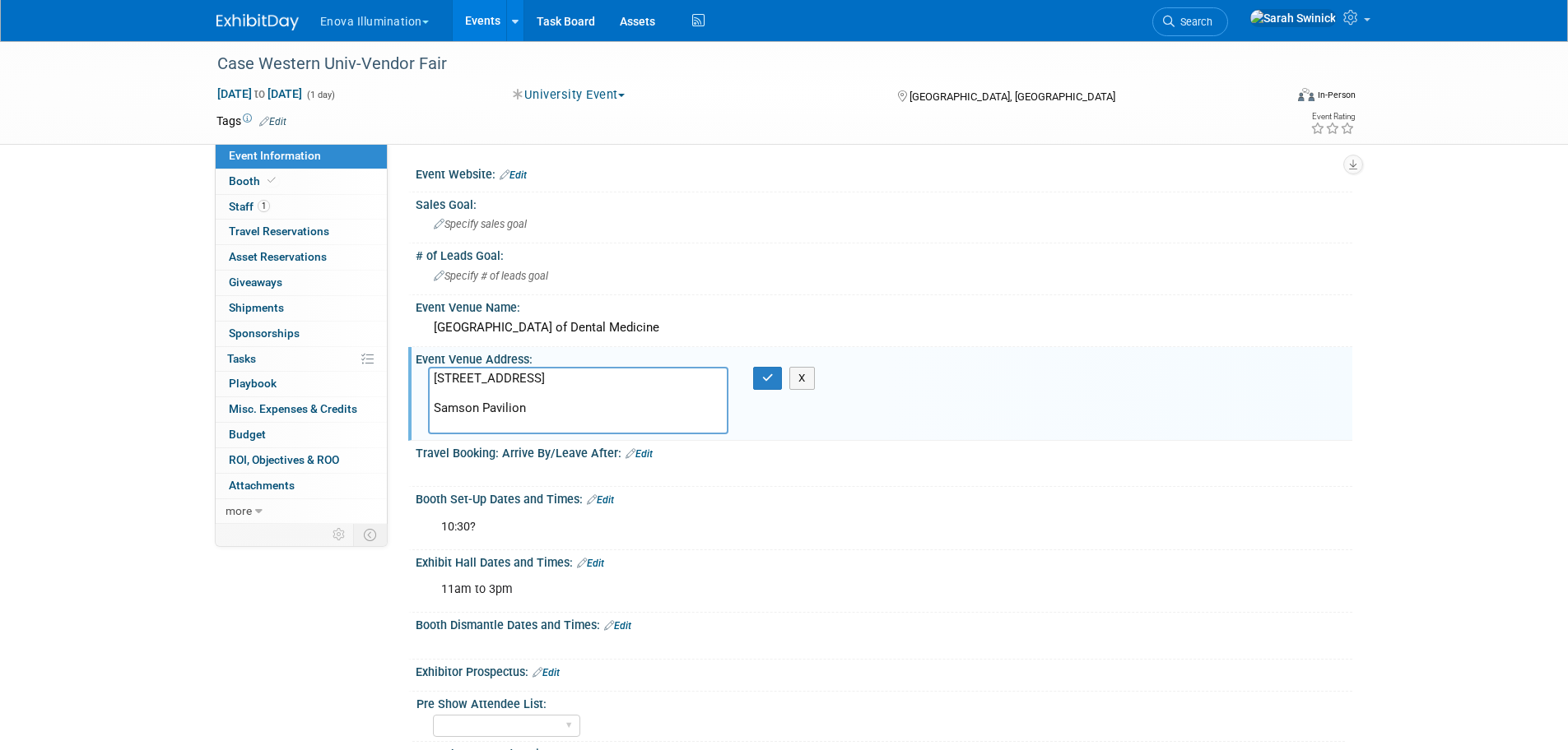
drag, startPoint x: 563, startPoint y: 396, endPoint x: 436, endPoint y: 367, distance: 130.3
click at [425, 373] on div "[STREET_ADDRESS] Samson Pavilion" at bounding box center [578, 400] width 325 height 67
click at [764, 375] on icon "button" at bounding box center [767, 378] width 11 height 10
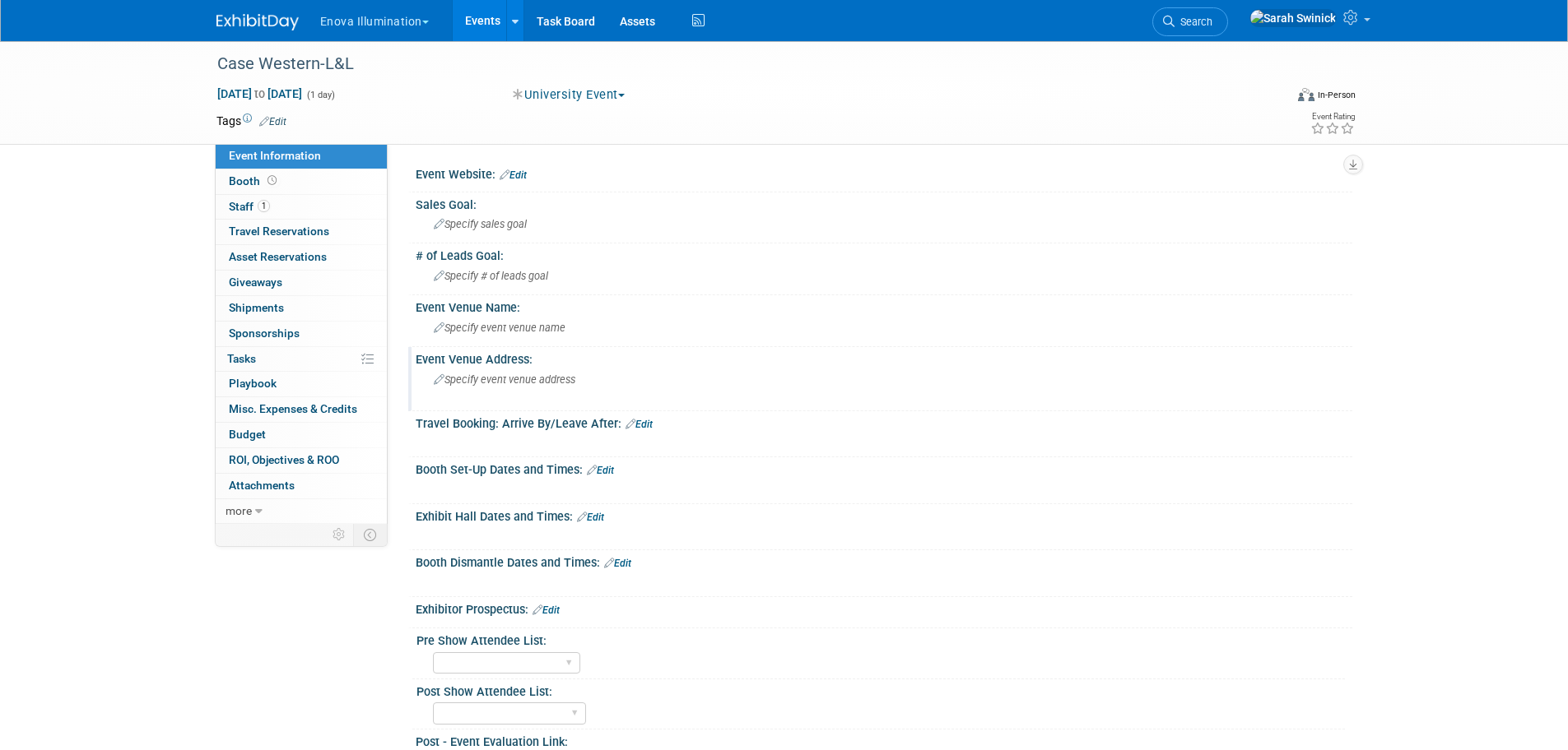
drag, startPoint x: 482, startPoint y: 389, endPoint x: 450, endPoint y: 378, distance: 33.8
click at [449, 372] on div "Specify event venue address" at bounding box center [611, 385] width 365 height 38
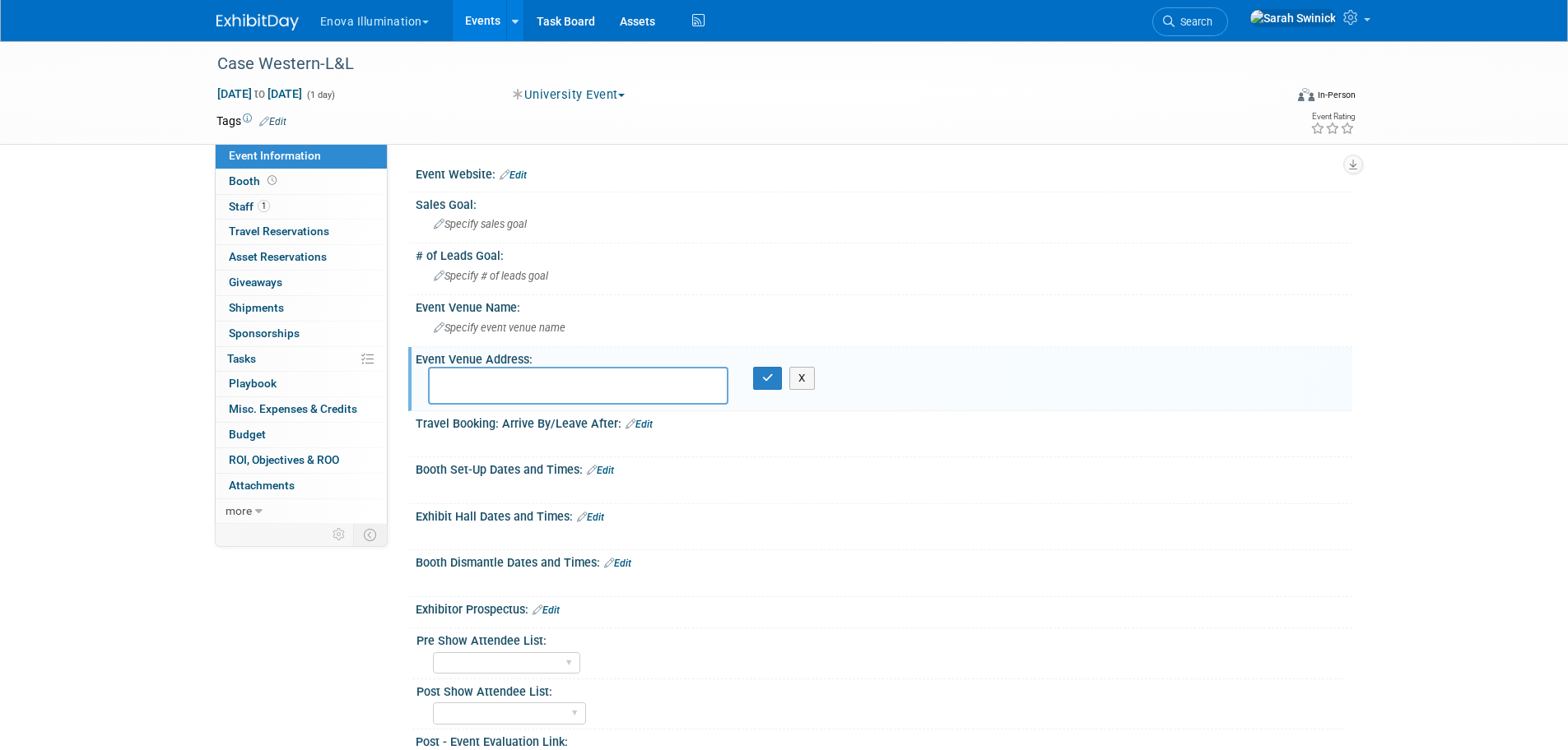
click at [453, 375] on textarea at bounding box center [578, 385] width 300 height 38
type textarea "[STREET_ADDRESS]"
click at [768, 382] on icon "button" at bounding box center [767, 378] width 11 height 10
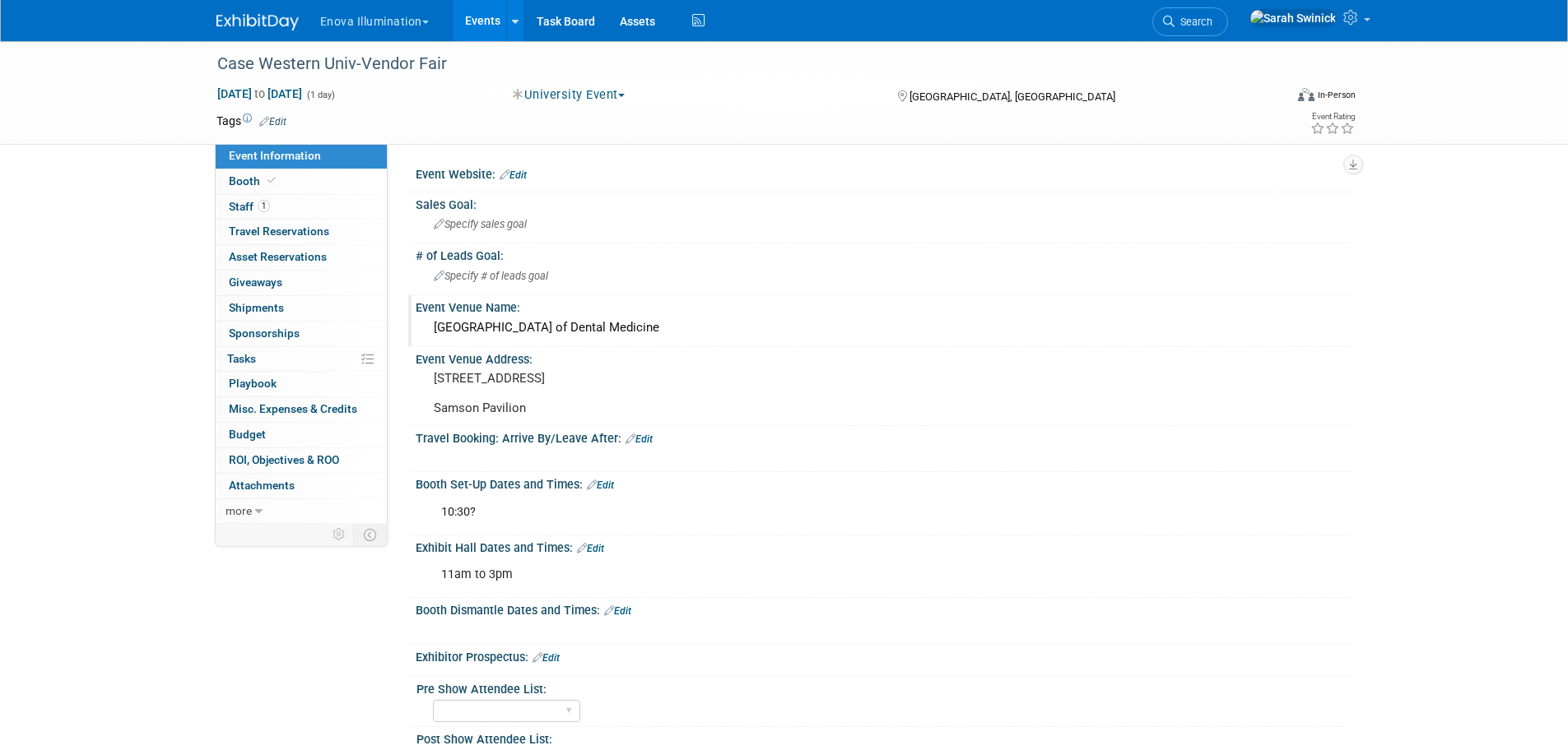
drag, startPoint x: 435, startPoint y: 326, endPoint x: 856, endPoint y: 328, distance: 421.0
click at [856, 328] on div "[GEOGRAPHIC_DATA] of Dental Medicine" at bounding box center [884, 327] width 912 height 25
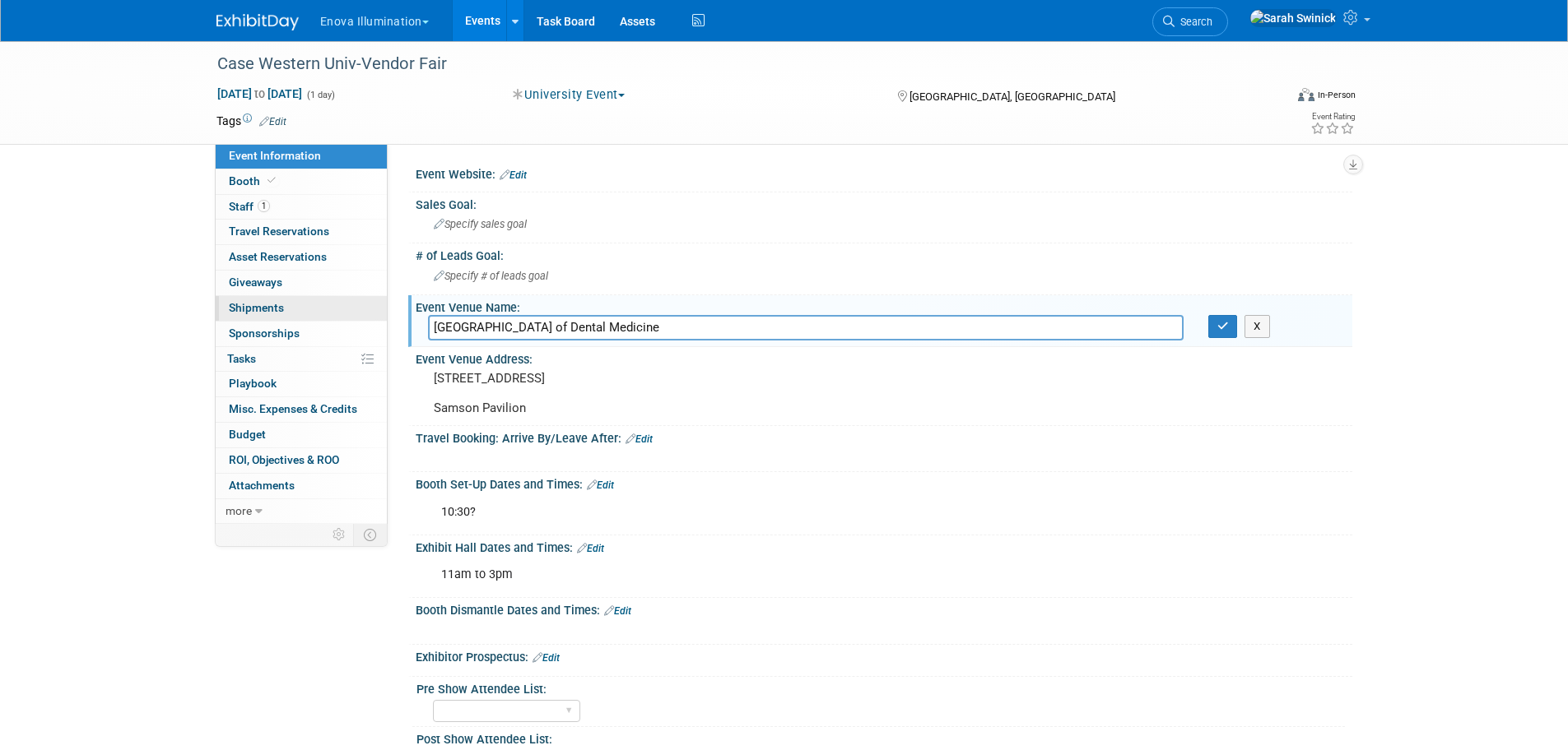
drag, startPoint x: 776, startPoint y: 332, endPoint x: 446, endPoint y: 327, distance: 330.0
click at [297, 307] on div "Event Information Event Info Booth Booth 1 Staff 1 Staff 0 Travel Reservations …" at bounding box center [784, 474] width 1161 height 866
click at [1220, 325] on icon "button" at bounding box center [1223, 326] width 11 height 10
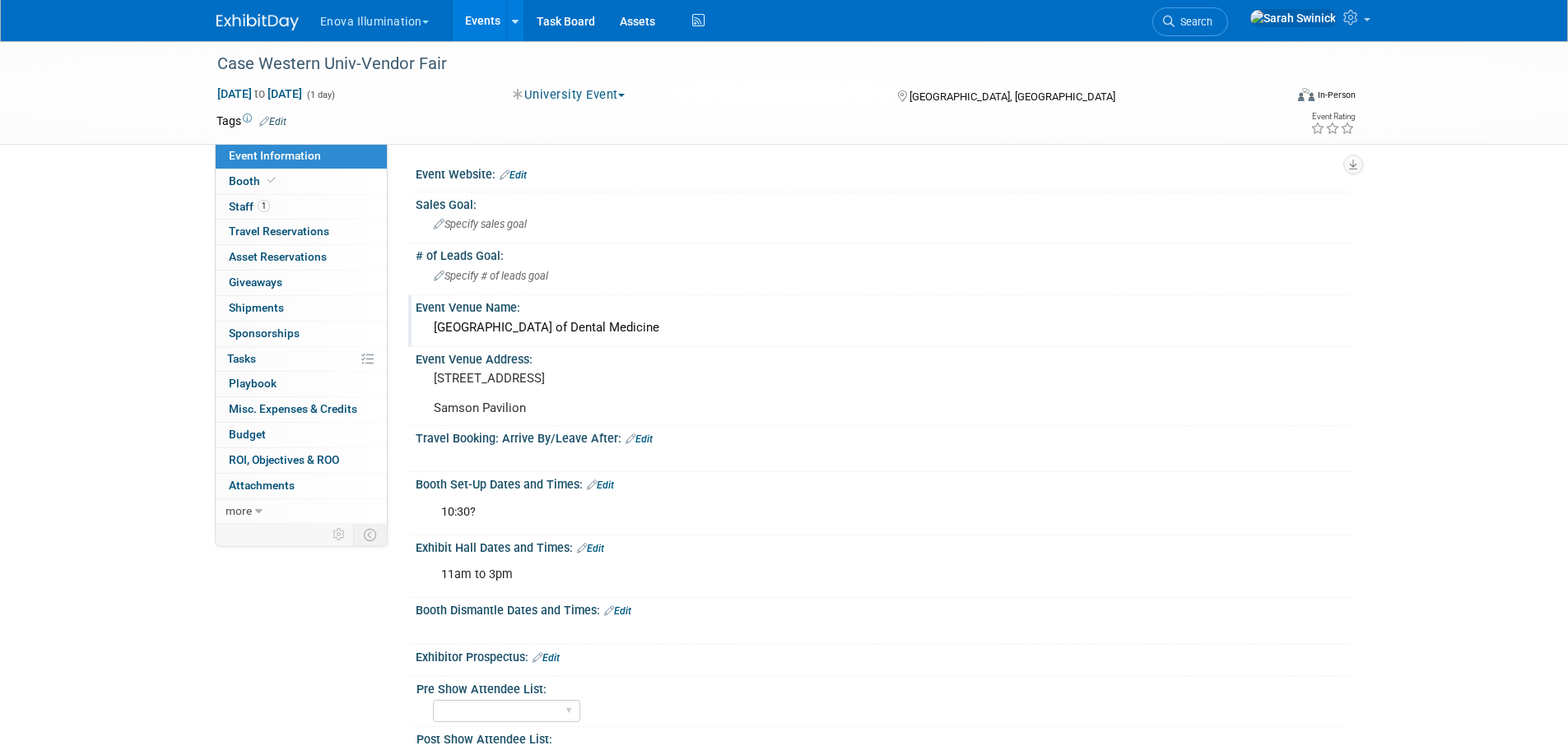
drag, startPoint x: 81, startPoint y: 0, endPoint x: 149, endPoint y: 492, distance: 496.7
click at [149, 492] on div "Case Western Univ-Vendor Fair Sep 12, 2025 to Sep 12, 2025 (1 day) Sep 12, 2025…" at bounding box center [784, 491] width 1568 height 899
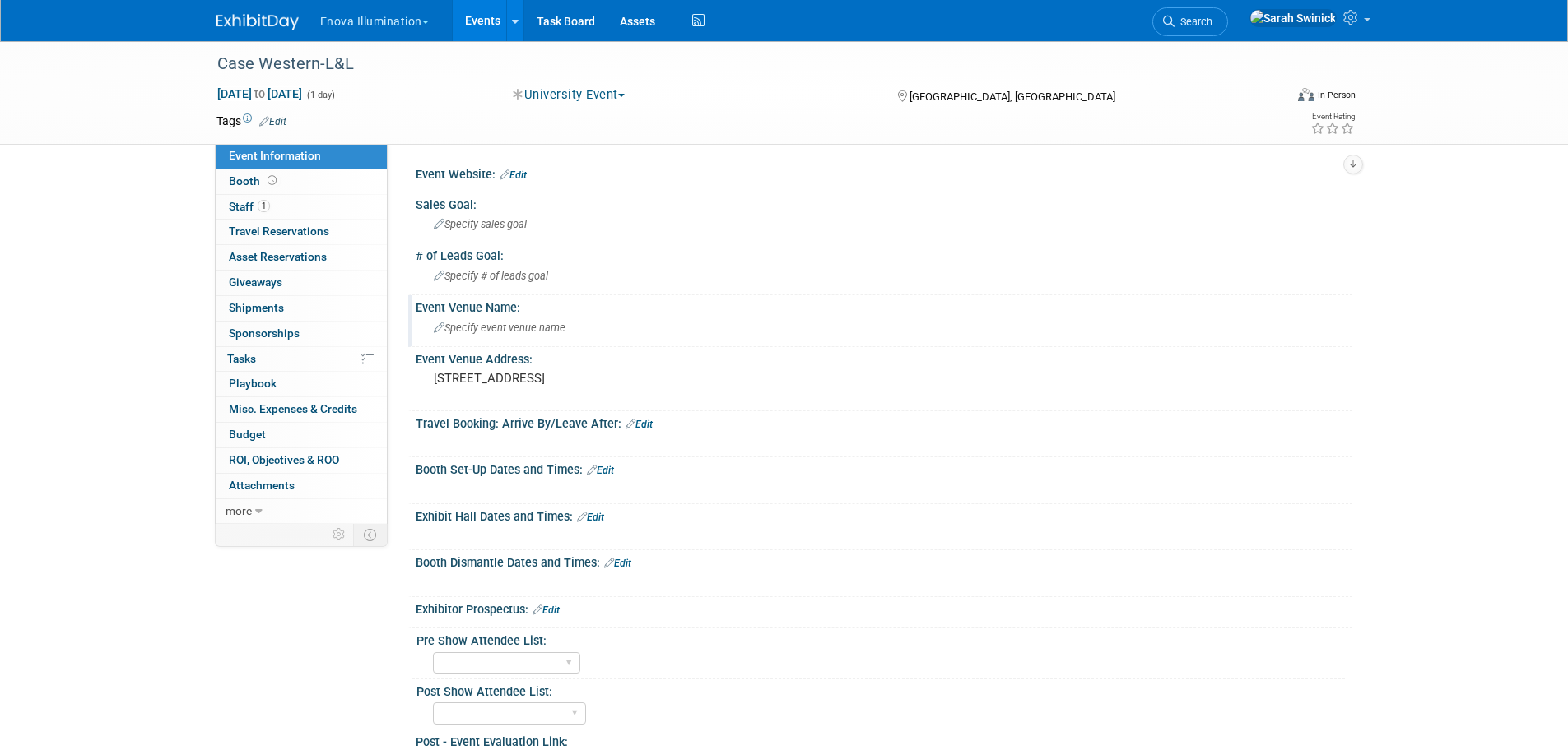
drag, startPoint x: 537, startPoint y: 327, endPoint x: 457, endPoint y: 337, distance: 80.6
click at [457, 337] on div "Specify event venue name" at bounding box center [884, 327] width 912 height 25
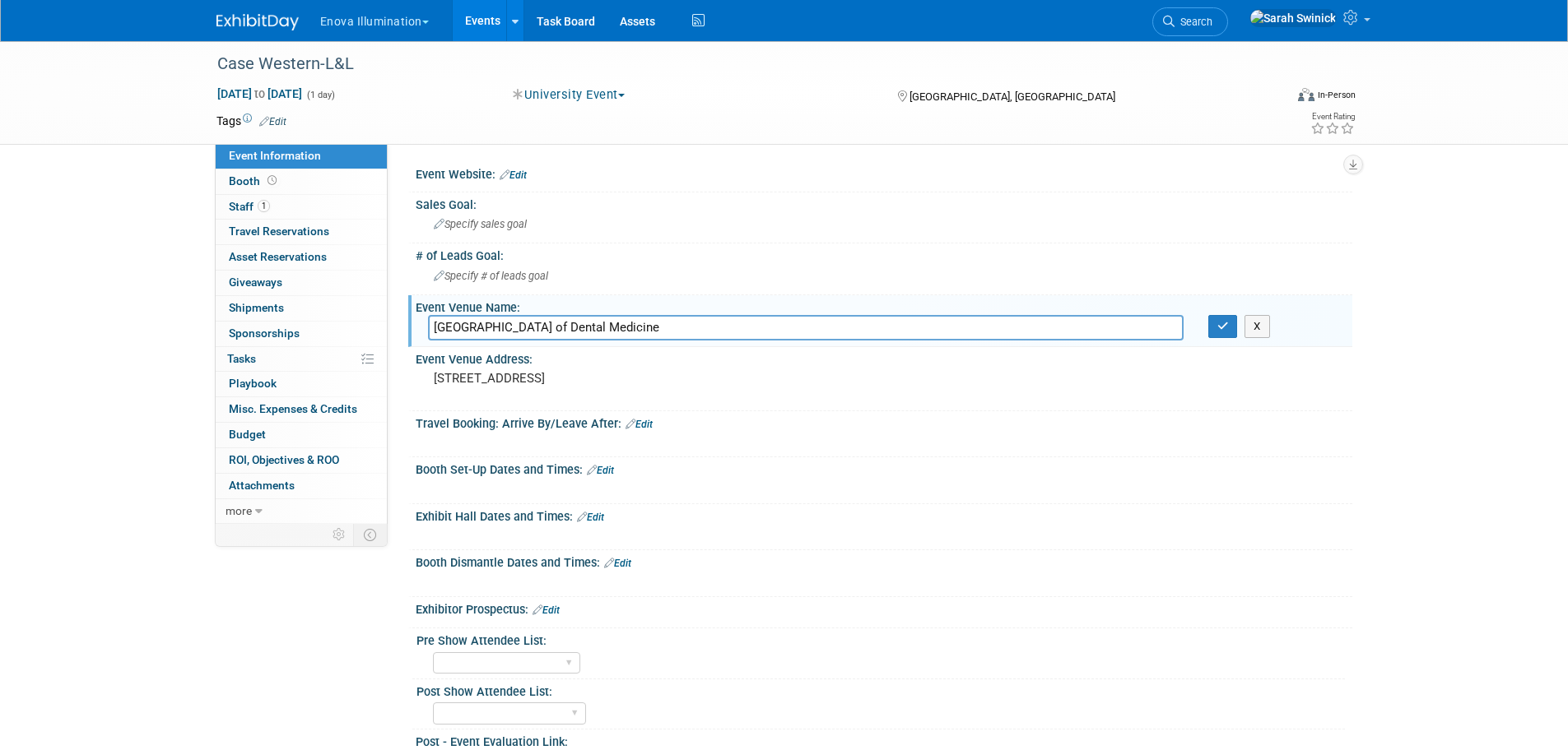
type input "[GEOGRAPHIC_DATA] of Dental Medicine"
click at [1206, 322] on div "X" at bounding box center [1274, 327] width 156 height 23
click at [1212, 327] on button "button" at bounding box center [1223, 327] width 30 height 23
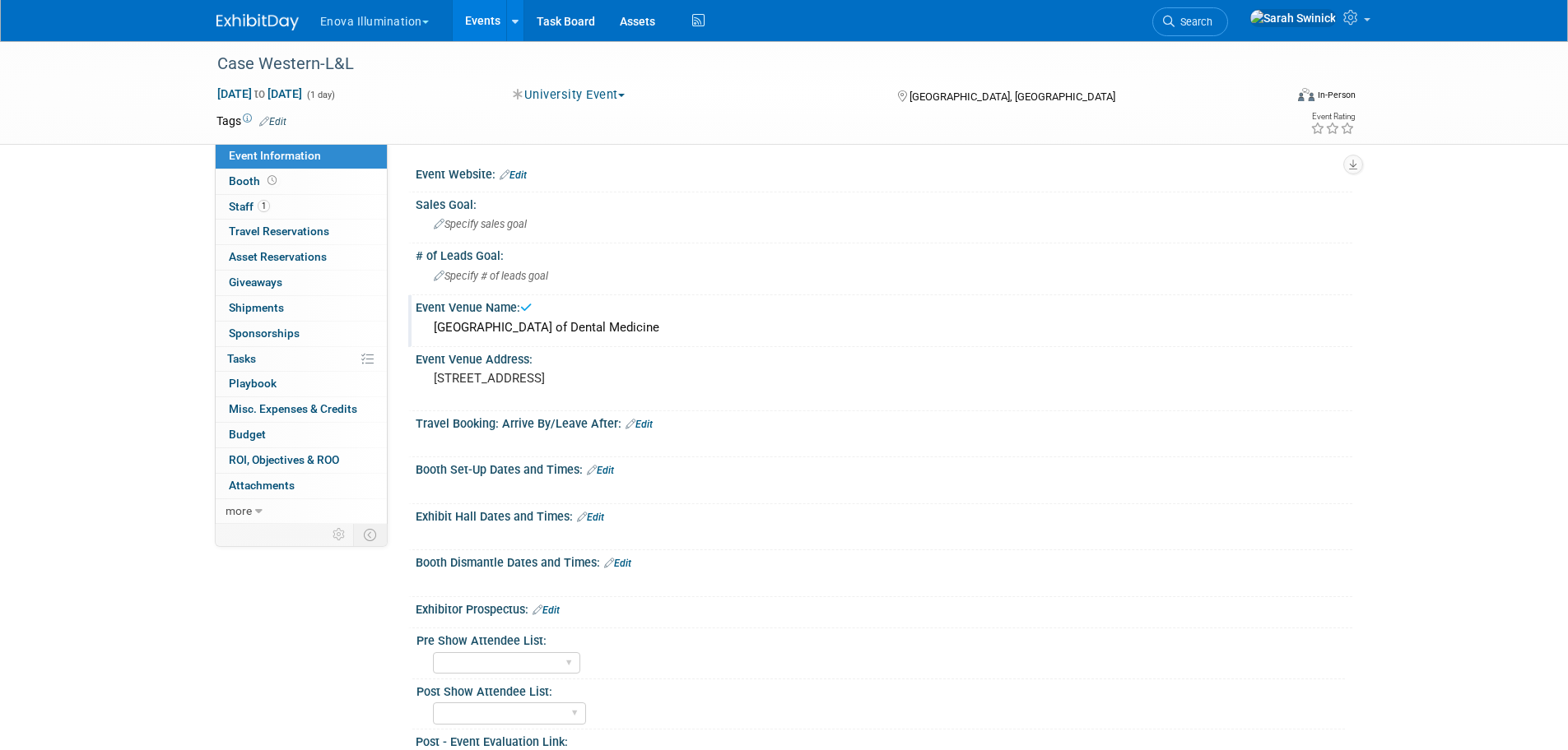
click at [290, 15] on img at bounding box center [258, 22] width 82 height 17
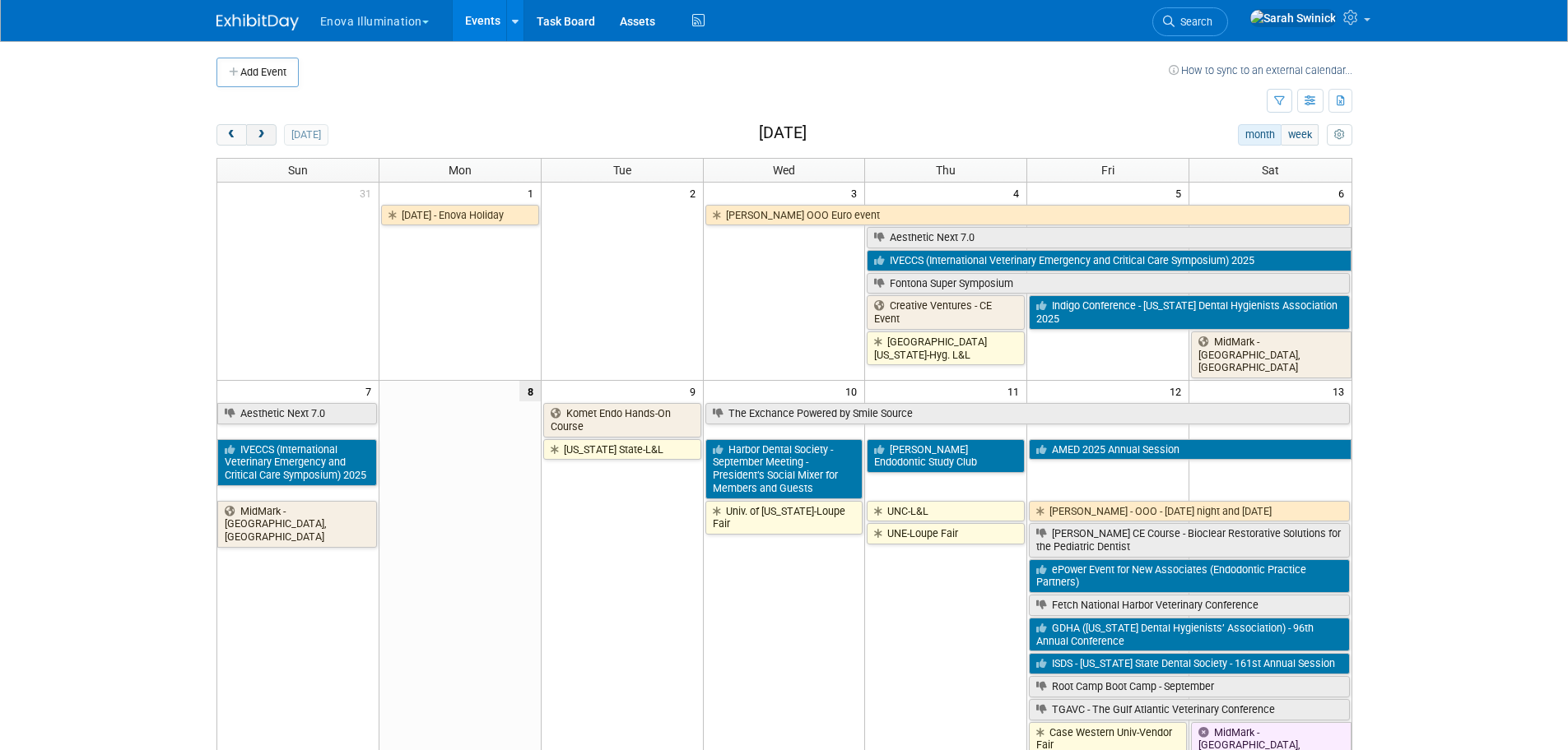
click at [268, 137] on button "next" at bounding box center [261, 134] width 31 height 21
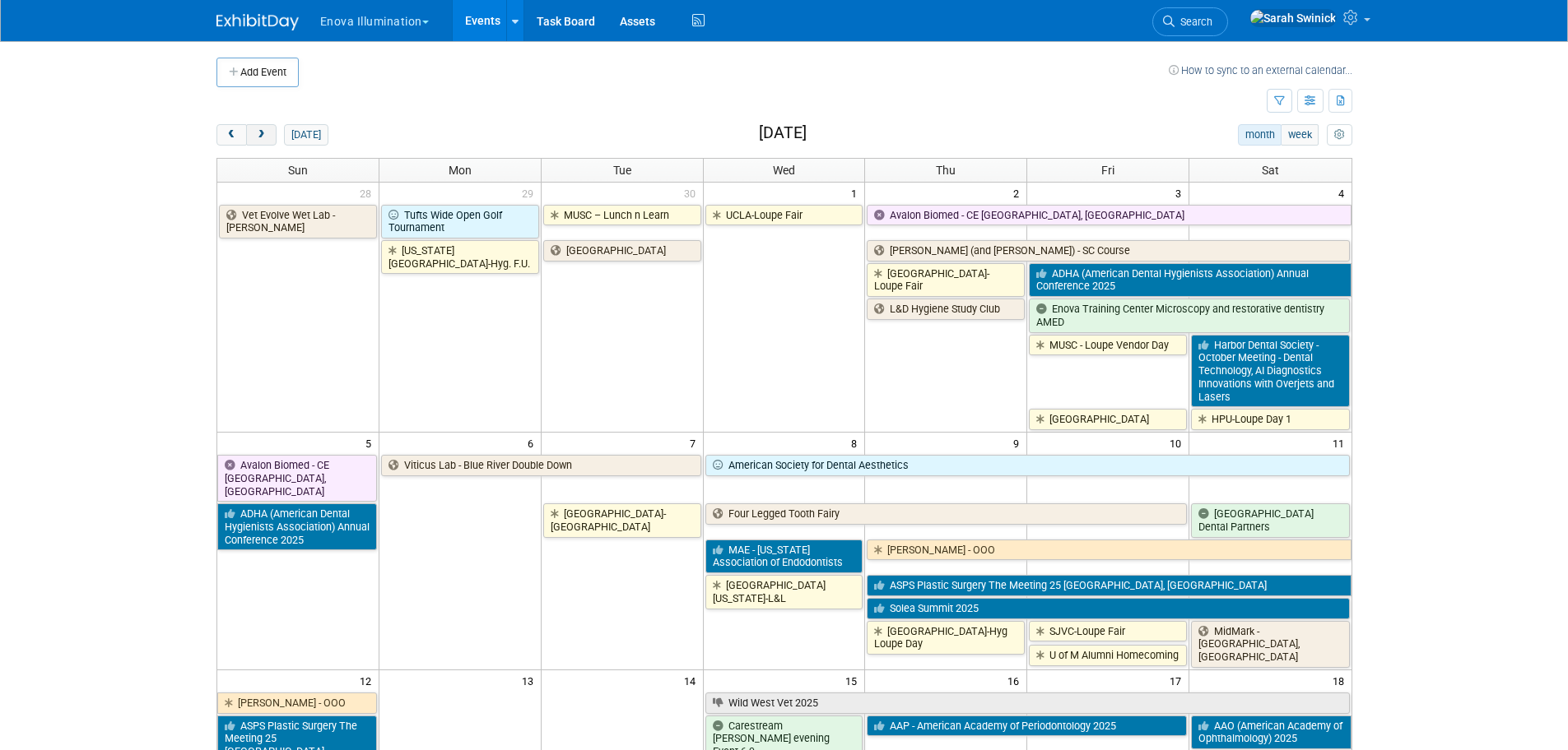
click at [268, 137] on button "next" at bounding box center [261, 134] width 31 height 21
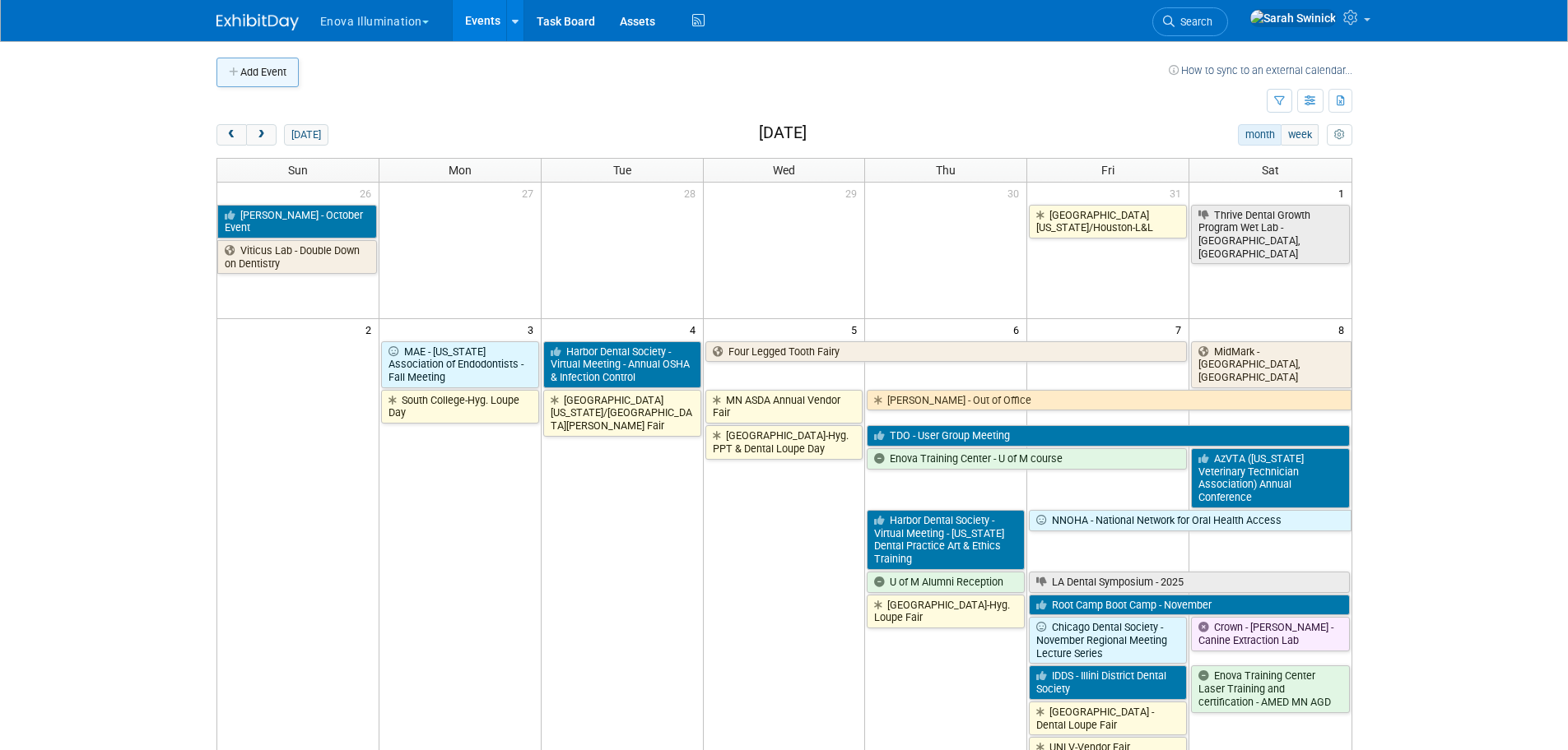
click at [278, 66] on button "Add Event" at bounding box center [258, 72] width 82 height 30
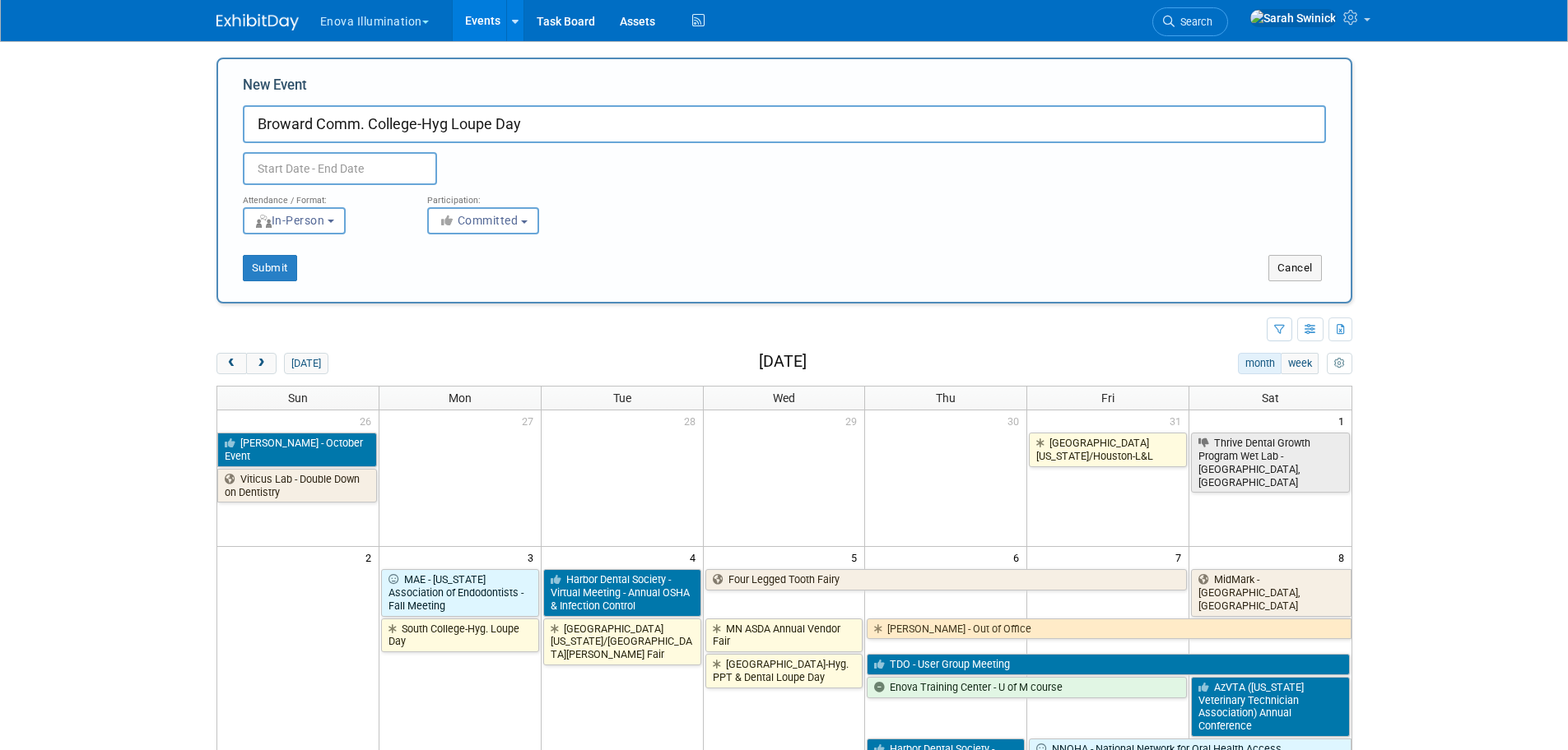
drag, startPoint x: 415, startPoint y: 121, endPoint x: 331, endPoint y: 117, distance: 84.1
click at [331, 117] on input "Broward Comm. College-Hyg Loupe Day" at bounding box center [784, 124] width 1083 height 38
type input "Broward CC-Hyg Loupe Day"
click at [319, 177] on input "text" at bounding box center [340, 169] width 194 height 33
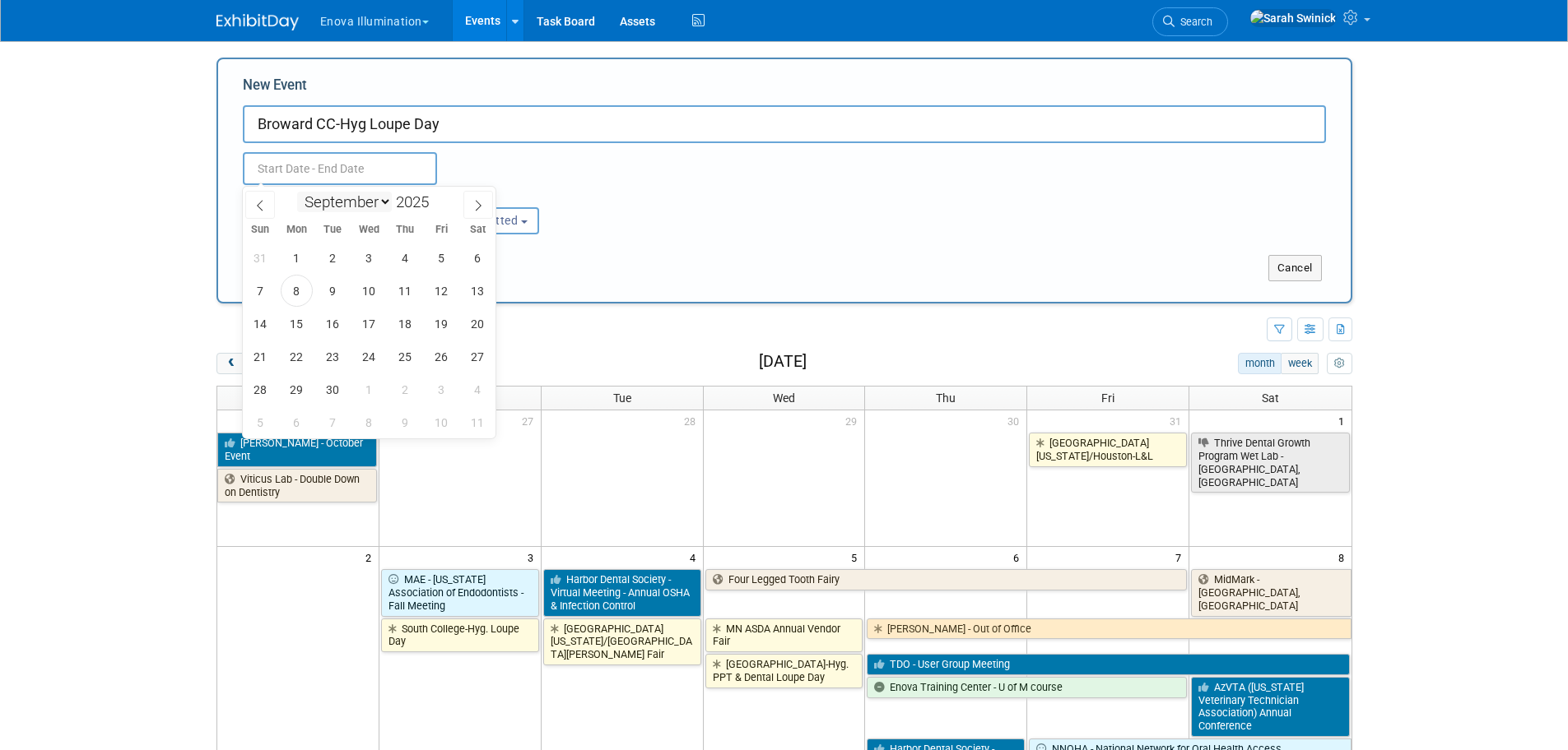
click at [340, 211] on div "January February March April May June July August September October November De…" at bounding box center [370, 201] width 190 height 28
click at [345, 206] on select "January February March April May June July August September October November De…" at bounding box center [344, 203] width 94 height 21
select select "11"
click at [297, 192] on select "January February March April May June July August September October November De…" at bounding box center [344, 203] width 94 height 21
click at [444, 263] on span "5" at bounding box center [441, 258] width 32 height 32
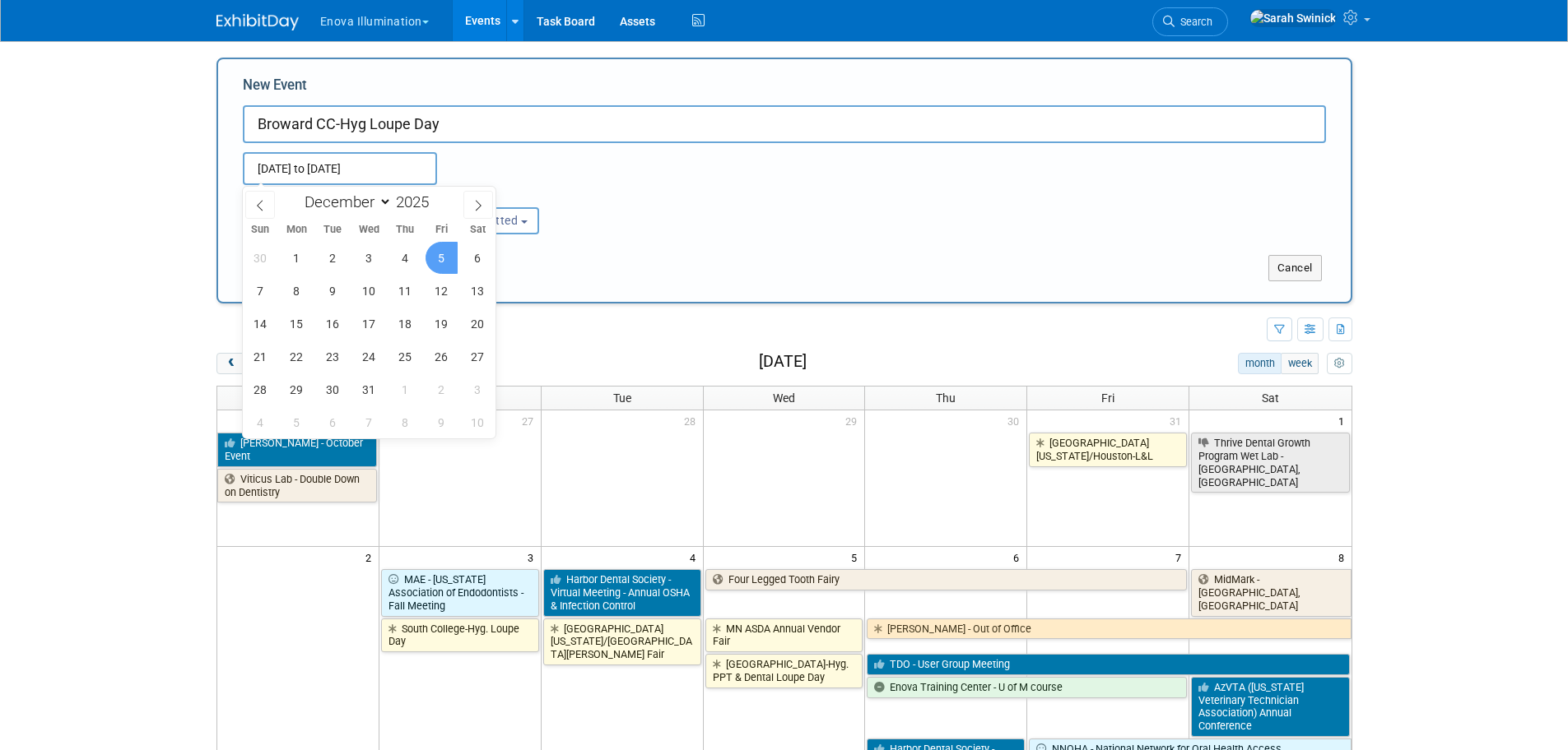
click at [444, 263] on span "5" at bounding box center [441, 258] width 32 height 32
type input "[DATE] to [DATE]"
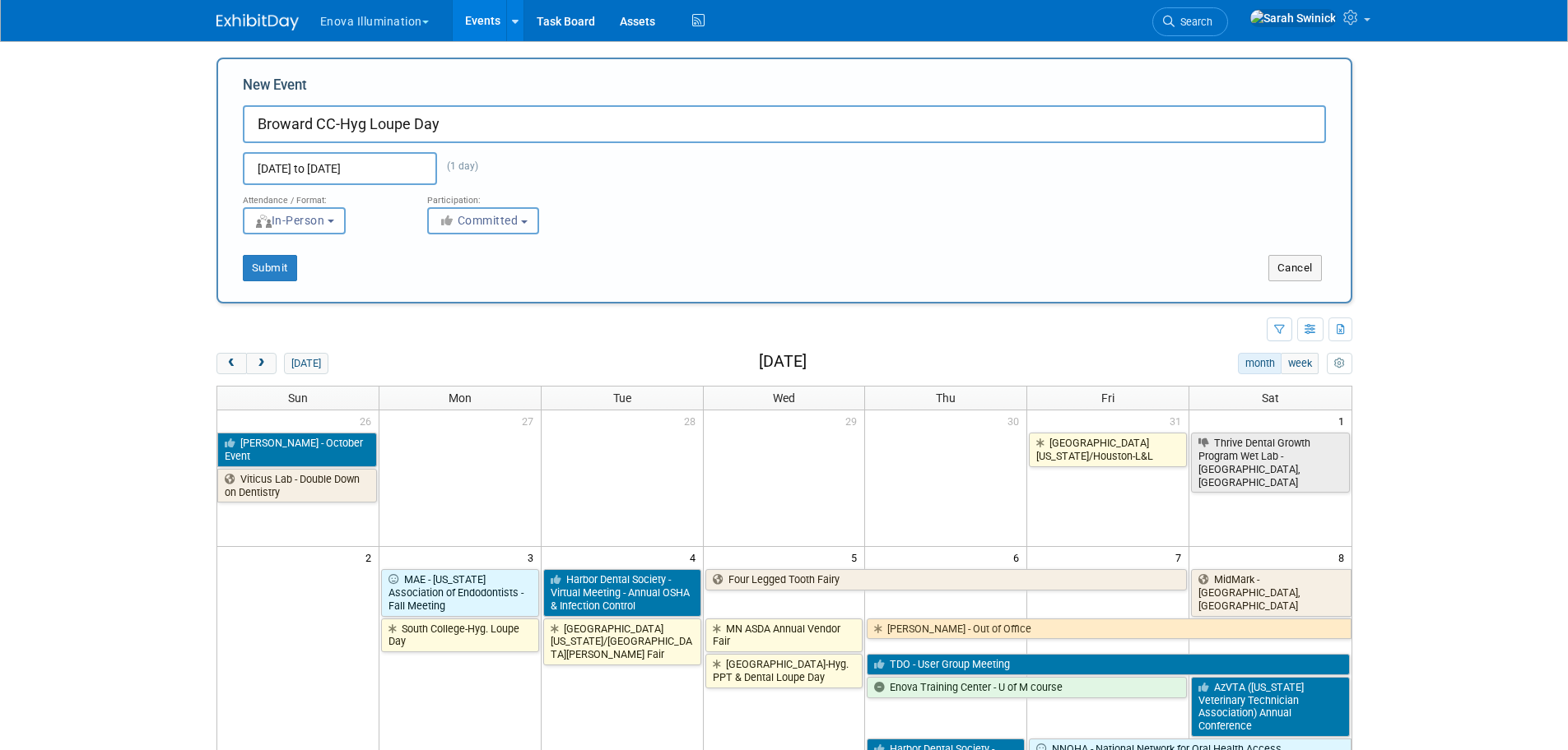
click at [467, 233] on button "Committed" at bounding box center [483, 220] width 112 height 27
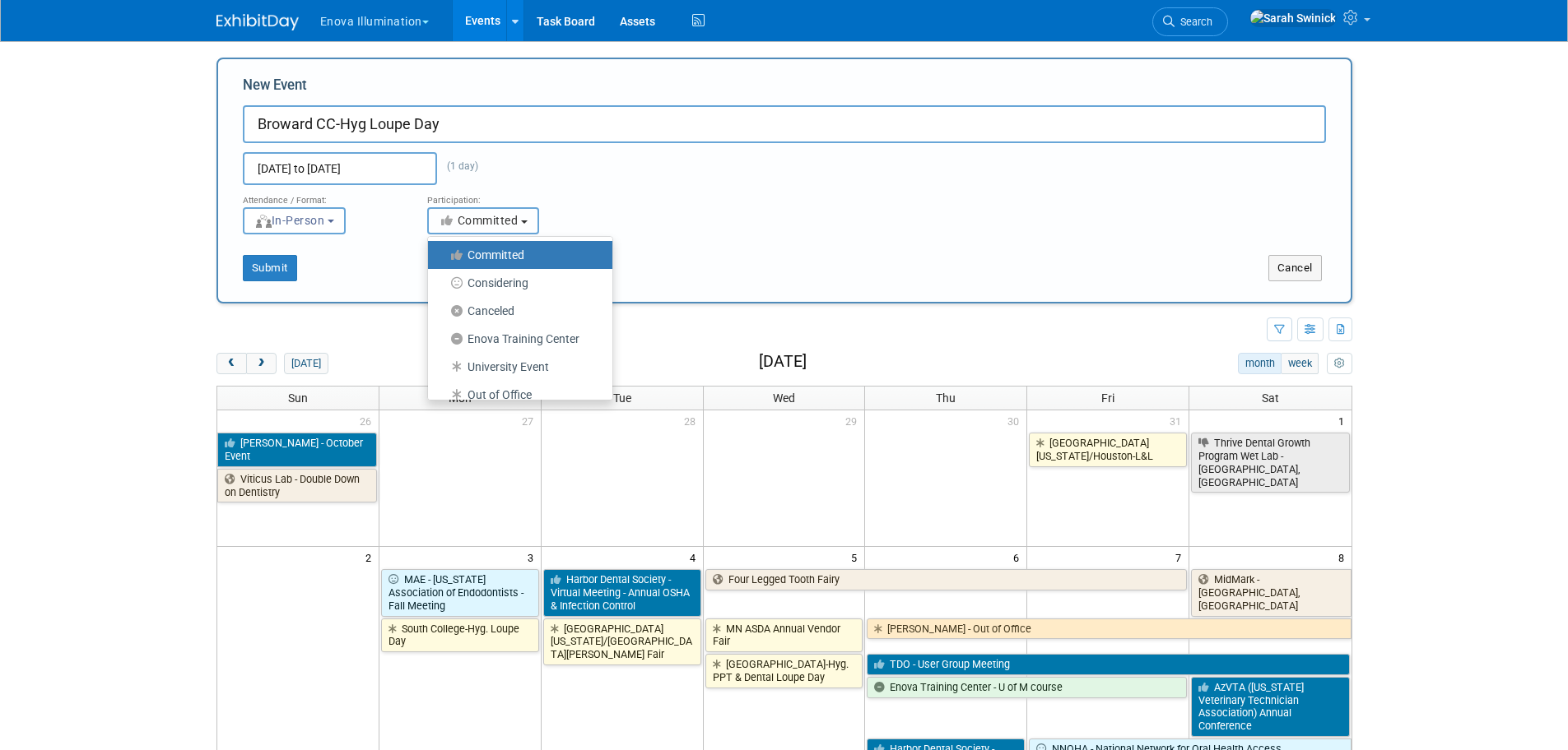
click at [472, 223] on span "Committed" at bounding box center [478, 220] width 79 height 13
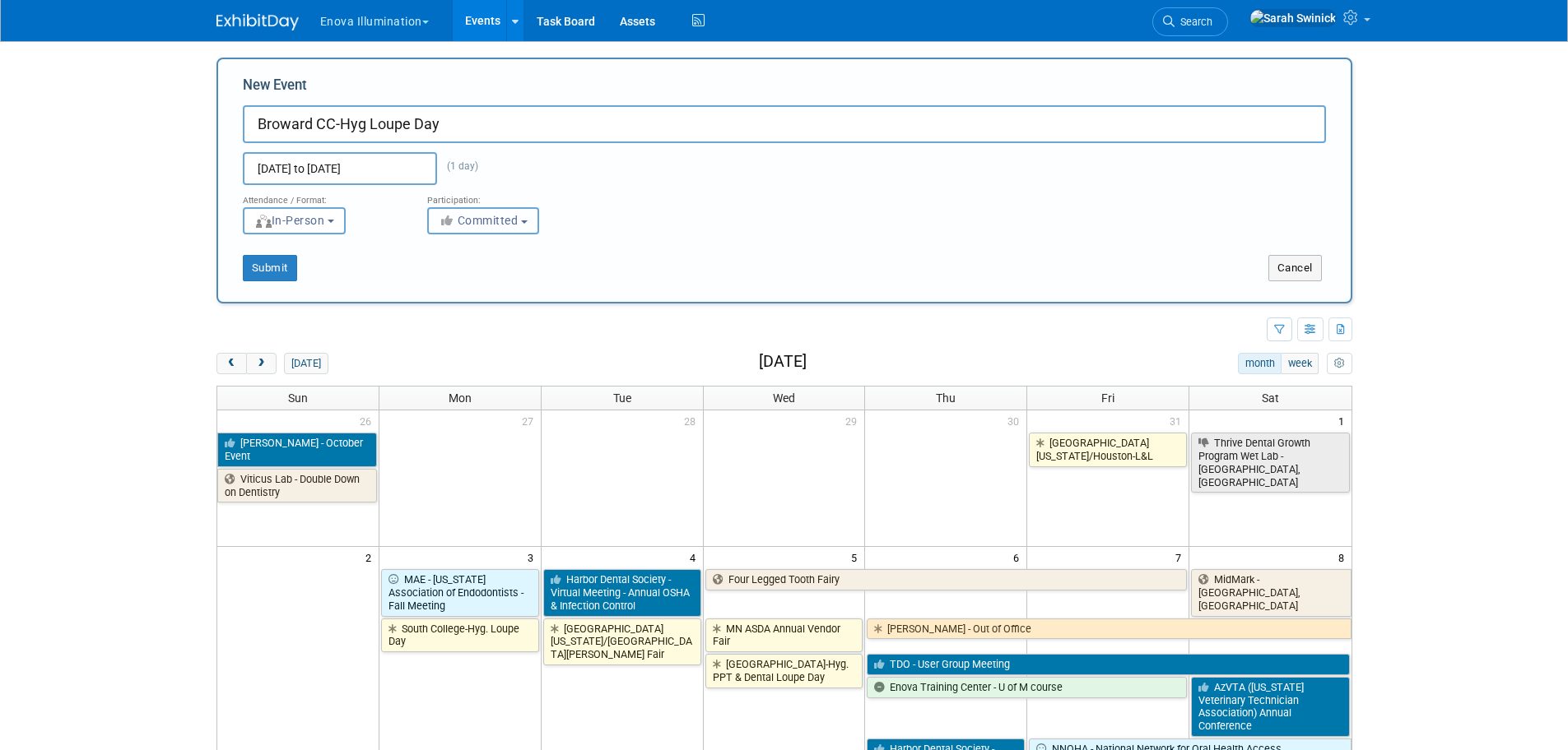
click at [484, 224] on span "Committed" at bounding box center [478, 220] width 79 height 13
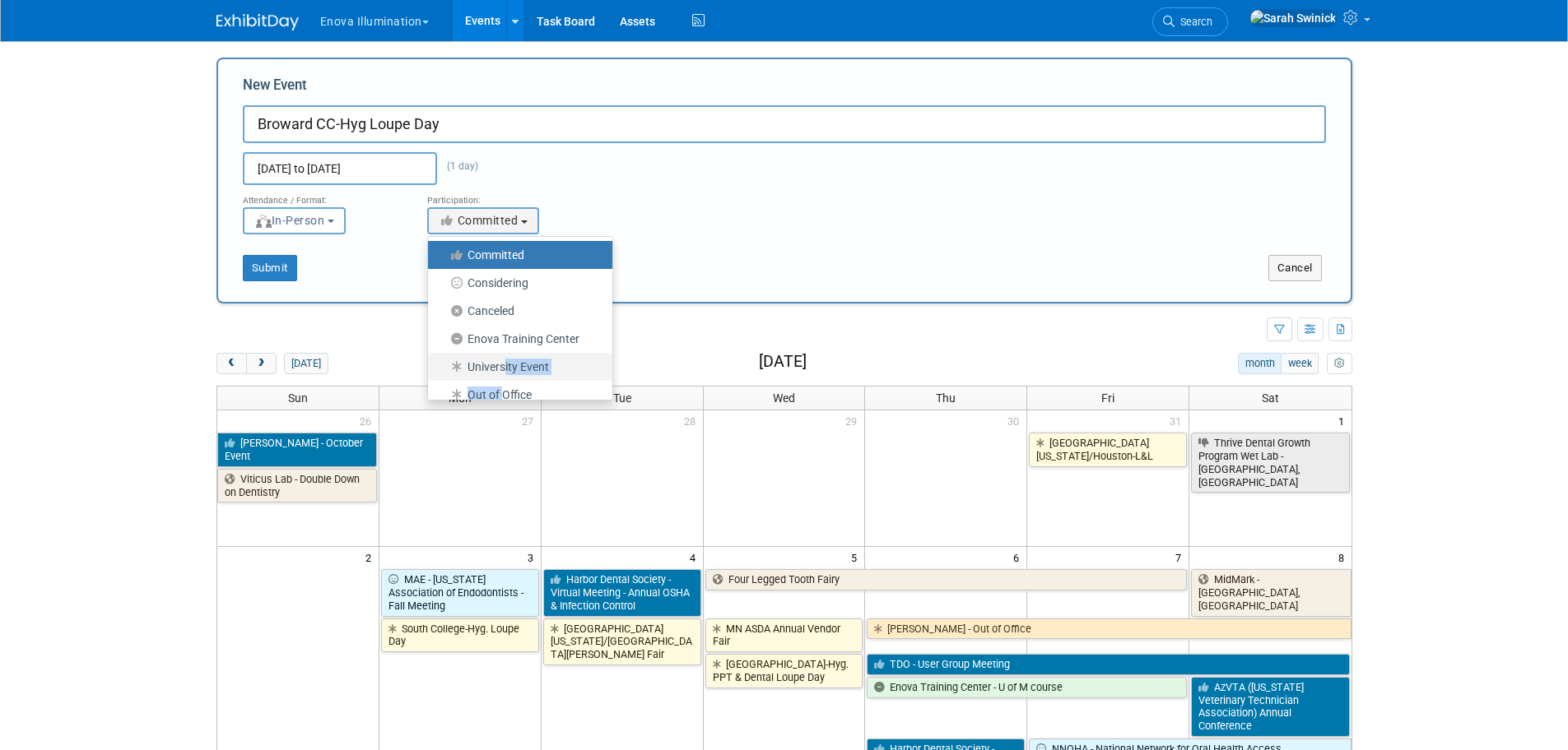
drag, startPoint x: 505, startPoint y: 370, endPoint x: 501, endPoint y: 378, distance: 8.9
click at [501, 379] on link "University Event" at bounding box center [520, 367] width 184 height 28
click at [501, 377] on label "University Event" at bounding box center [515, 367] width 160 height 21
click at [494, 364] on label "University Event" at bounding box center [515, 367] width 160 height 21
click at [443, 364] on input "University Event" at bounding box center [438, 368] width 10 height 10
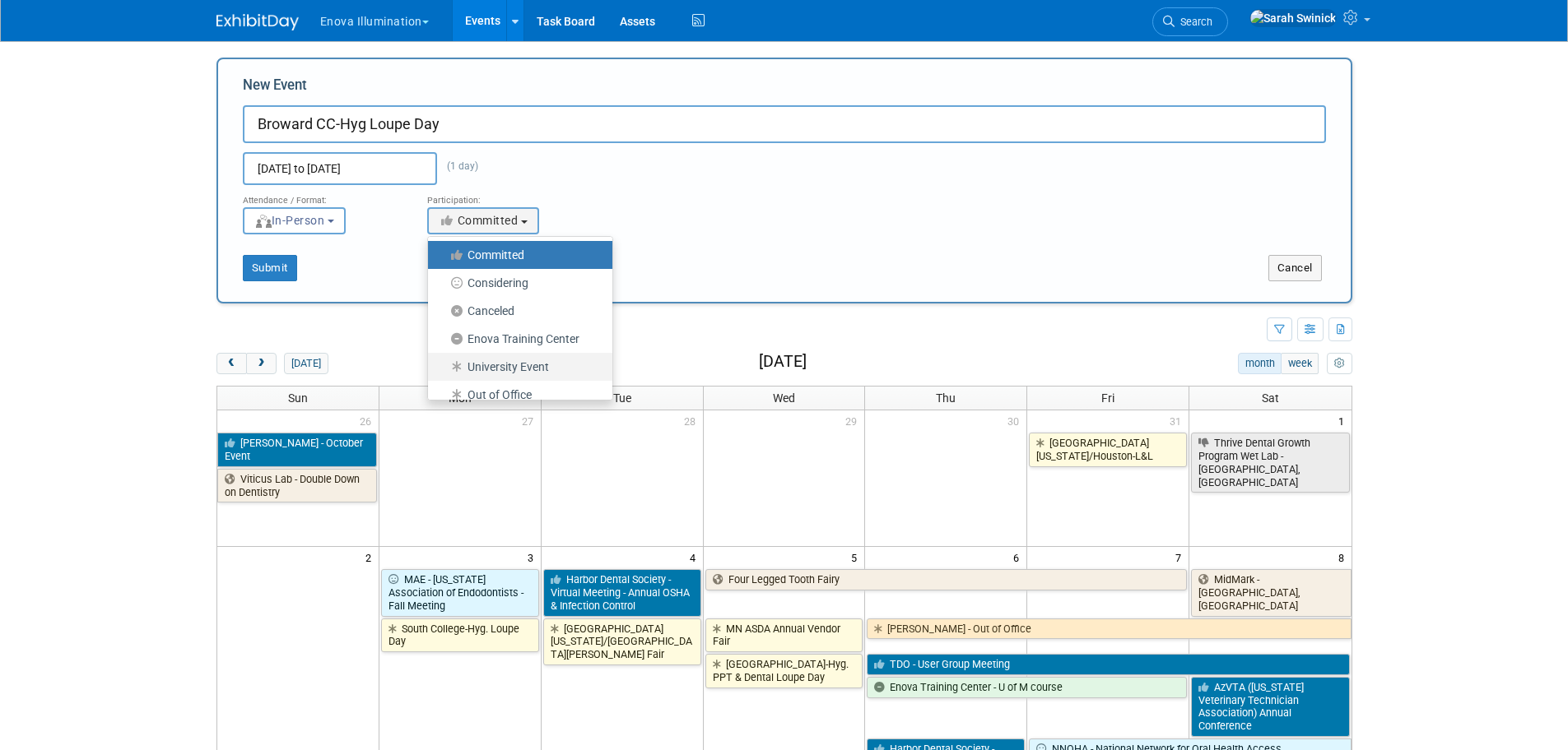
select select "103"
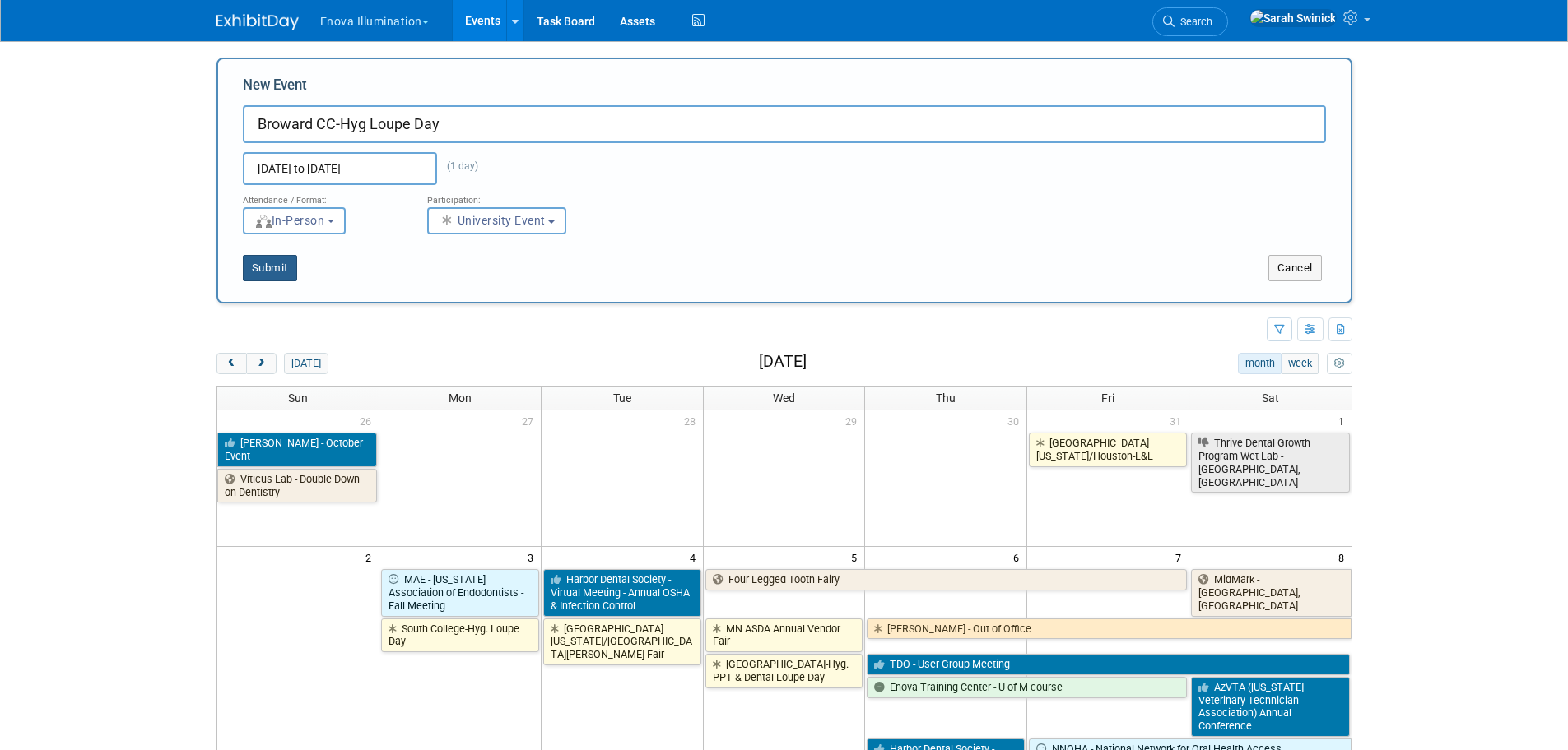
click at [274, 270] on button "Submit" at bounding box center [270, 268] width 54 height 26
click at [1286, 267] on button "Cancel" at bounding box center [1295, 268] width 53 height 26
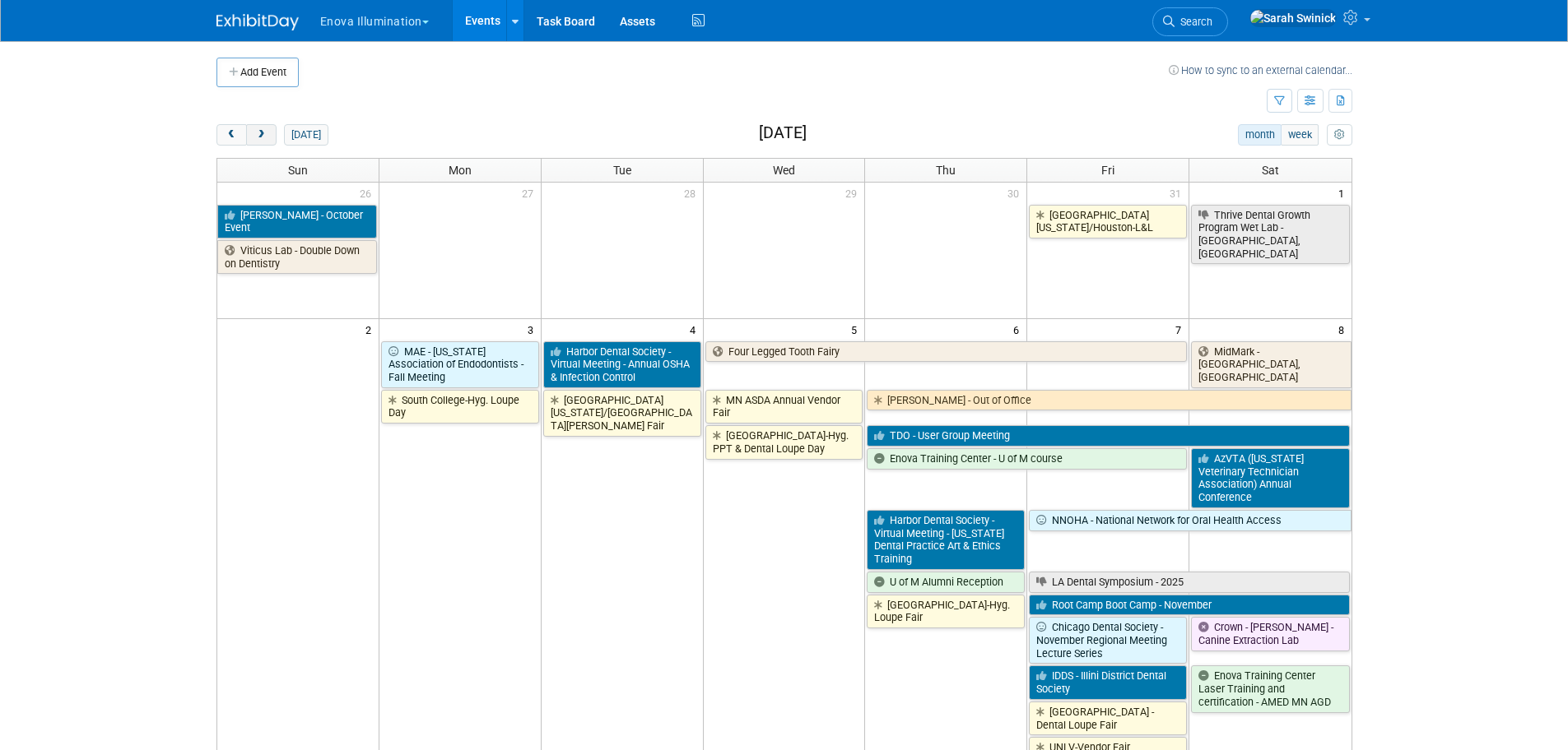
click at [264, 135] on span "next" at bounding box center [261, 135] width 12 height 10
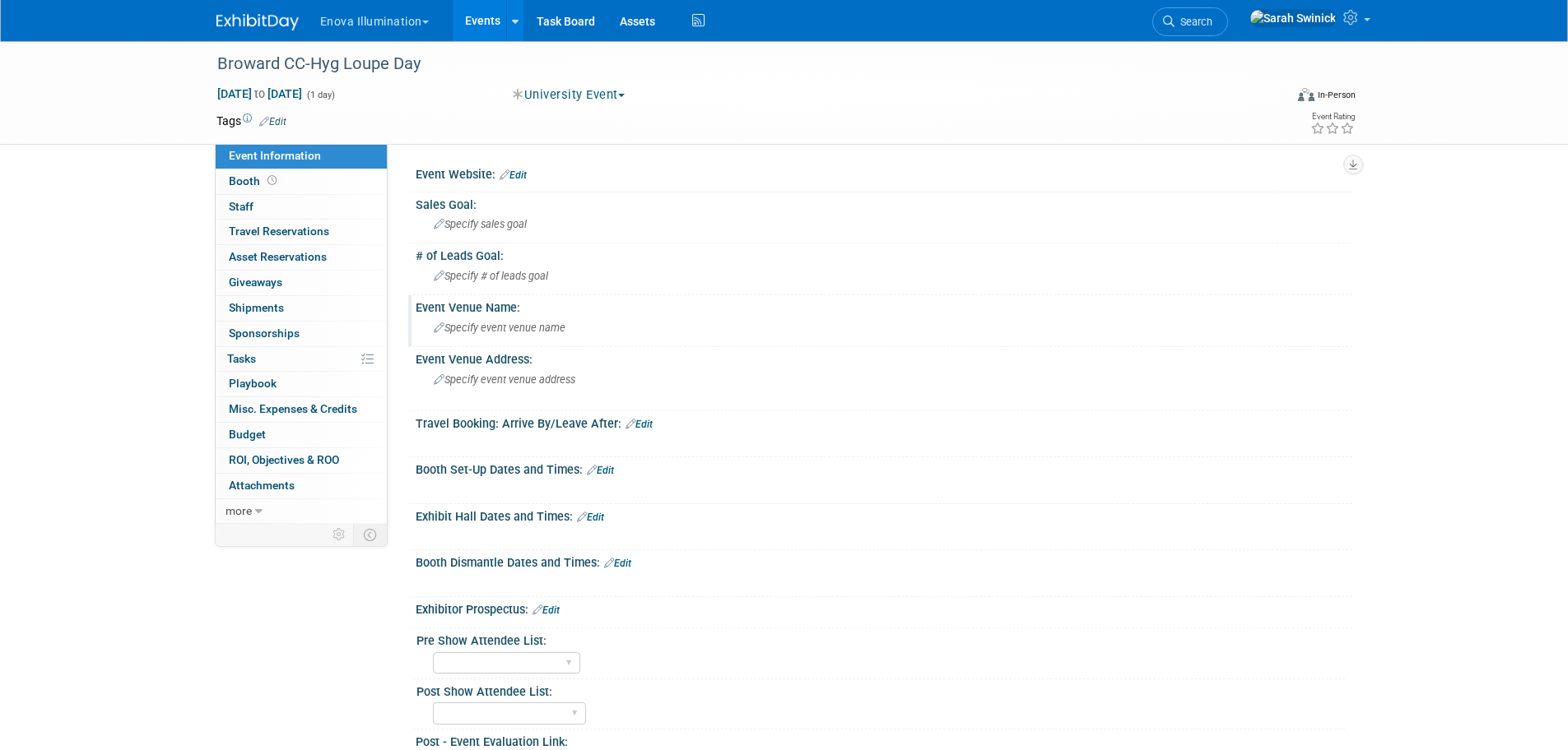
click at [517, 334] on span "Specify event venue name" at bounding box center [500, 327] width 132 height 12
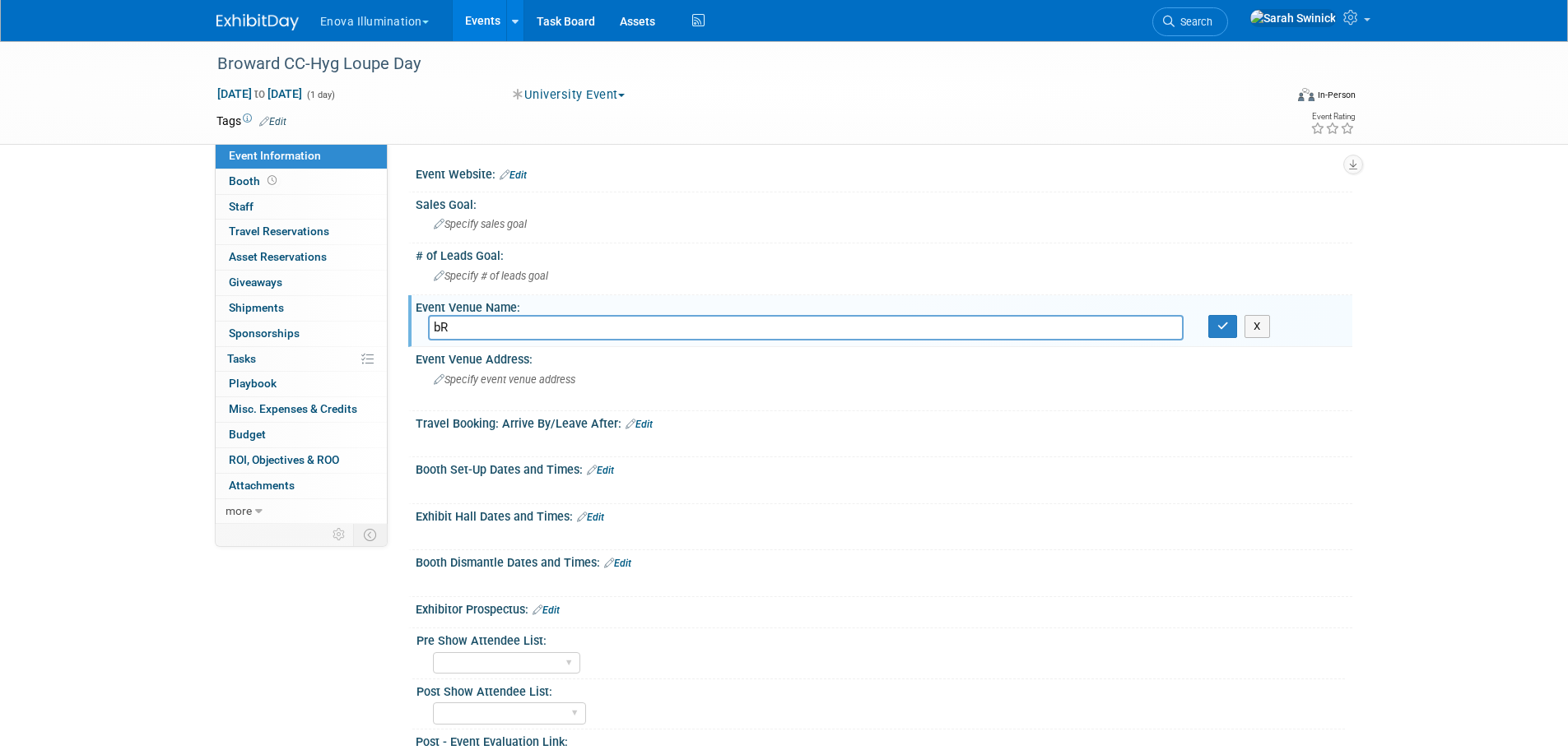
type input "b"
type input "Broward College"
click at [1229, 317] on button "button" at bounding box center [1223, 327] width 30 height 23
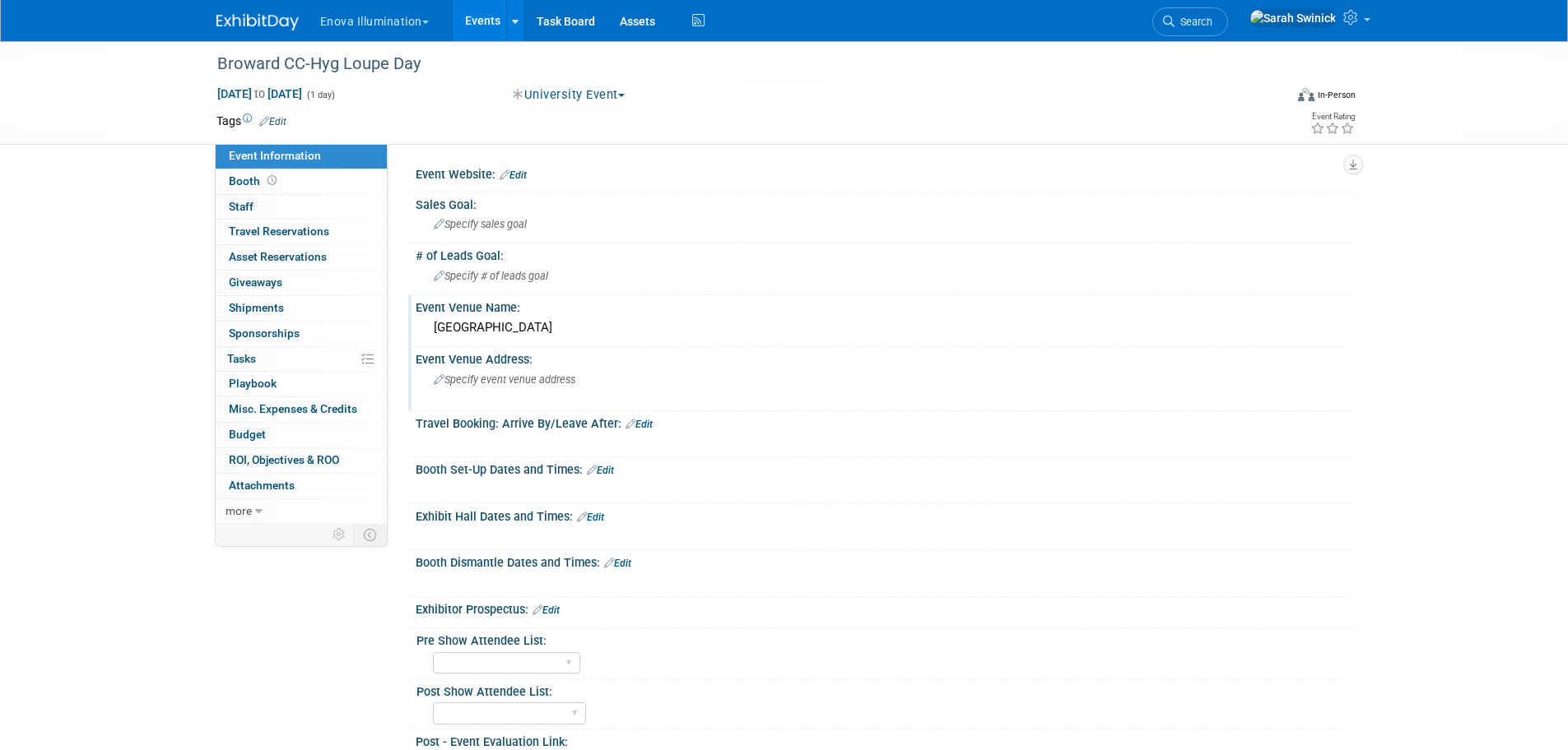
click at [504, 375] on span "Specify event venue address" at bounding box center [505, 380] width 142 height 12
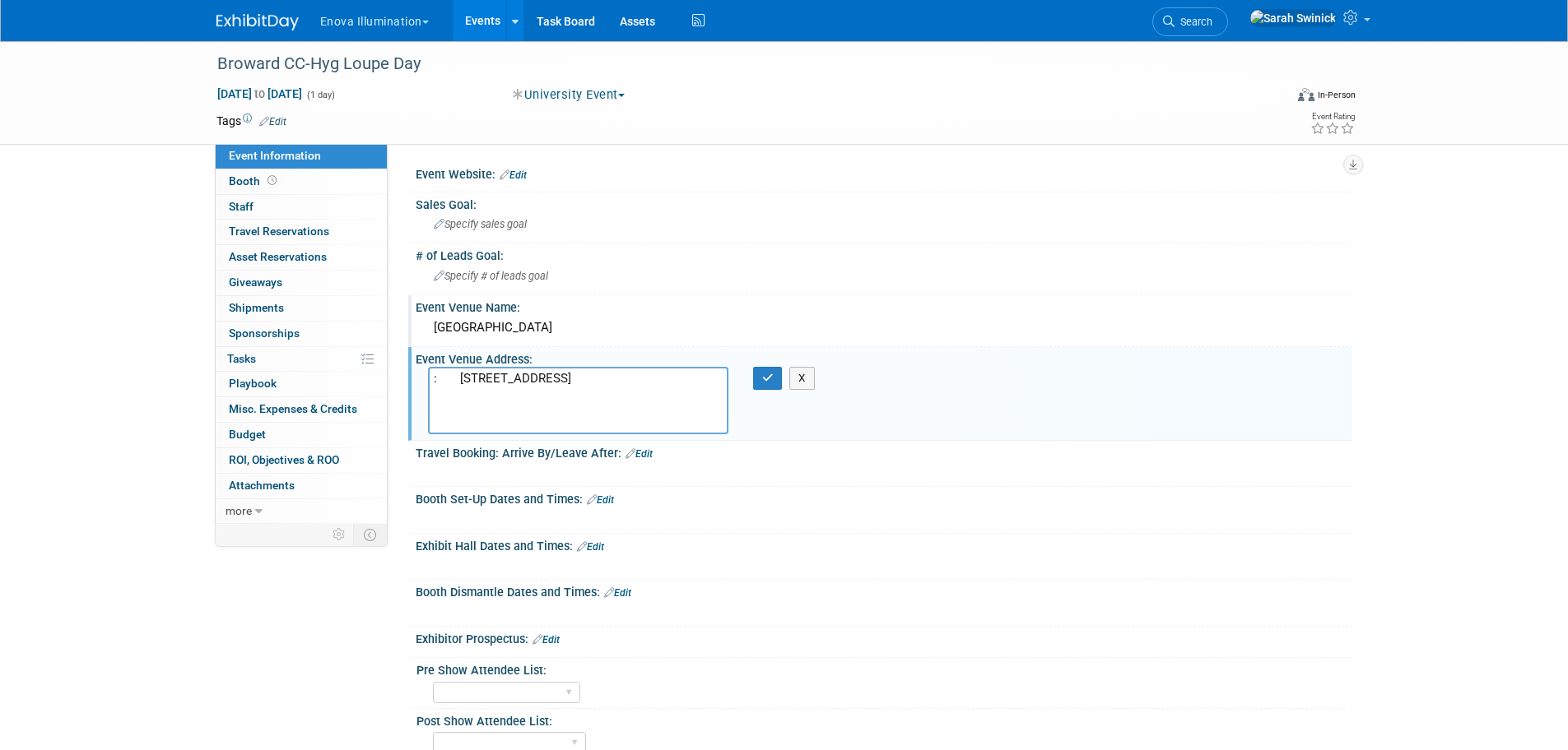
click at [460, 379] on textarea ": 3501 Davie Road Davie , FL 33314" at bounding box center [578, 400] width 300 height 67
click at [458, 406] on textarea "3501 Davie Road Davie , FL 33314" at bounding box center [578, 400] width 300 height 67
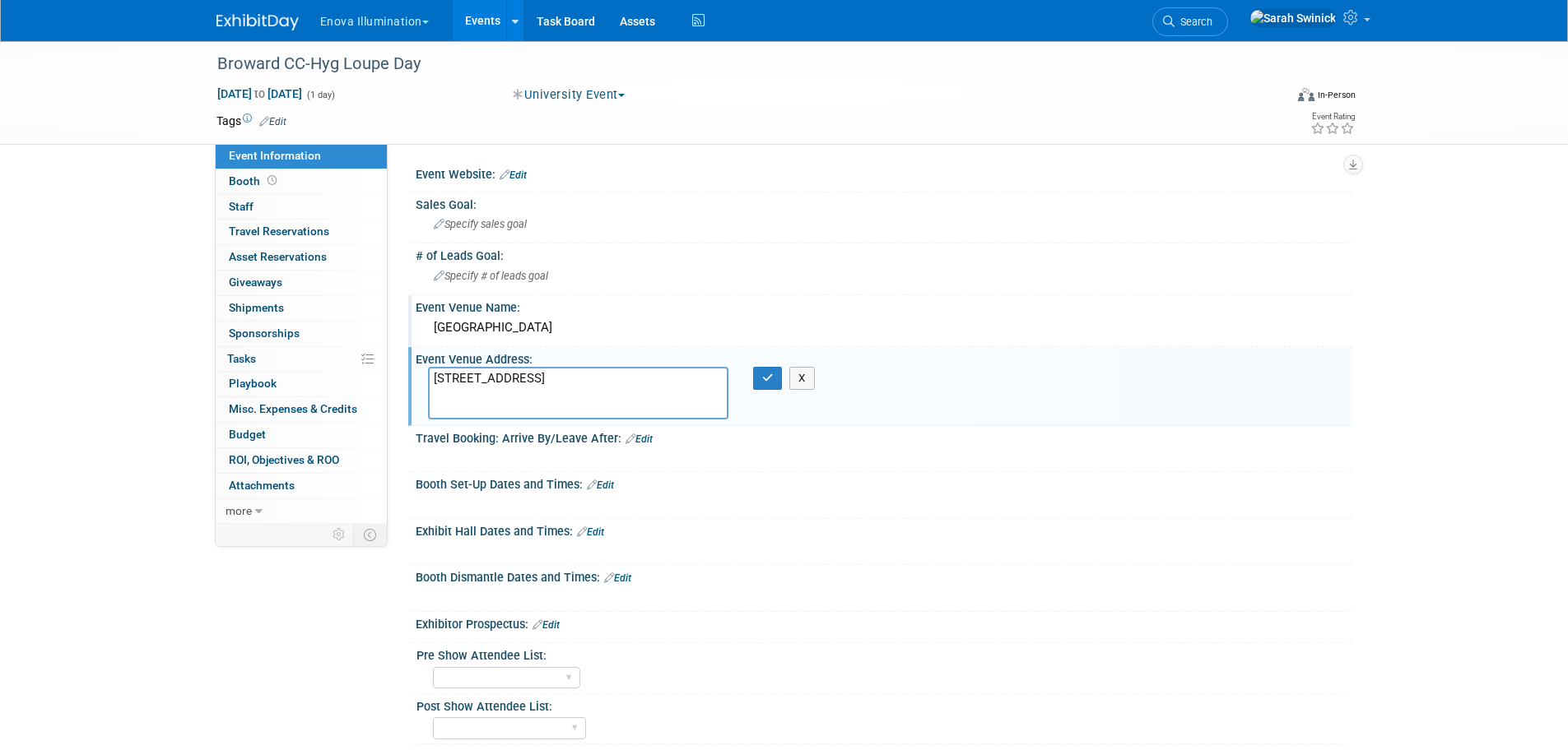
click at [504, 393] on textarea "3501 Davie Road Davie, FL 33314" at bounding box center [578, 393] width 300 height 52
type textarea "3501 Davie Road Davie, FL 33314"
click at [763, 379] on icon "button" at bounding box center [767, 378] width 11 height 10
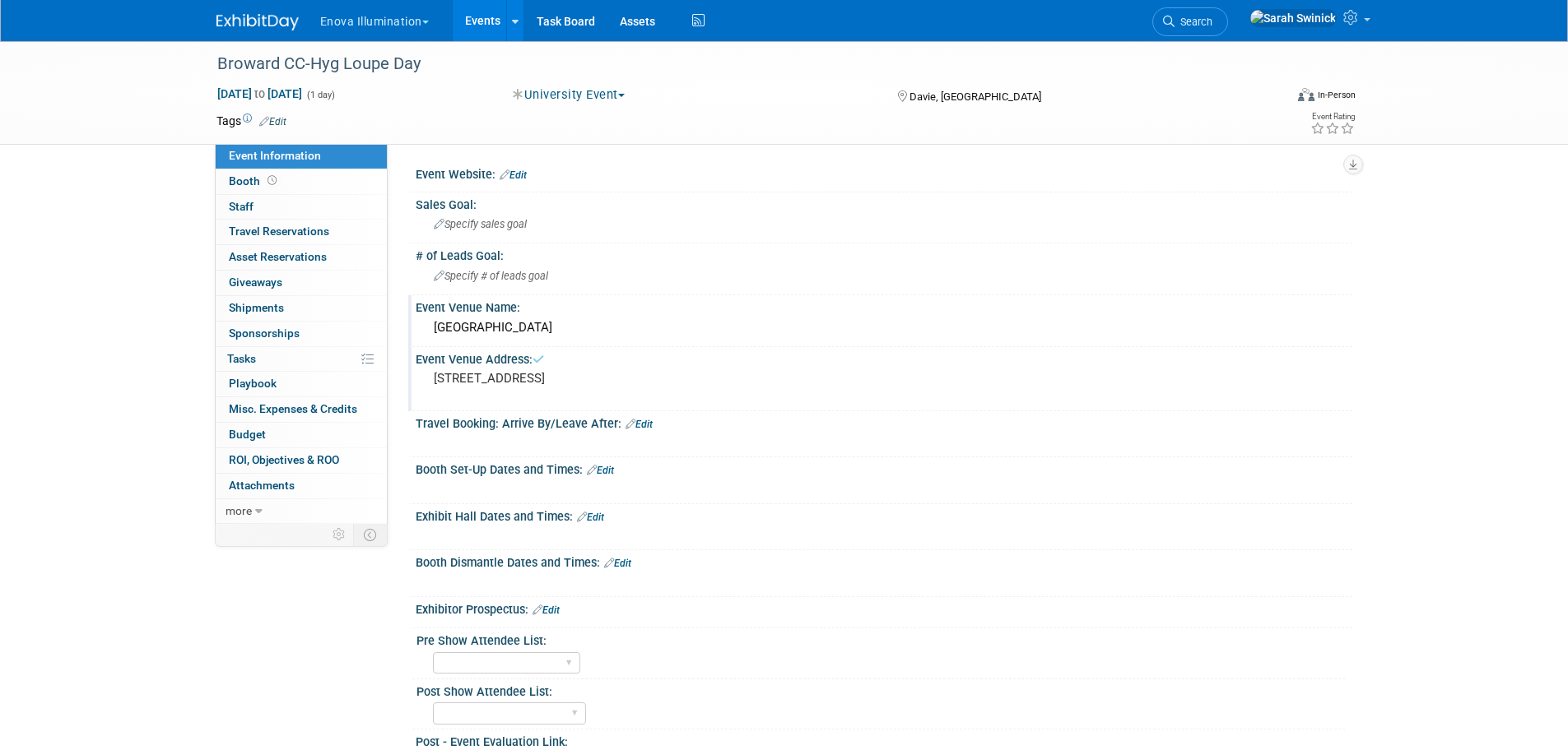
click at [591, 520] on link "Edit" at bounding box center [590, 517] width 27 height 11
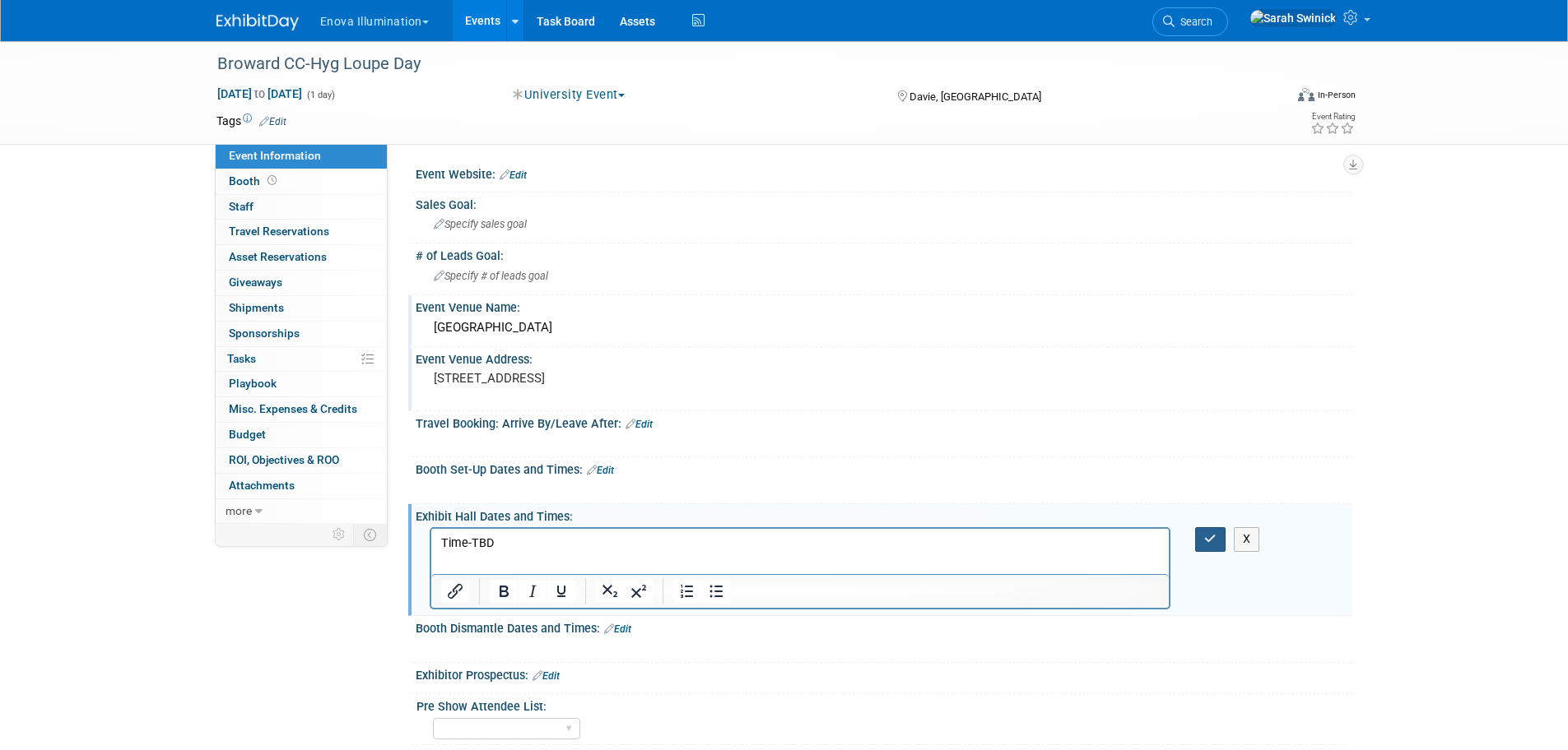
click at [1214, 534] on icon "button" at bounding box center [1210, 539] width 12 height 11
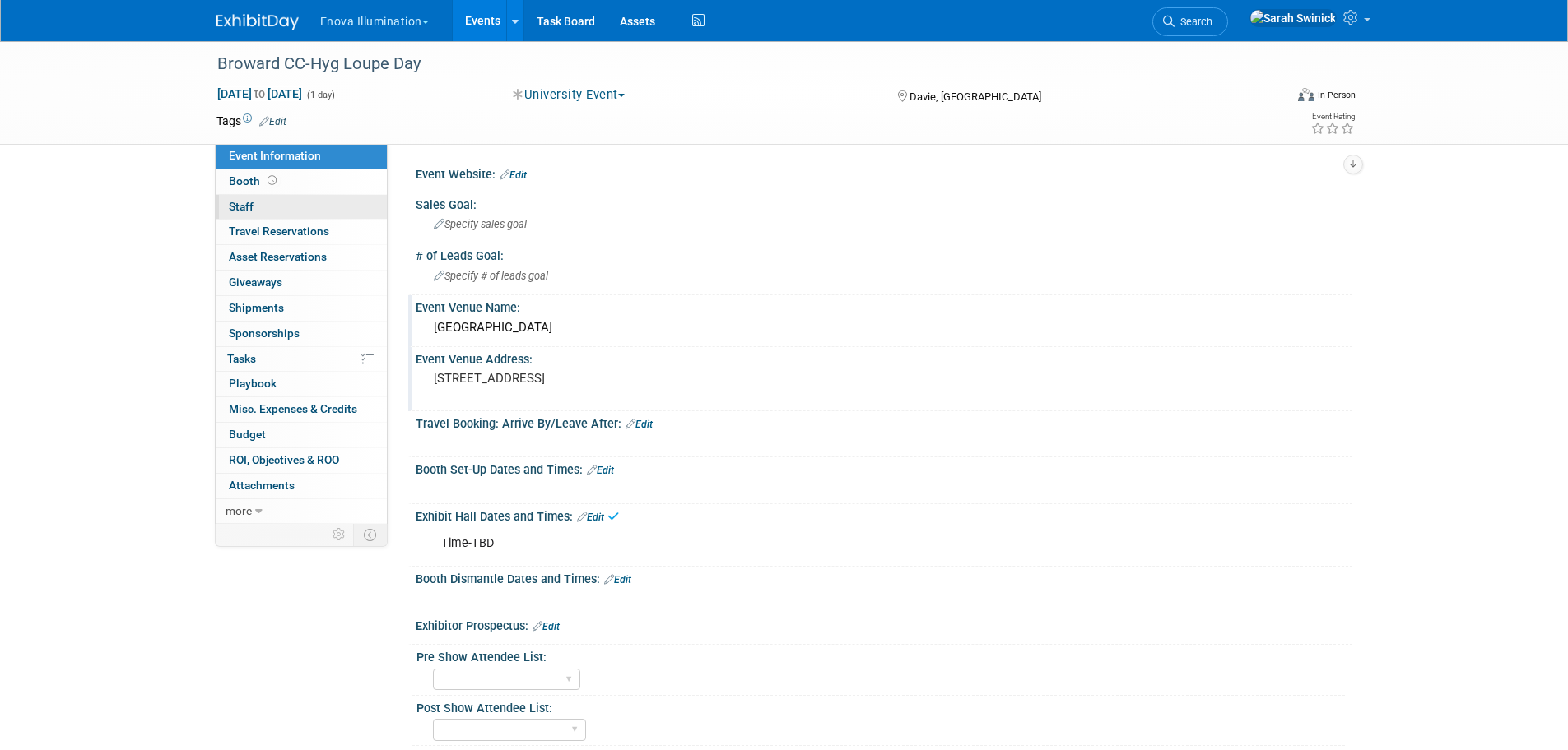
click at [293, 202] on link "0 Staff 0" at bounding box center [301, 207] width 171 height 24
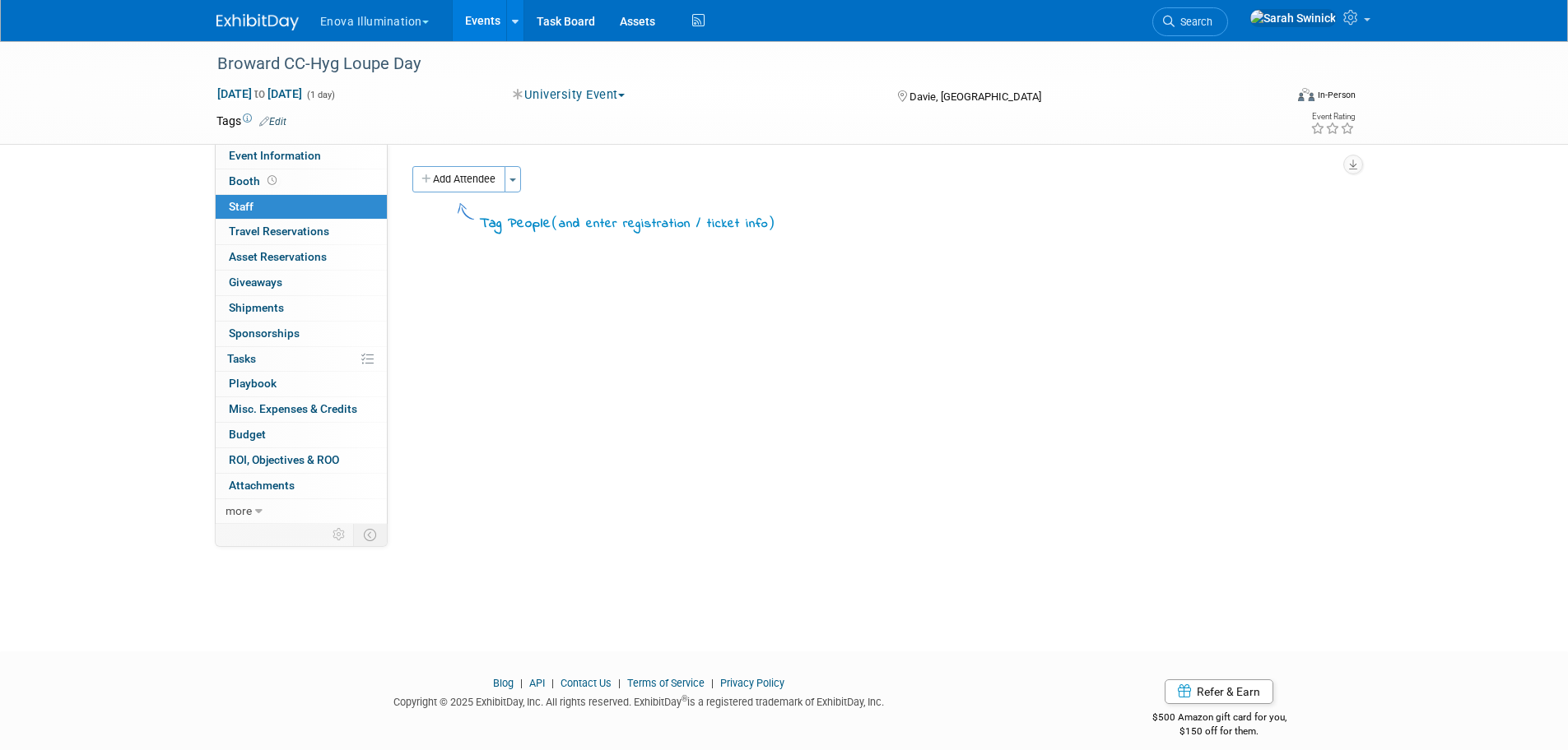
click at [439, 178] on button "Add Attendee" at bounding box center [459, 179] width 93 height 26
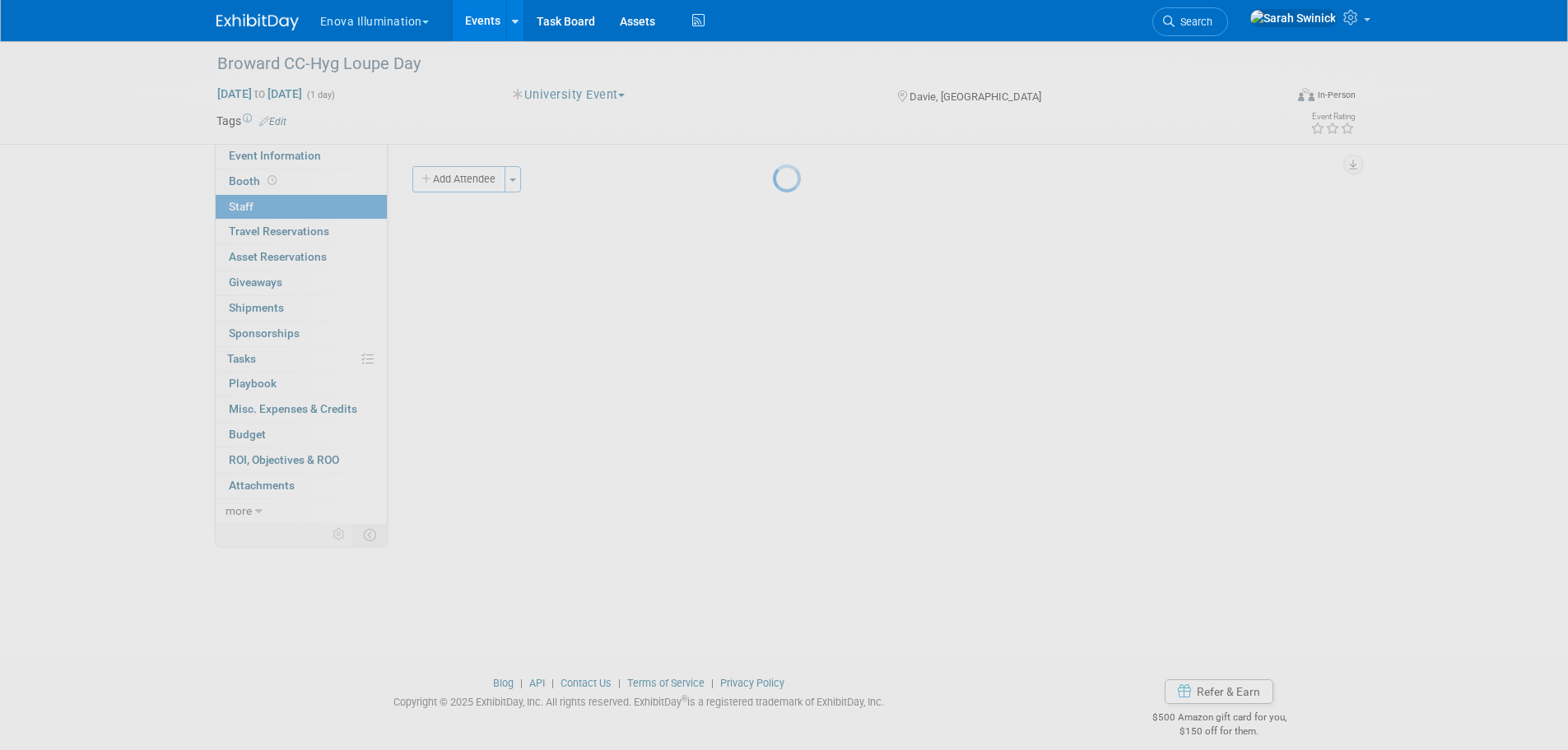
click at [773, 233] on div at bounding box center [784, 375] width 23 height 750
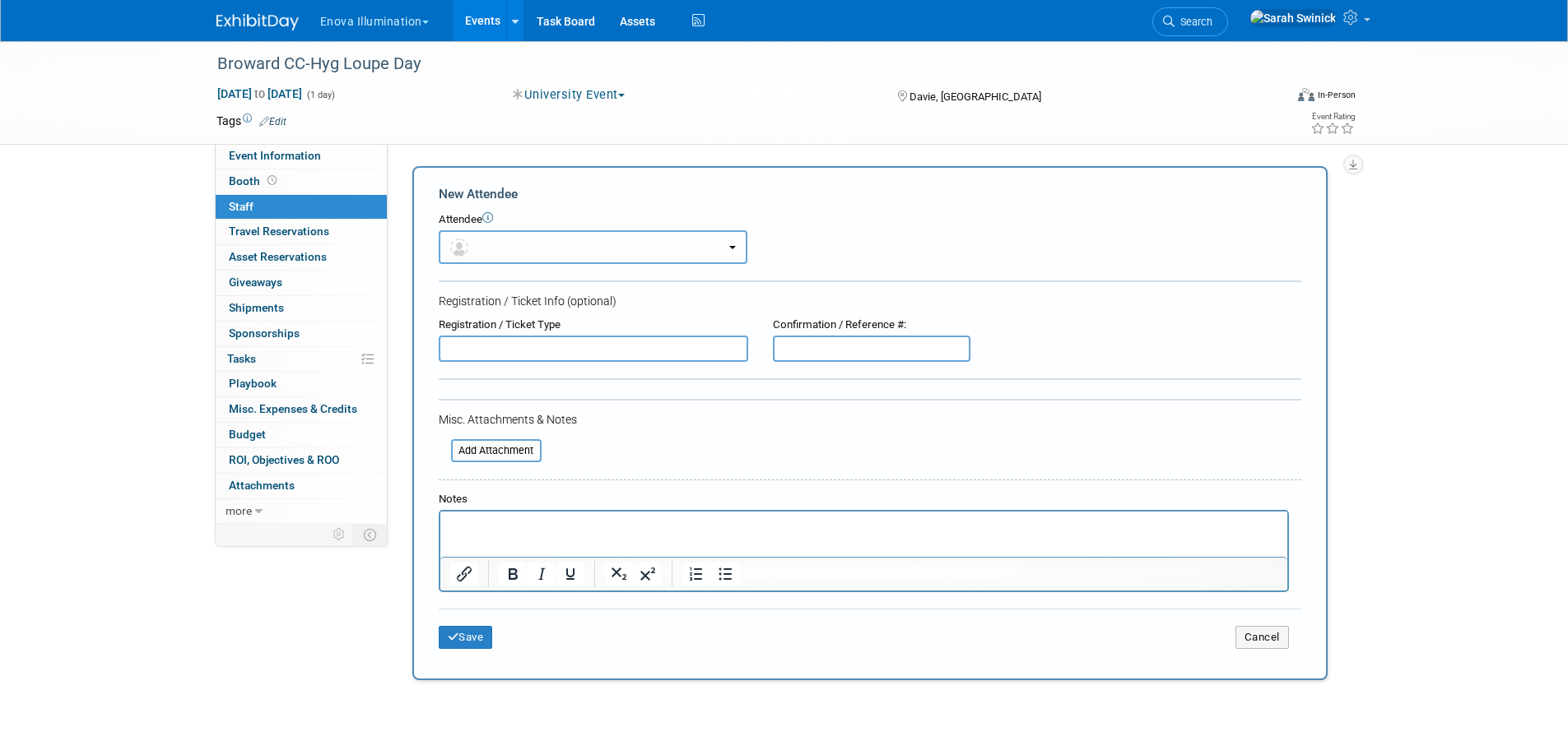
click at [452, 236] on button "button" at bounding box center [592, 247] width 308 height 34
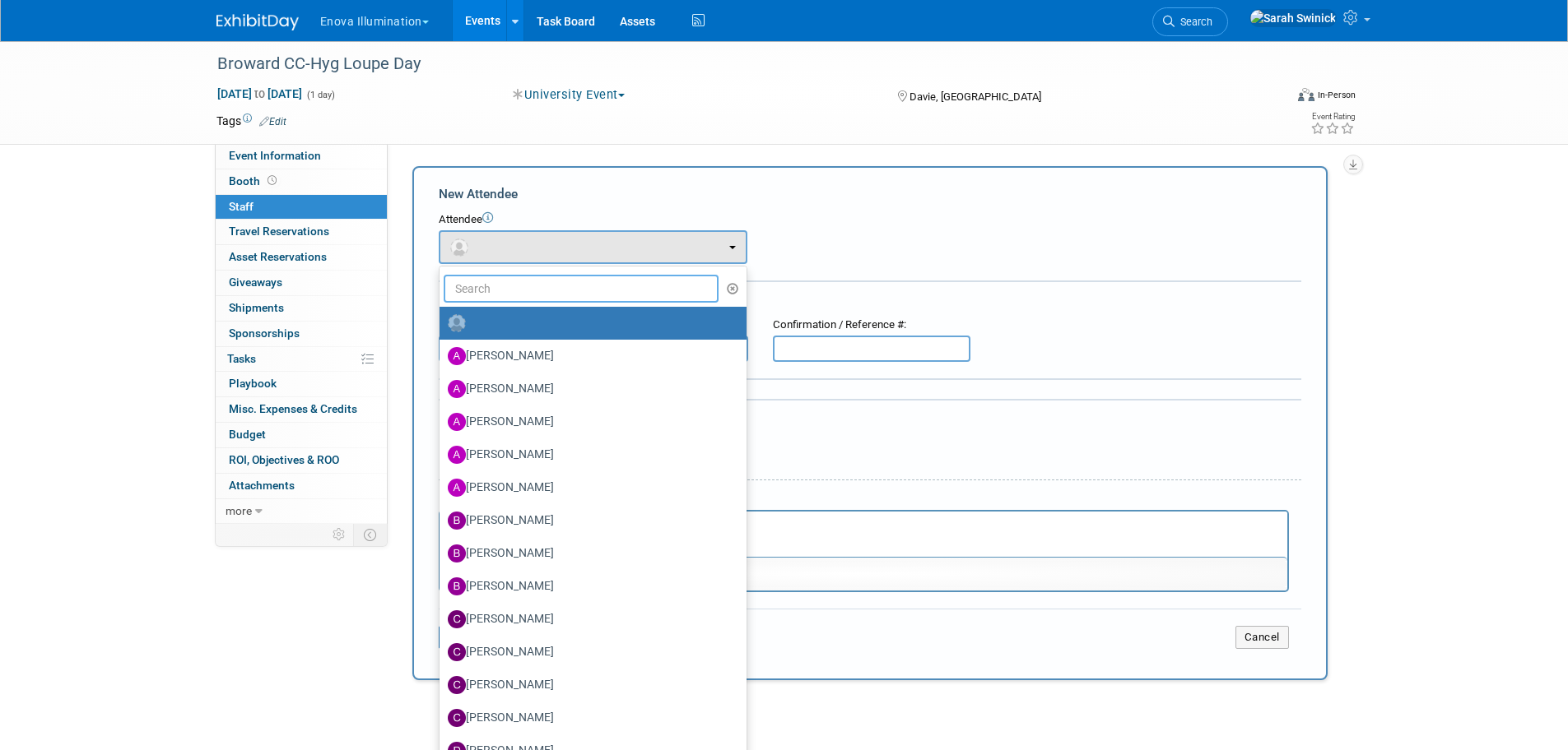
click at [483, 292] on input "text" at bounding box center [582, 289] width 276 height 28
click at [314, 582] on div "Event Information Event Info Booth Booth 0 Staff 0 Staff 0 Travel Reservations …" at bounding box center [784, 368] width 1161 height 656
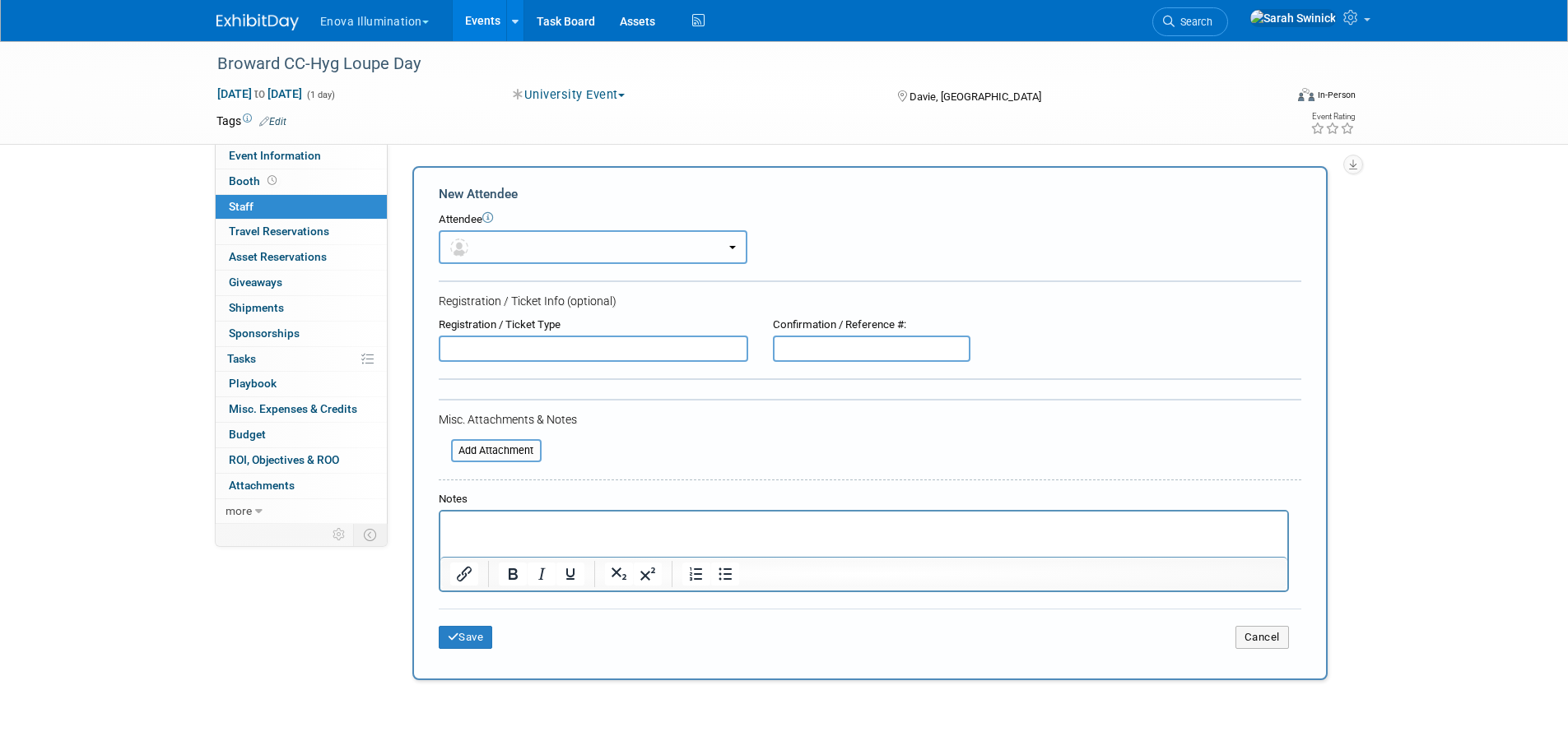
click at [495, 261] on button "button" at bounding box center [592, 247] width 308 height 34
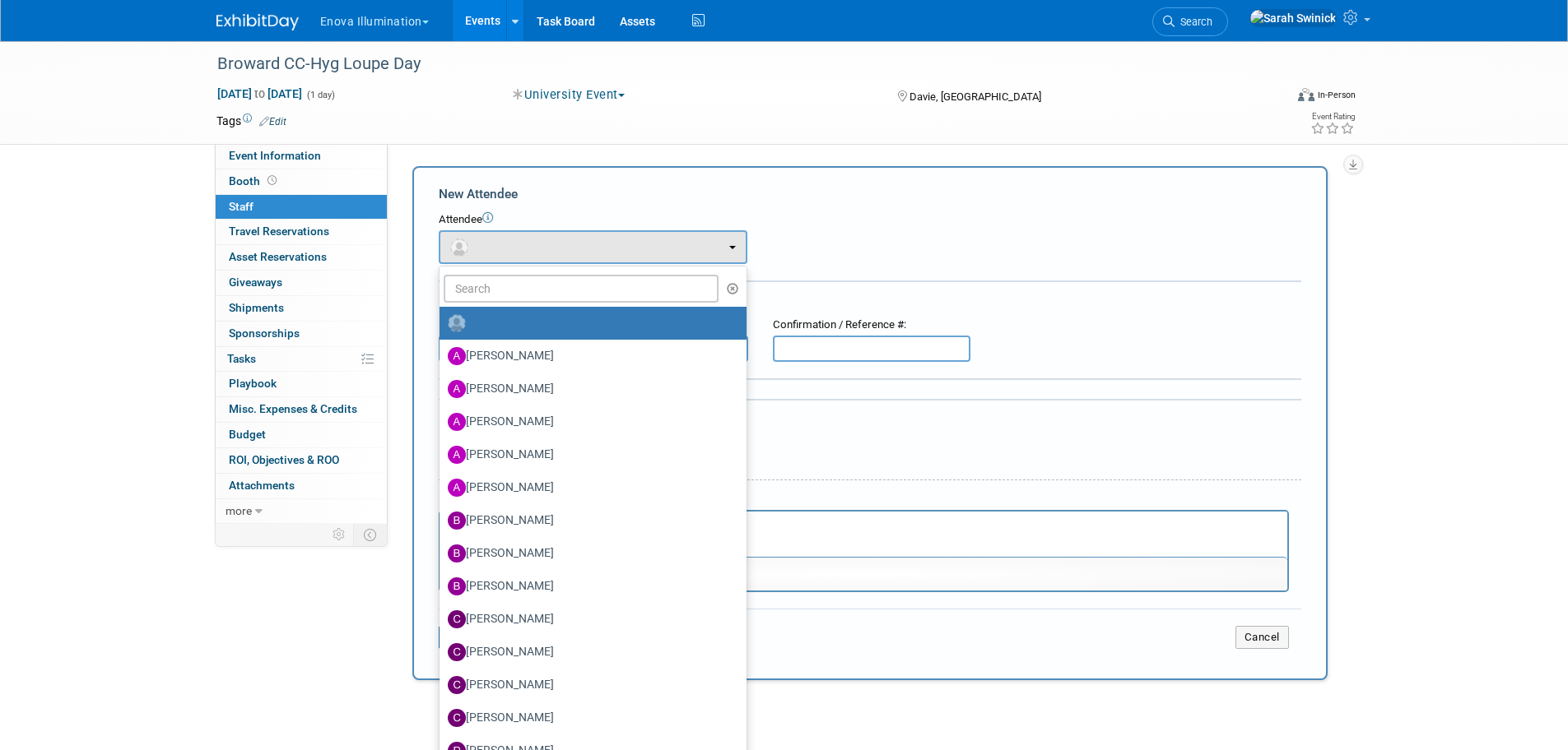
click at [487, 304] on ul "Abby Nelson Adam Shore Andrea Miller Anna McFarlane Austin Merritt (me)" at bounding box center [592, 595] width 308 height 658
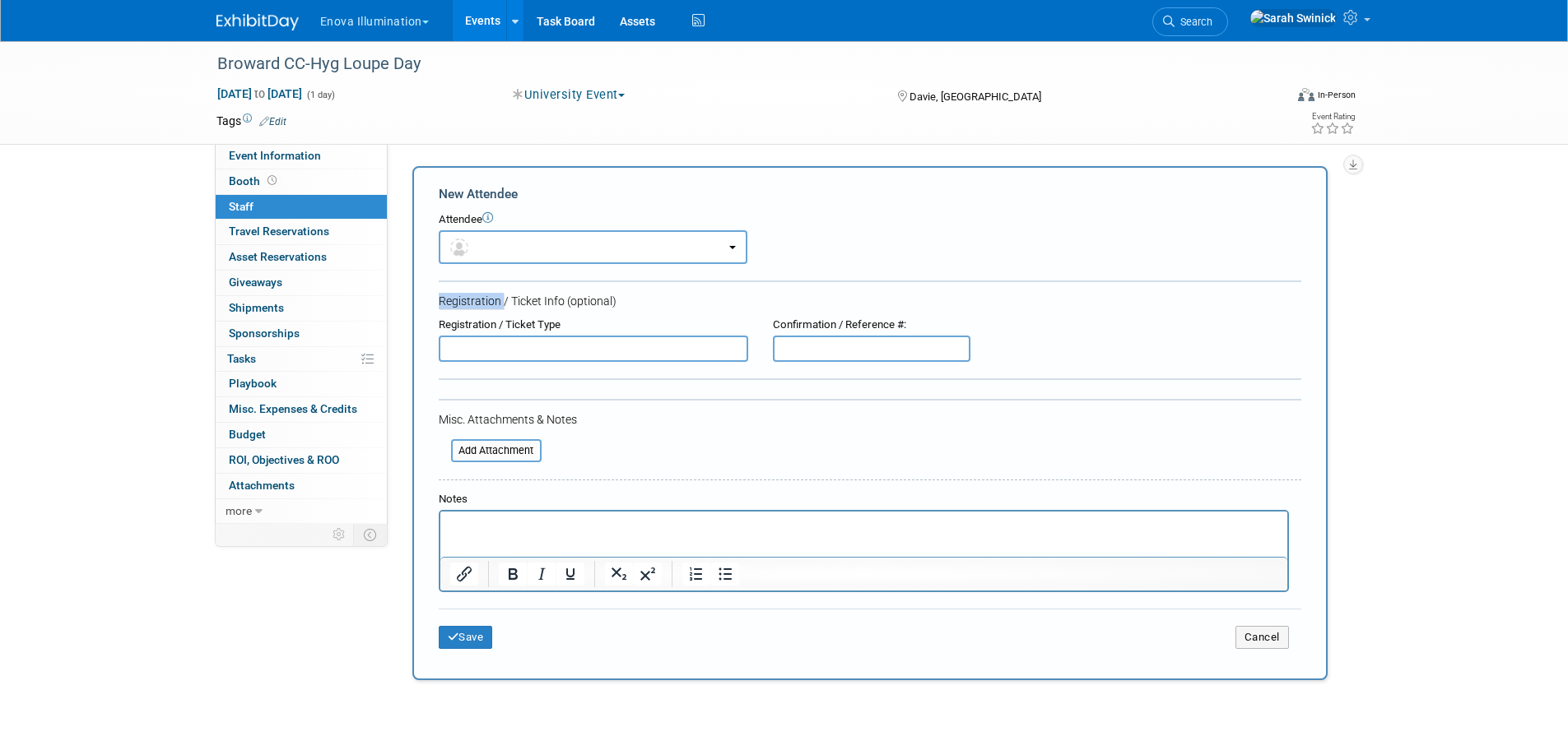
click at [487, 303] on div "Registration / Ticket Info (optional)" at bounding box center [869, 300] width 862 height 17
click at [496, 266] on form "New Attendee Attendee <img src="https://www.exhibitday.com/Images/Unassigned-Us…" at bounding box center [869, 423] width 862 height 477
click at [496, 252] on button "button" at bounding box center [592, 247] width 308 height 34
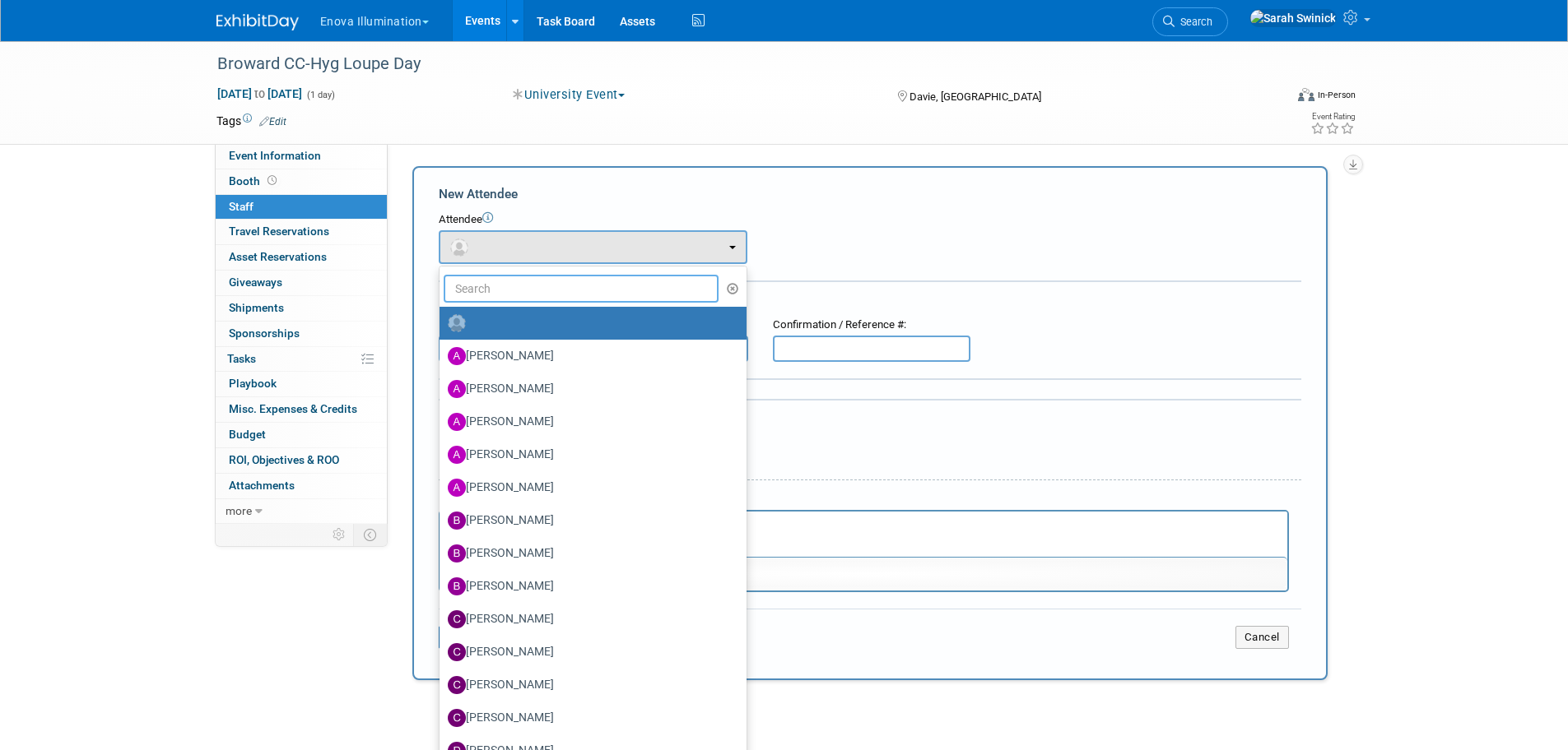
click at [493, 297] on input "text" at bounding box center [582, 289] width 276 height 28
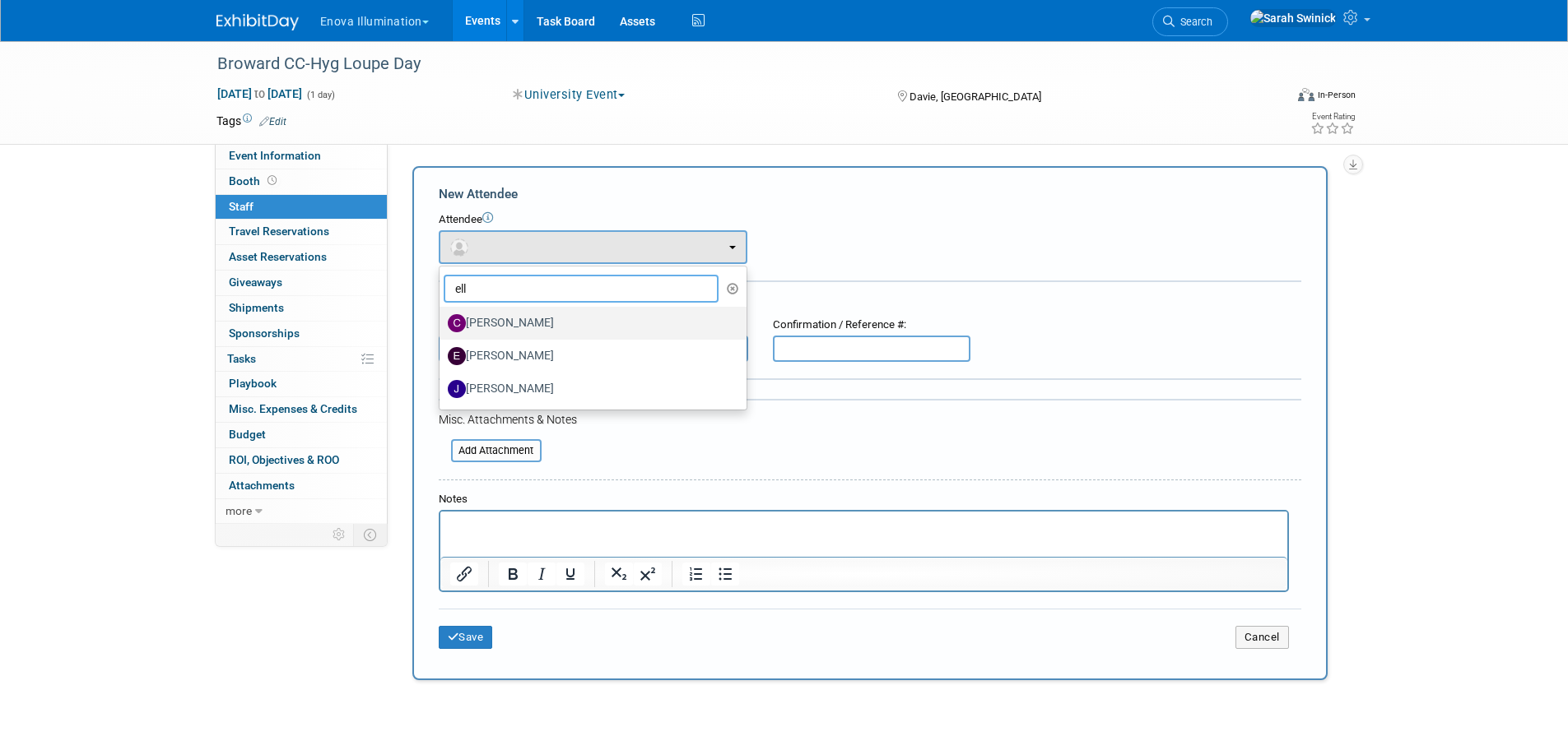
type input "ell"
drag, startPoint x: 529, startPoint y: 316, endPoint x: 533, endPoint y: 345, distance: 29.3
click at [533, 341] on ul "ell Abby Nelson Adam Shore Andrea Miller Anna McFarlane Austin Merritt (me)" at bounding box center [592, 338] width 308 height 145
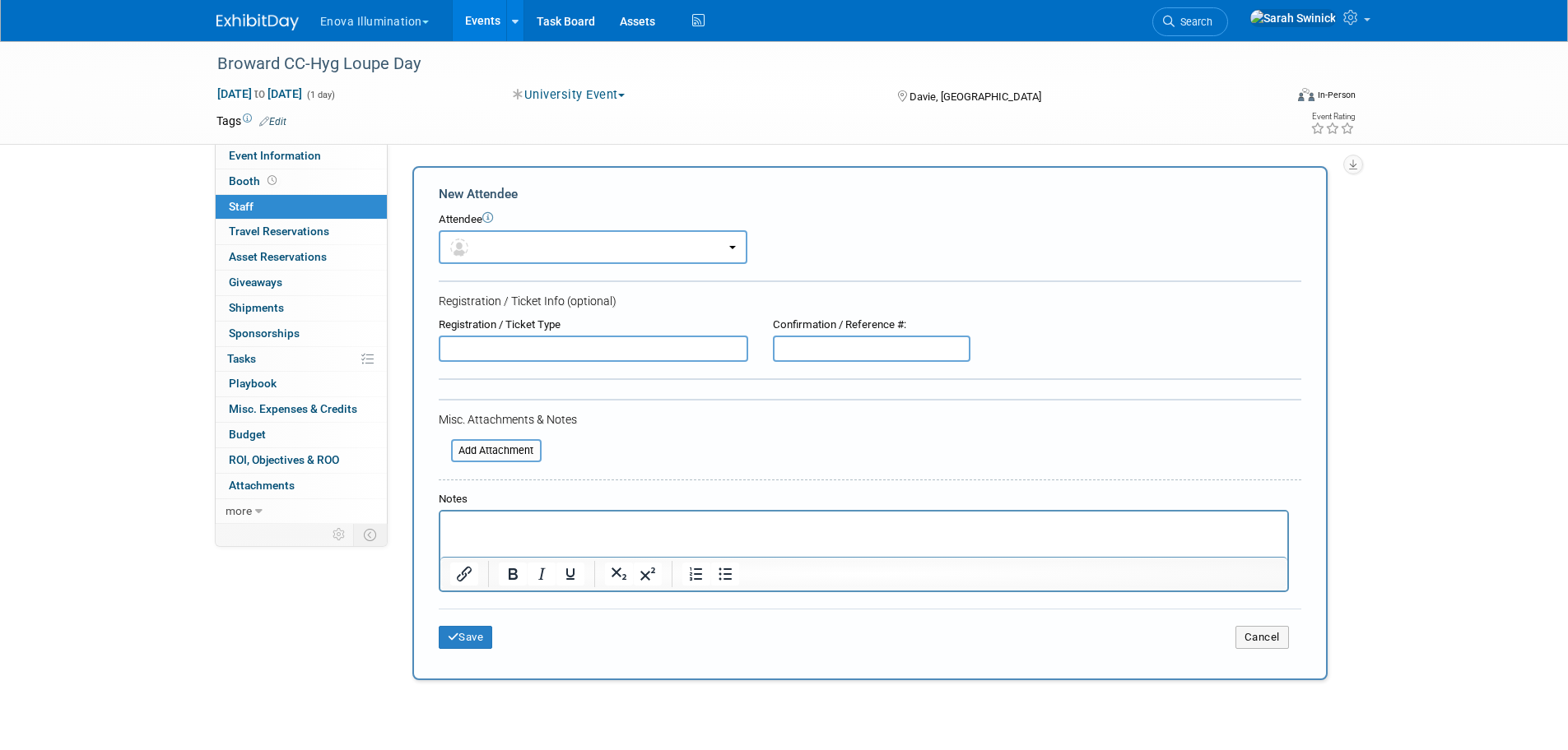
click at [533, 344] on input "text" at bounding box center [593, 348] width 309 height 26
click at [540, 256] on button "button" at bounding box center [592, 247] width 308 height 34
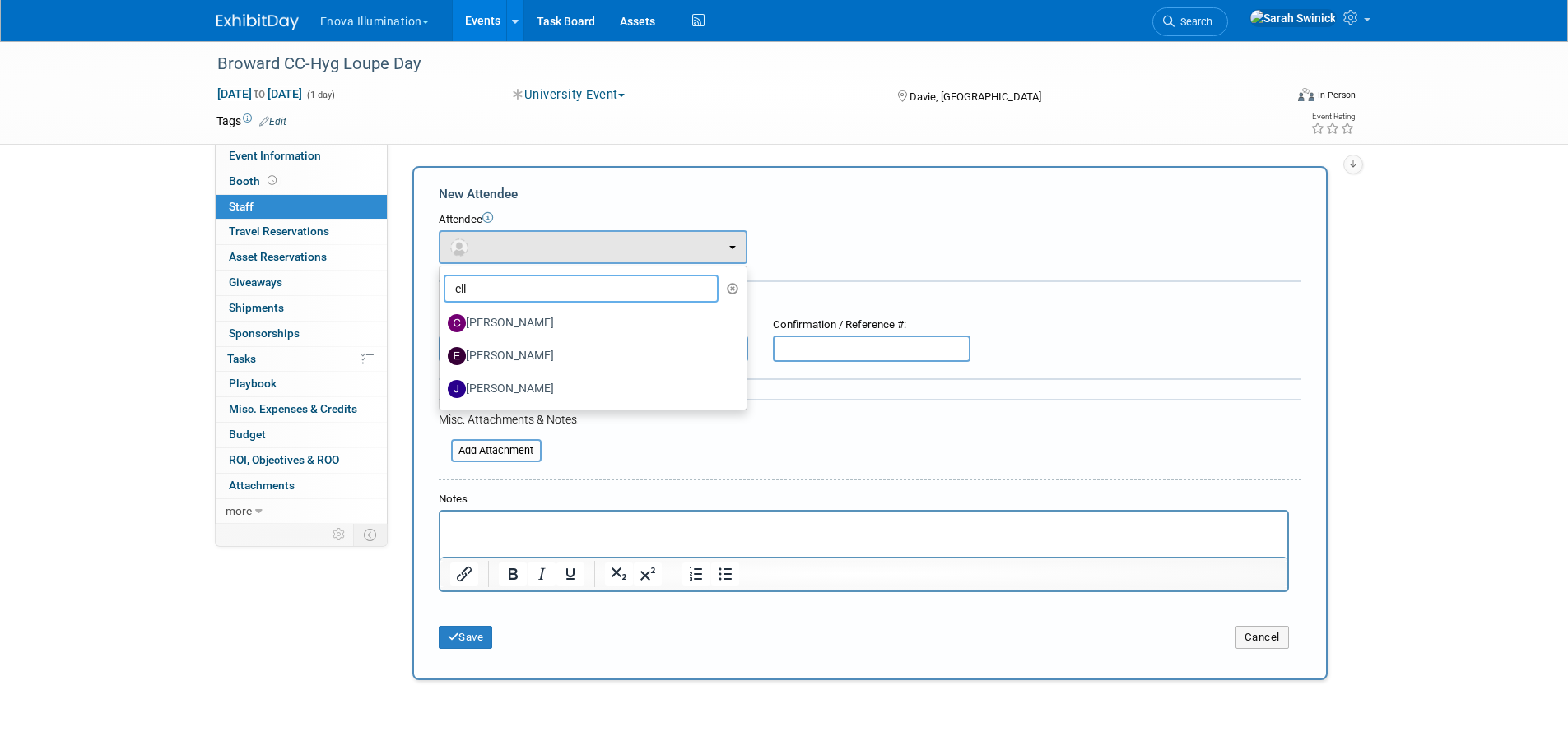
click at [533, 295] on input "ell" at bounding box center [582, 289] width 276 height 28
click at [525, 356] on label "Elliott Brady" at bounding box center [589, 356] width 282 height 26
click at [442, 356] on input "Elliott Brady" at bounding box center [437, 354] width 10 height 10
select select "59ada8a8-82d7-4d5a-95d0-35027093c848"
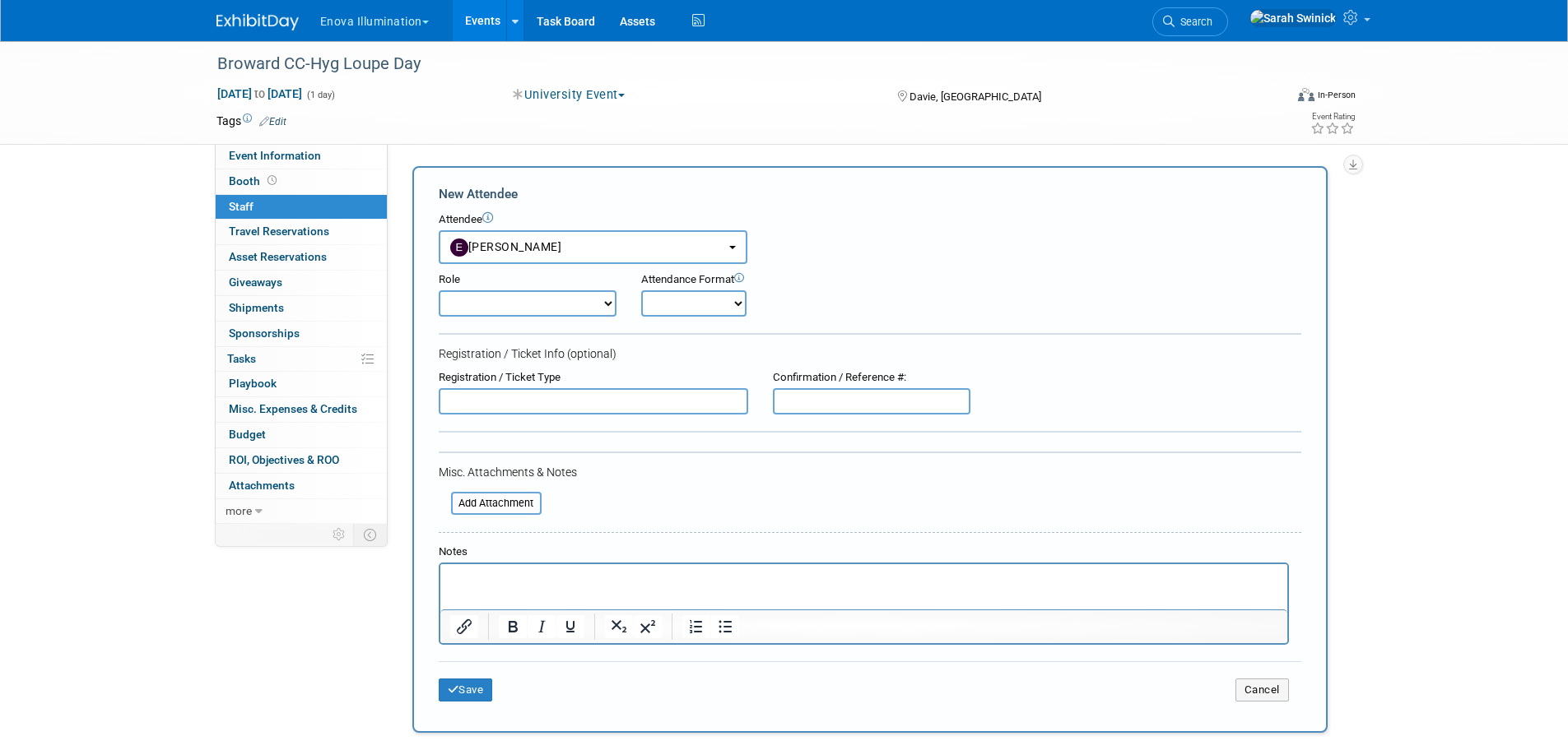
click at [486, 678] on div "Save Cancel" at bounding box center [869, 688] width 862 height 52
click at [482, 693] on button "Save" at bounding box center [466, 690] width 54 height 23
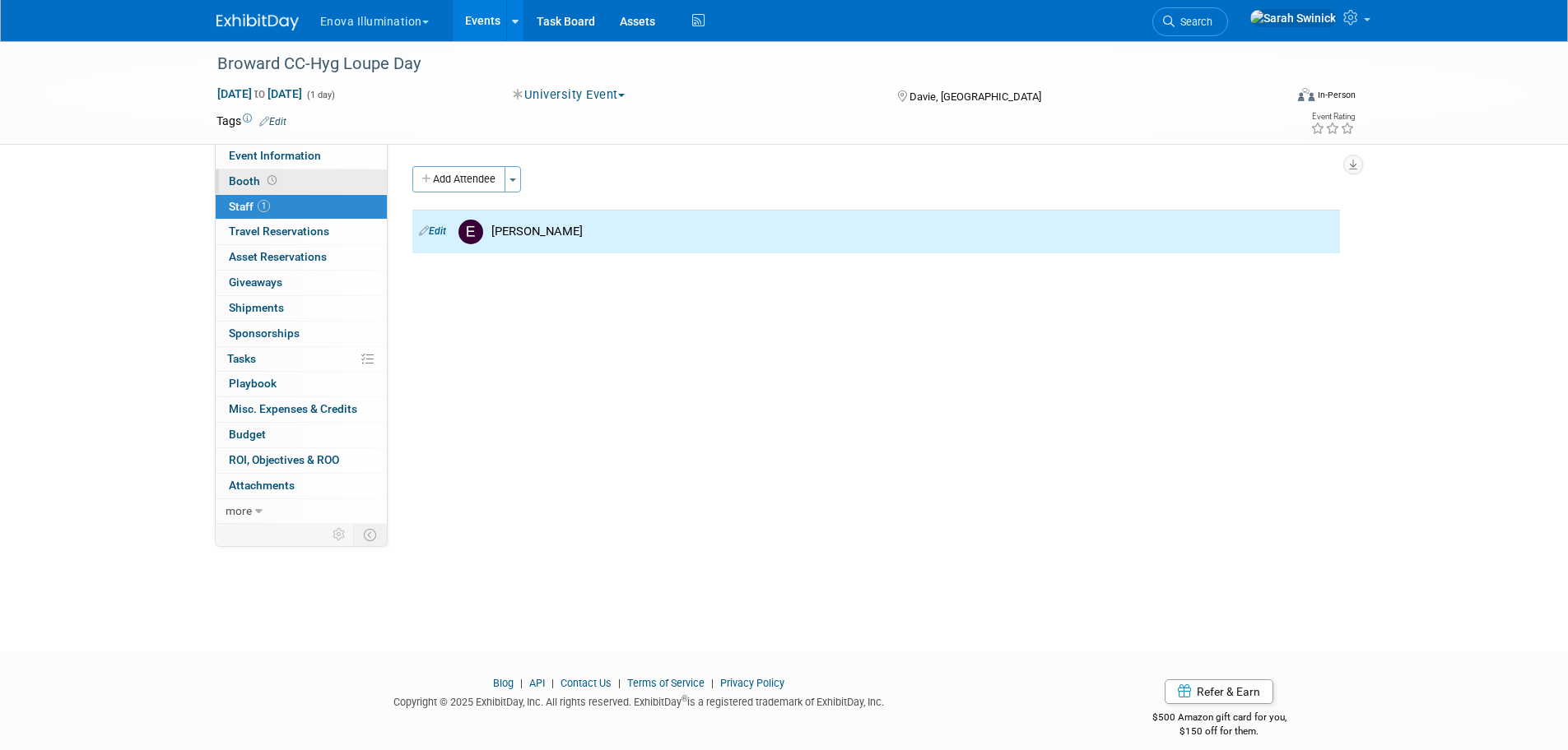
click at [349, 169] on link "Booth" at bounding box center [301, 182] width 171 height 24
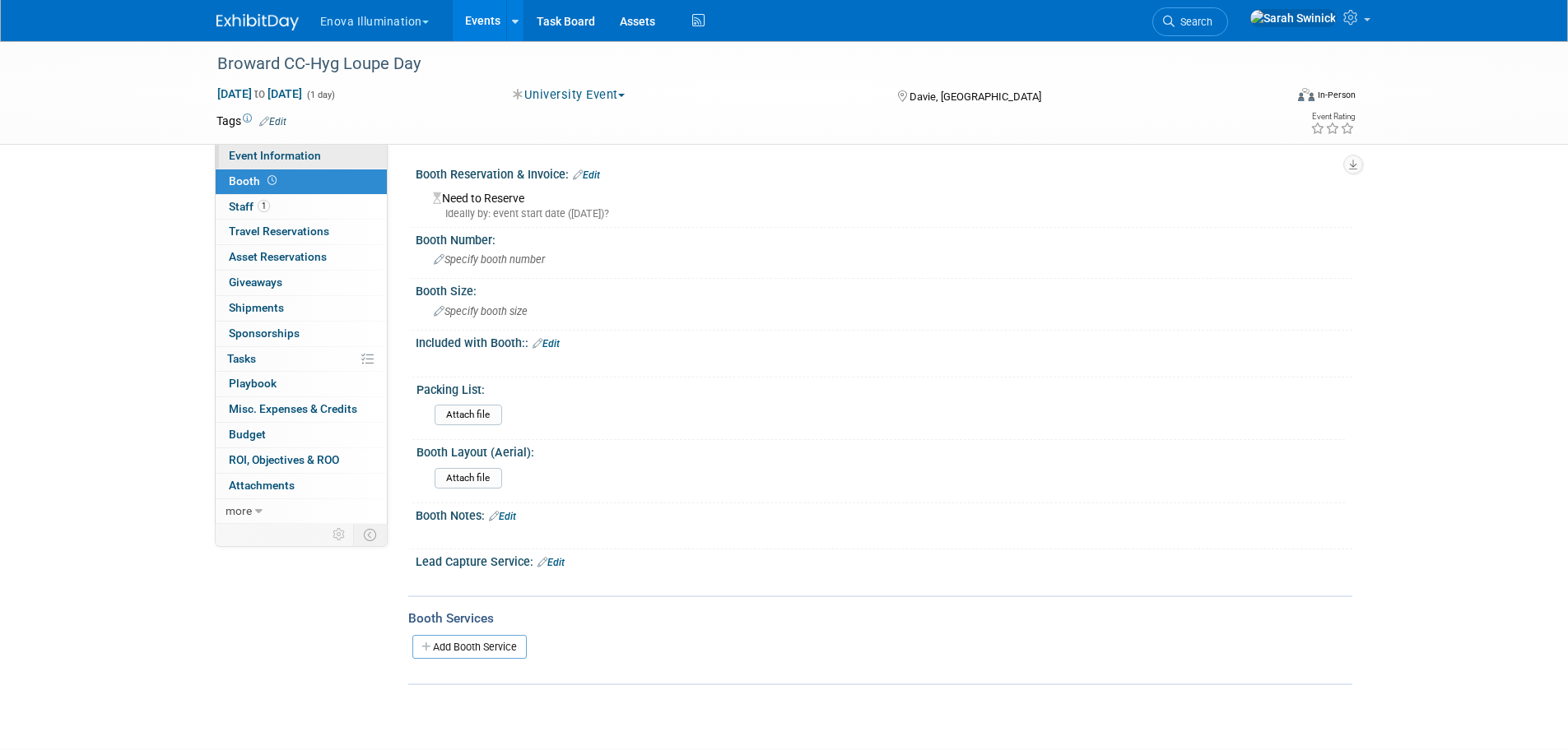
click at [347, 164] on link "Event Information" at bounding box center [301, 156] width 171 height 24
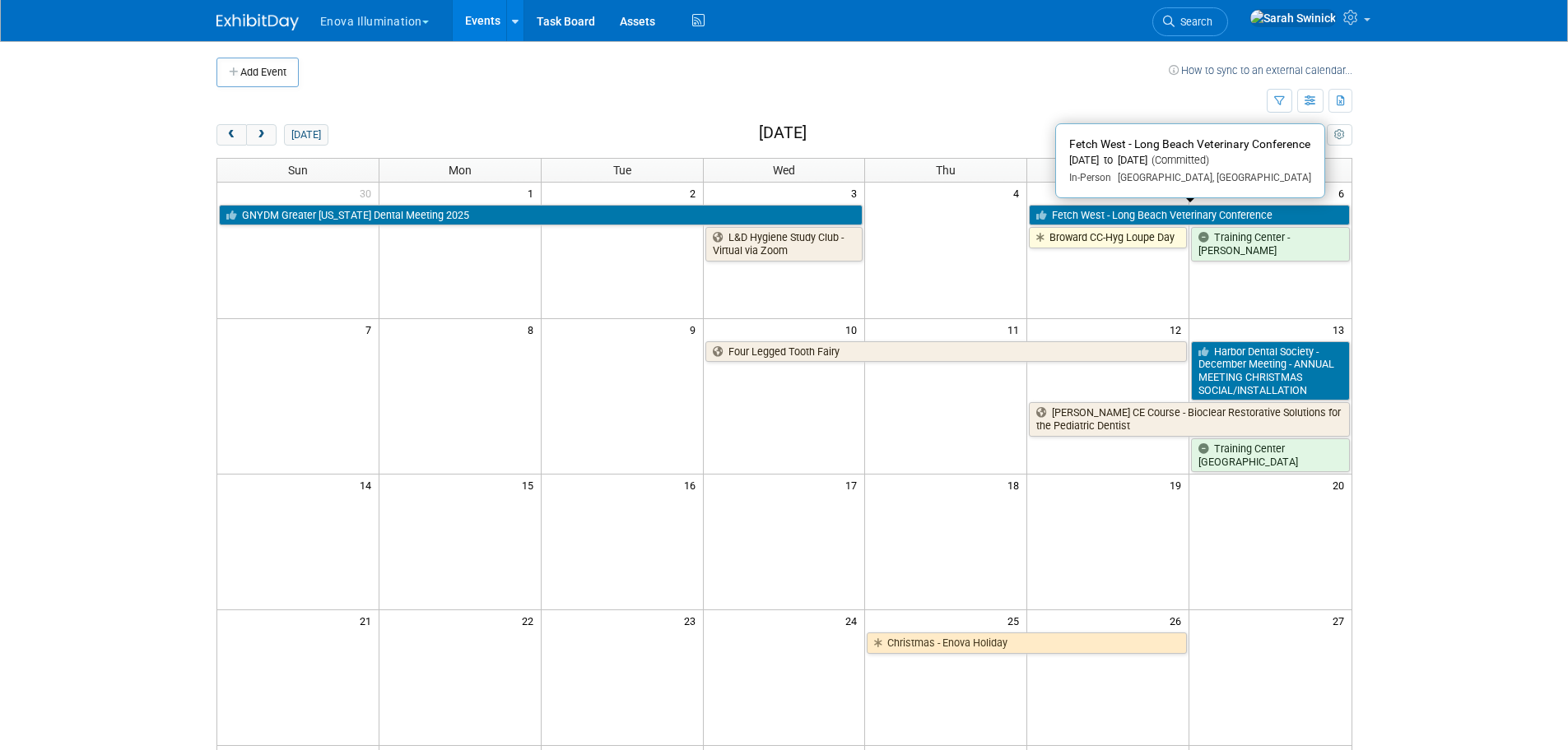
click at [1070, 213] on link "Fetch West - Long Beach Veterinary Conference" at bounding box center [1189, 216] width 321 height 21
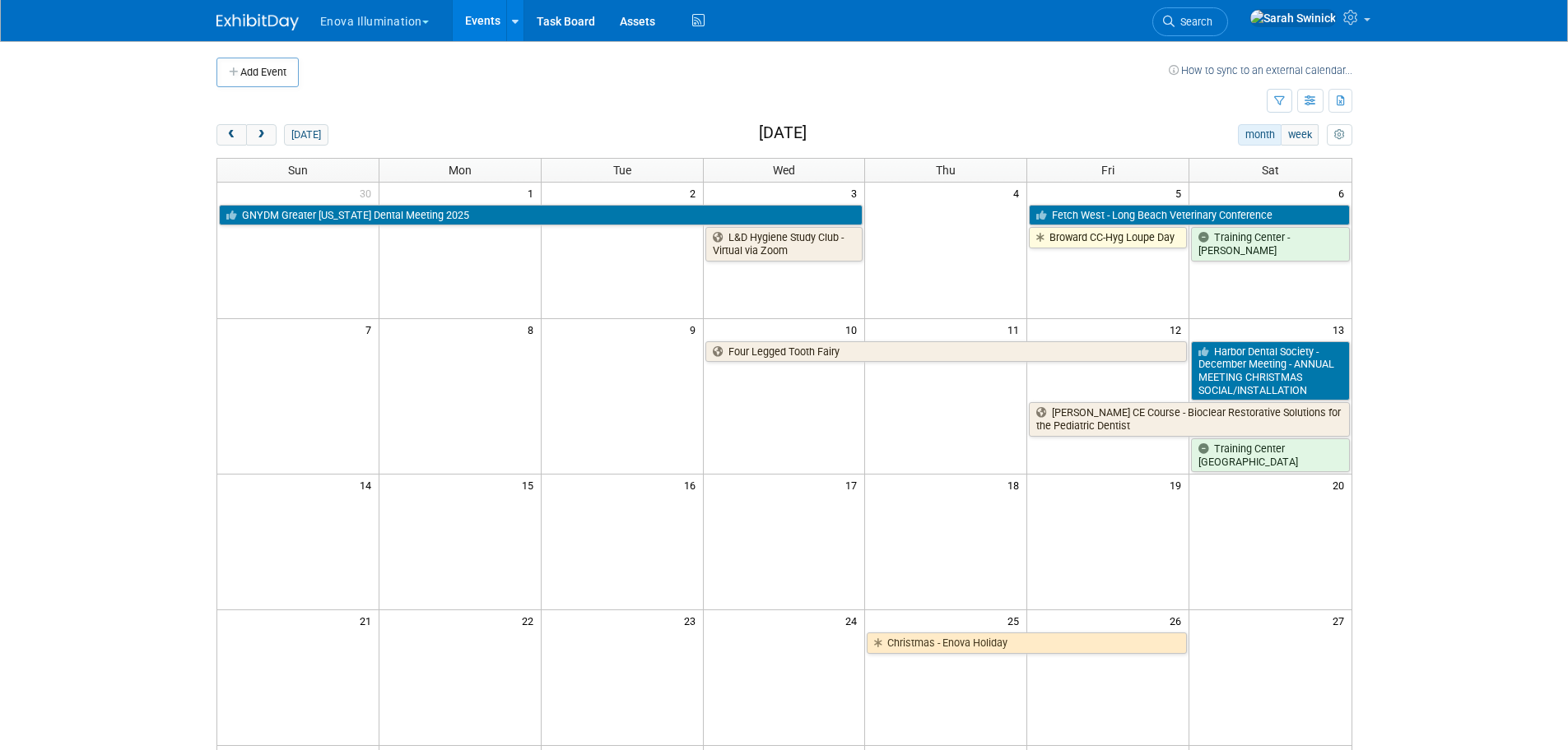
drag, startPoint x: 224, startPoint y: 136, endPoint x: 245, endPoint y: 154, distance: 27.7
click at [224, 137] on button "prev" at bounding box center [231, 134] width 31 height 21
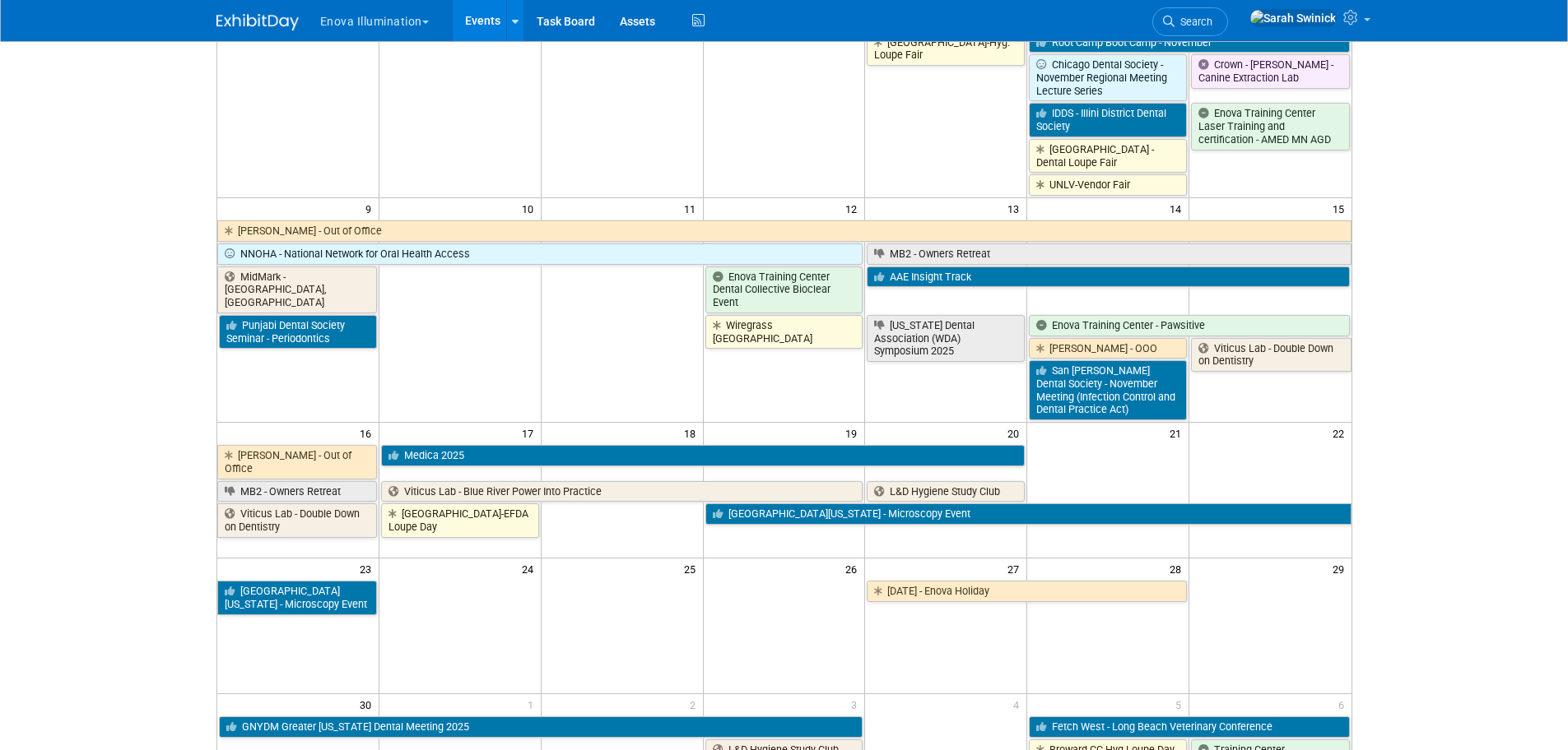
scroll to position [562, 0]
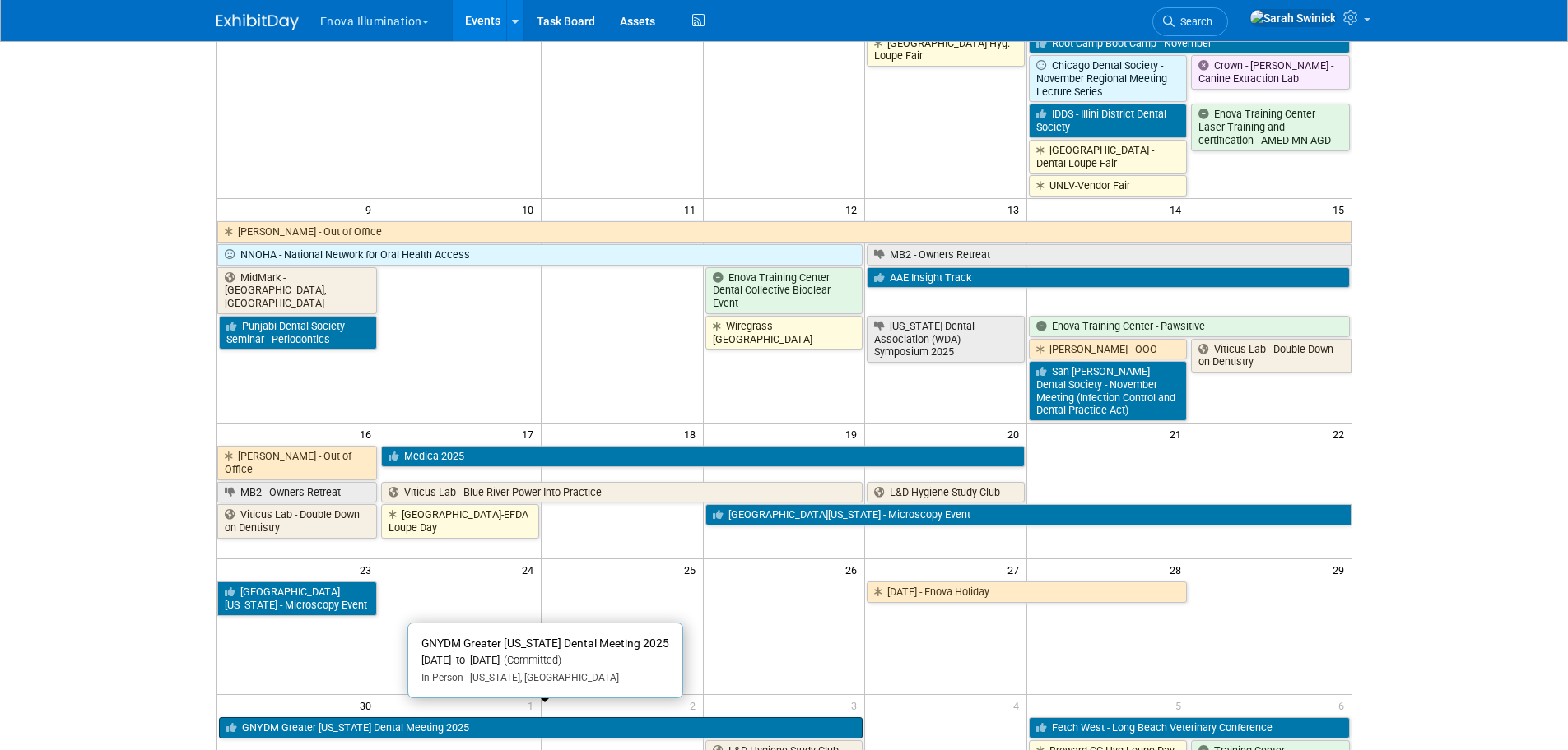
click at [648, 718] on link "GNYDM Greater [US_STATE] Dental Meeting 2025" at bounding box center [542, 728] width 645 height 21
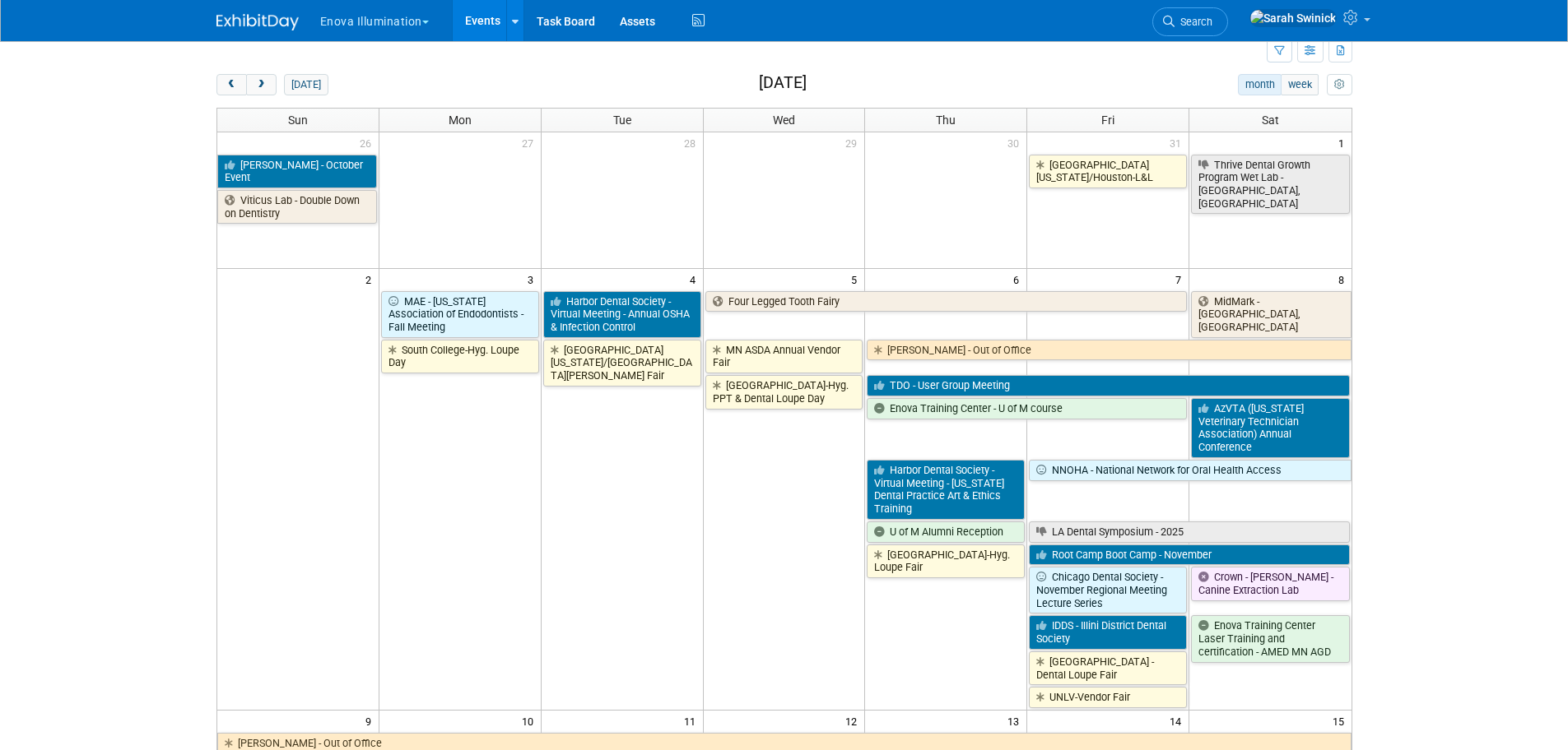
scroll to position [0, 0]
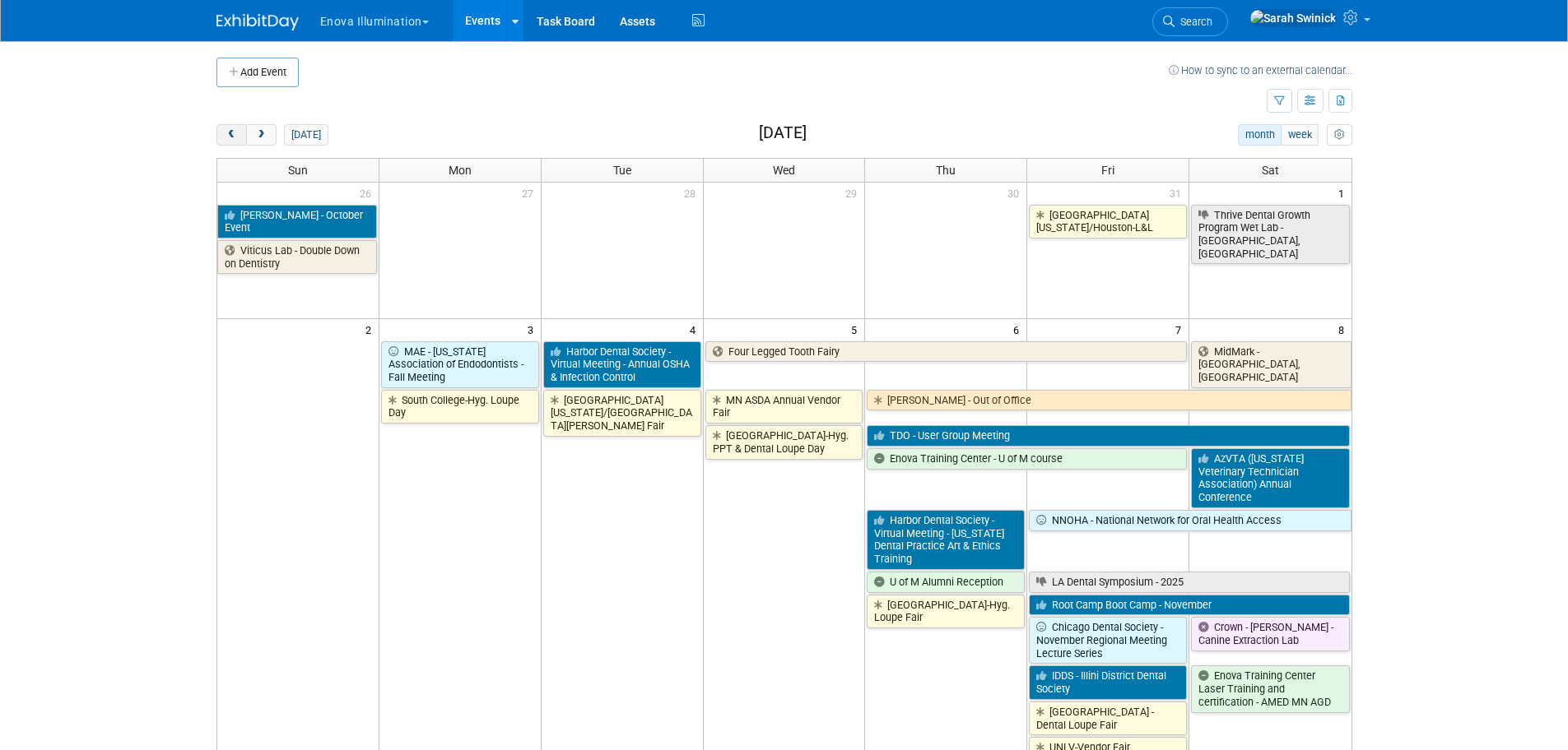
click at [236, 145] on button "prev" at bounding box center [231, 134] width 31 height 21
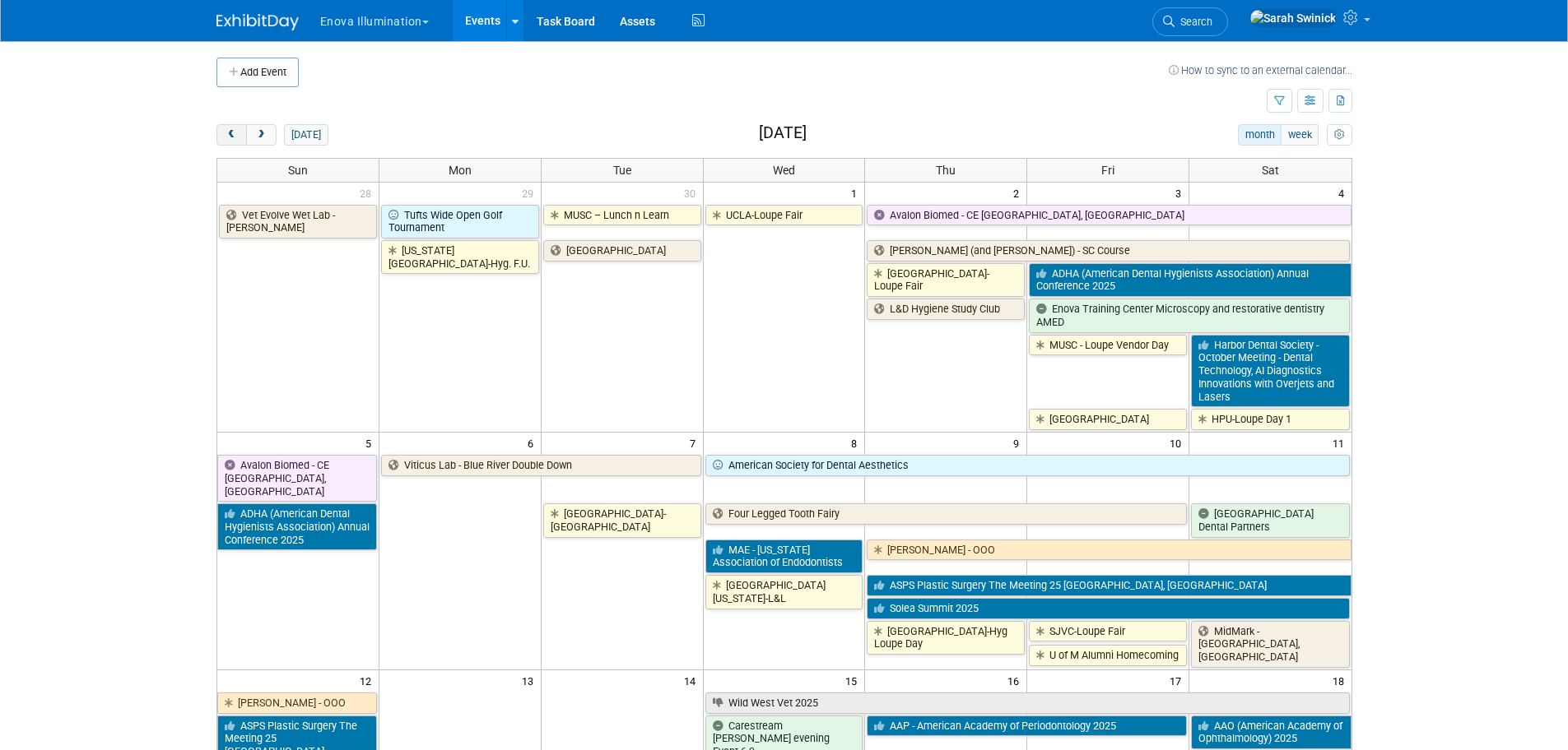
click at [239, 141] on button "prev" at bounding box center [231, 134] width 31 height 21
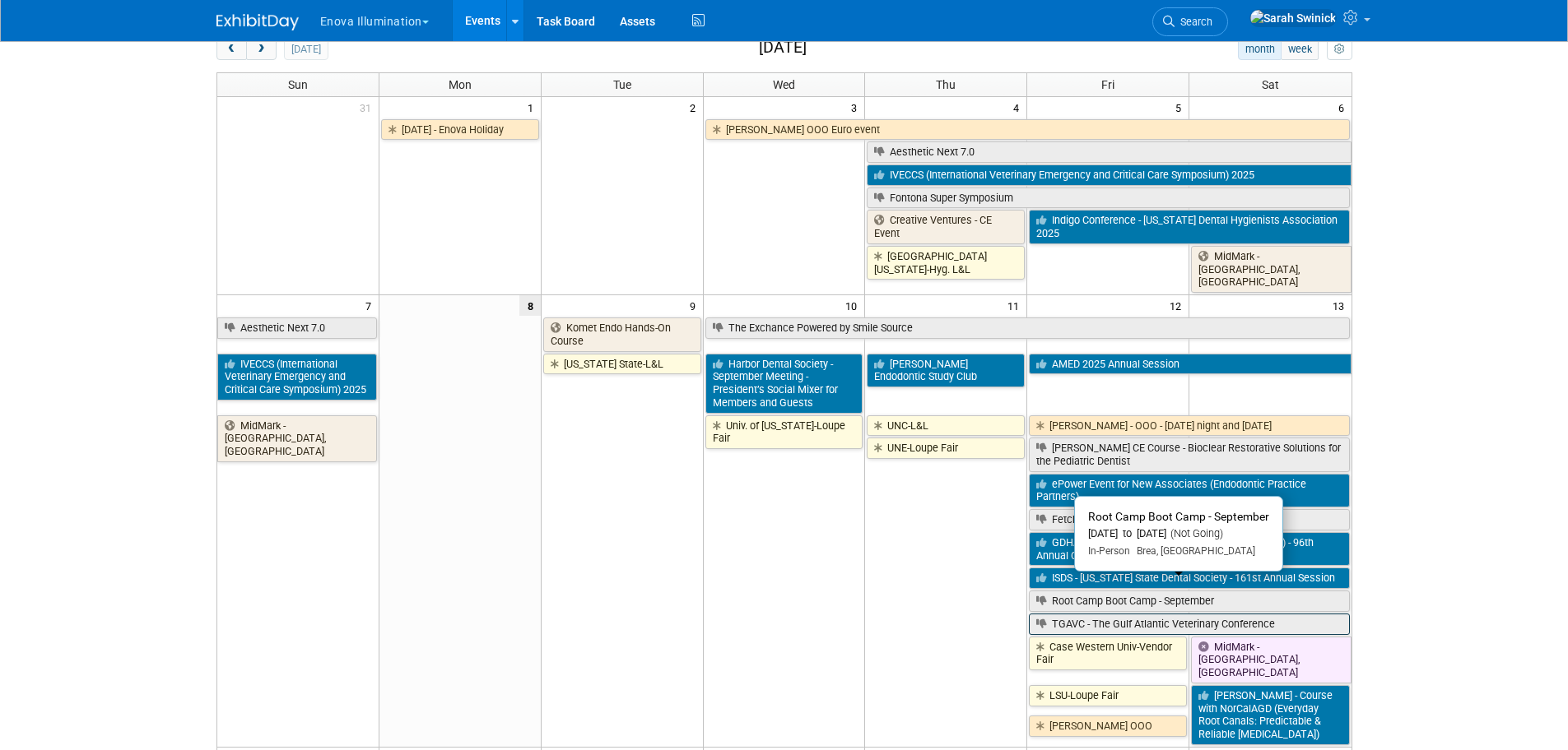
scroll to position [164, 0]
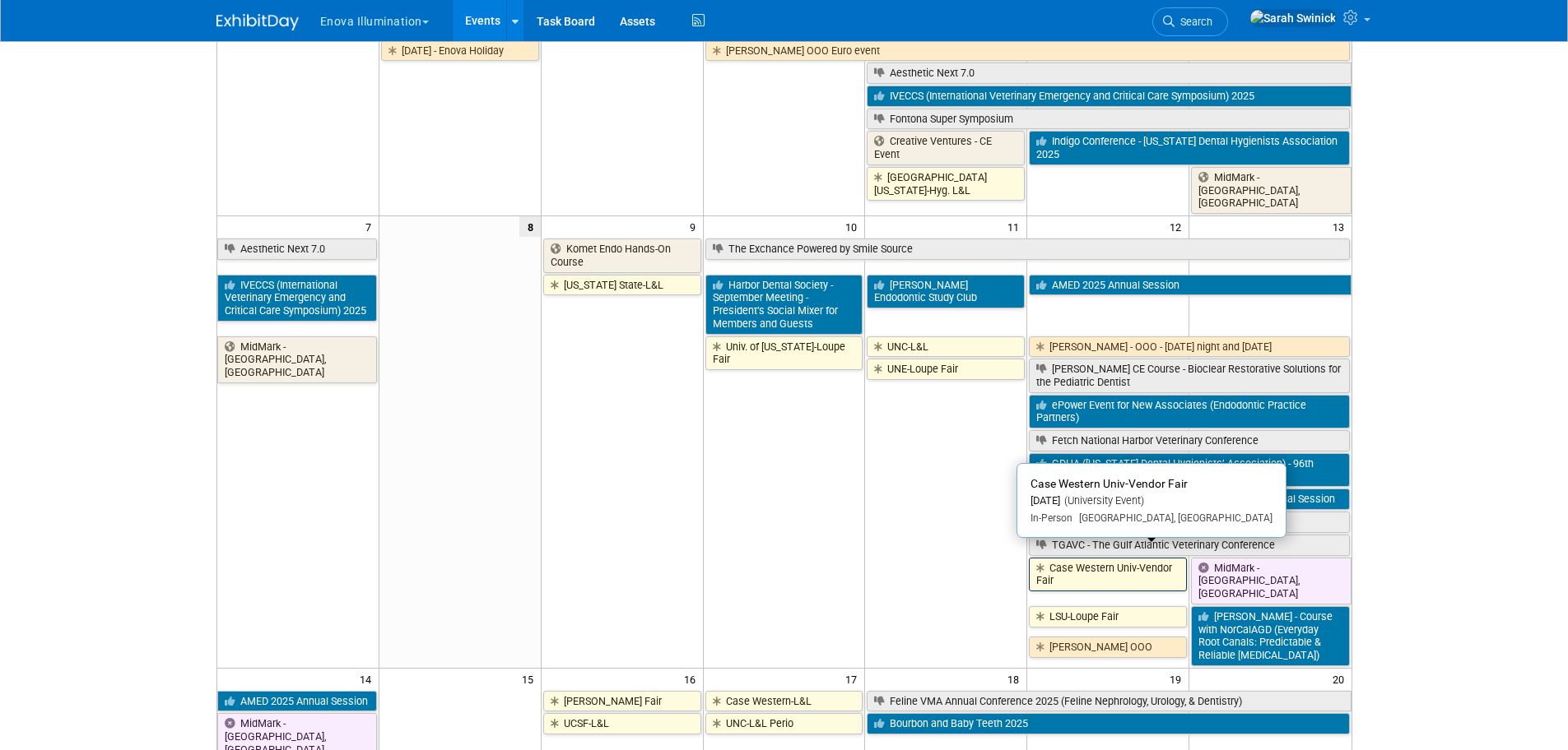
click at [1095, 558] on link "Case Western Univ-Vendor Fair" at bounding box center [1108, 575] width 158 height 34
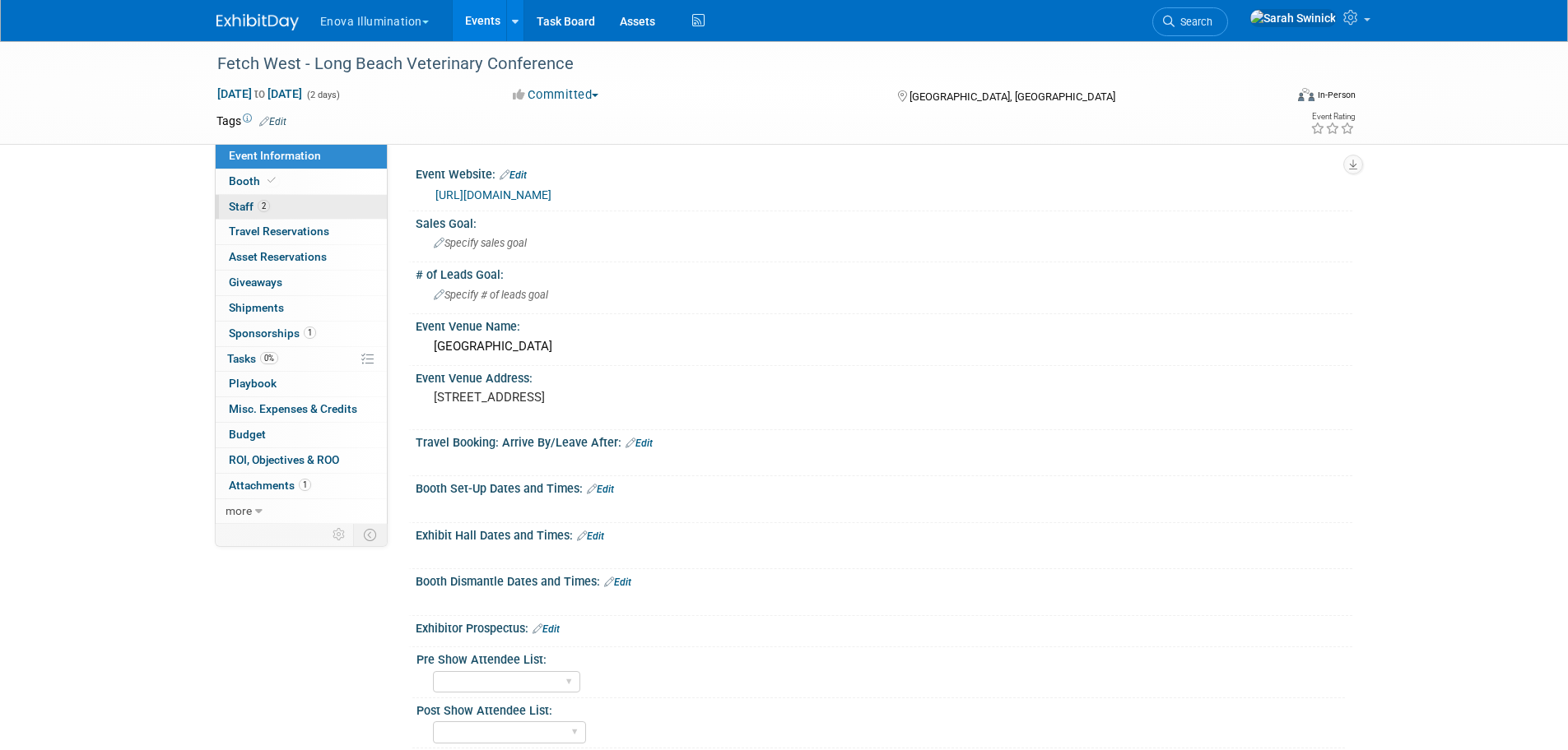
click at [361, 206] on link "2 Staff 2" at bounding box center [301, 207] width 171 height 24
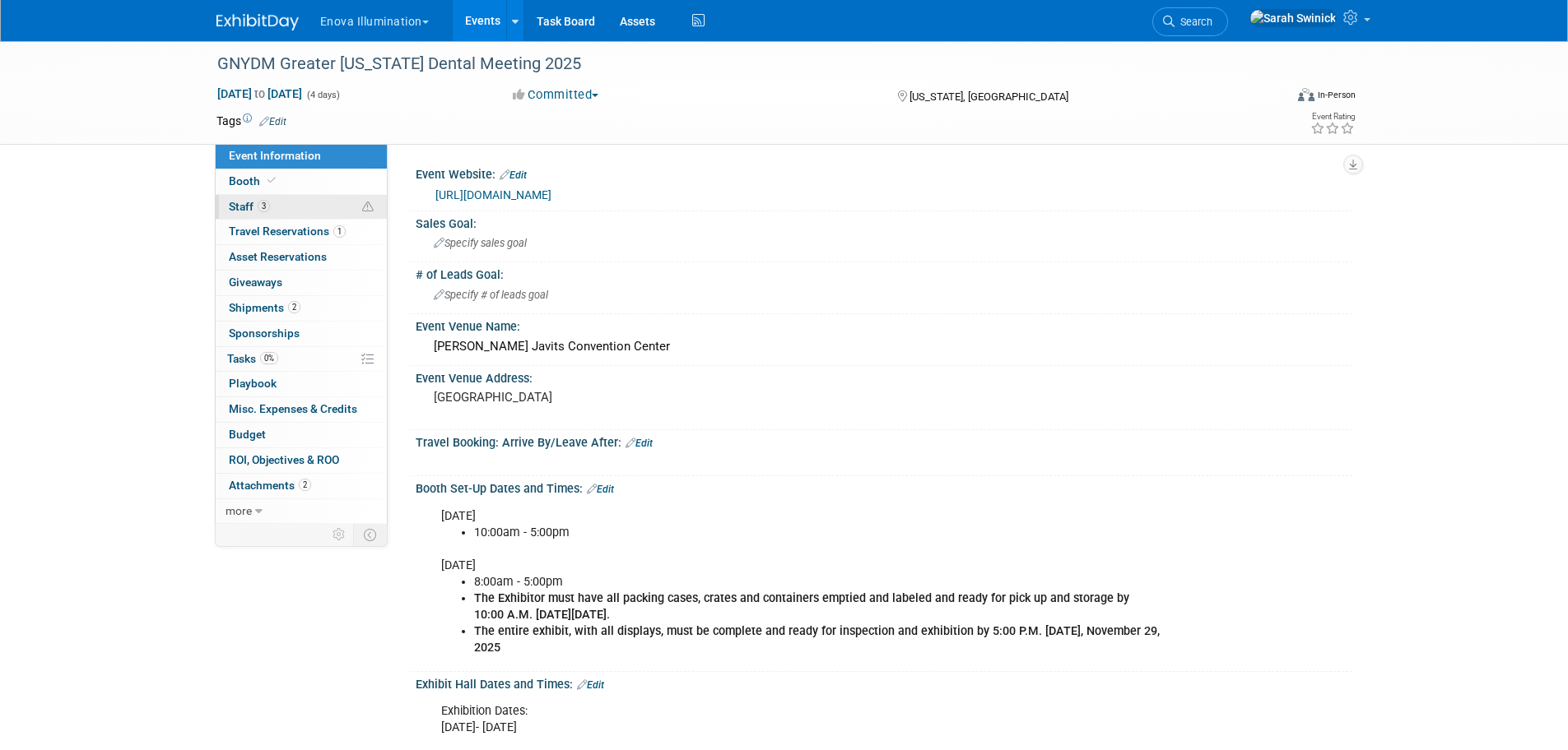
drag, startPoint x: 312, startPoint y: 208, endPoint x: 321, endPoint y: 204, distance: 9.8
click at [313, 208] on link "3 Staff 3" at bounding box center [301, 207] width 171 height 24
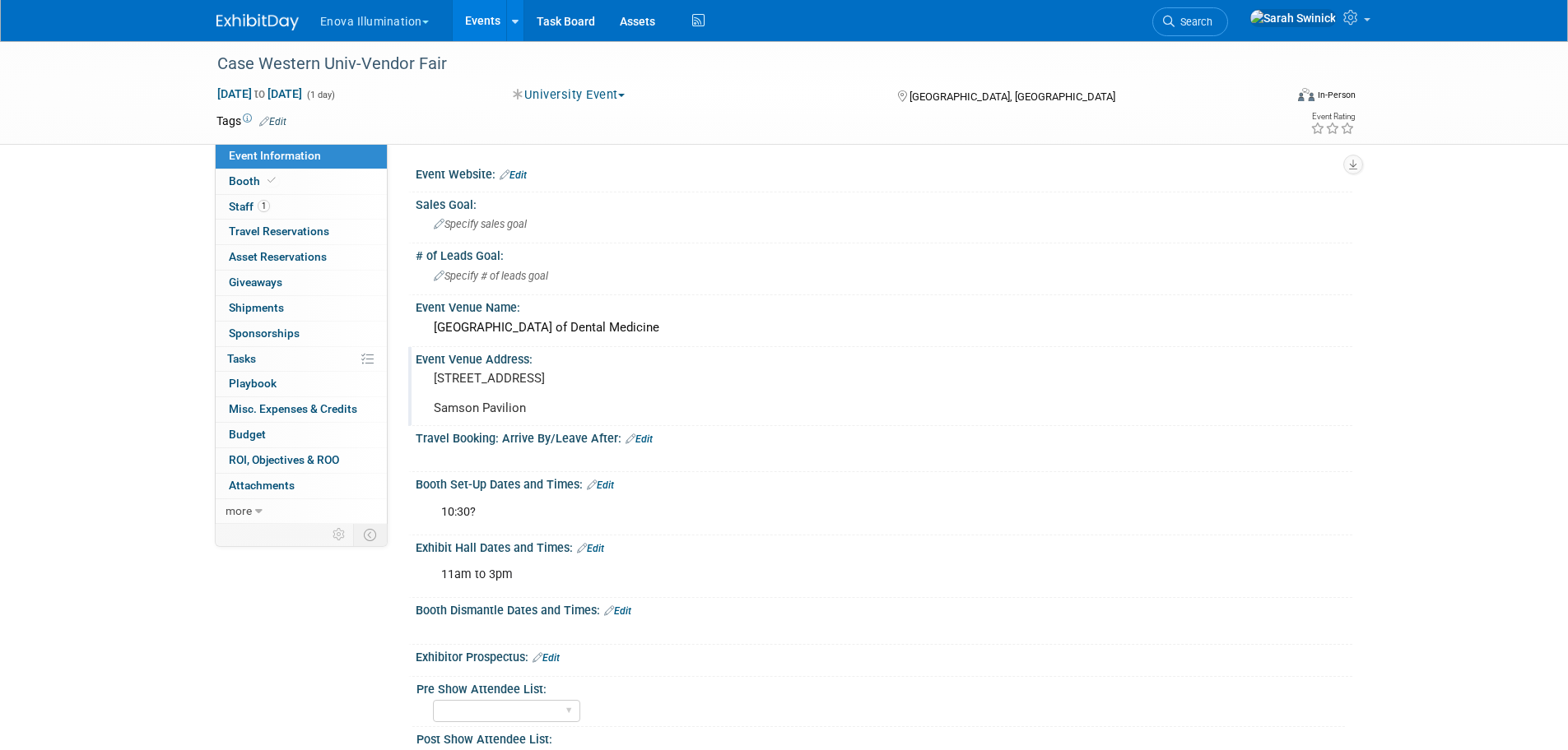
click at [561, 391] on pre "9501 Euclid Ave Cleveland, OH 44106 Samson Pavilion" at bounding box center [611, 393] width 354 height 45
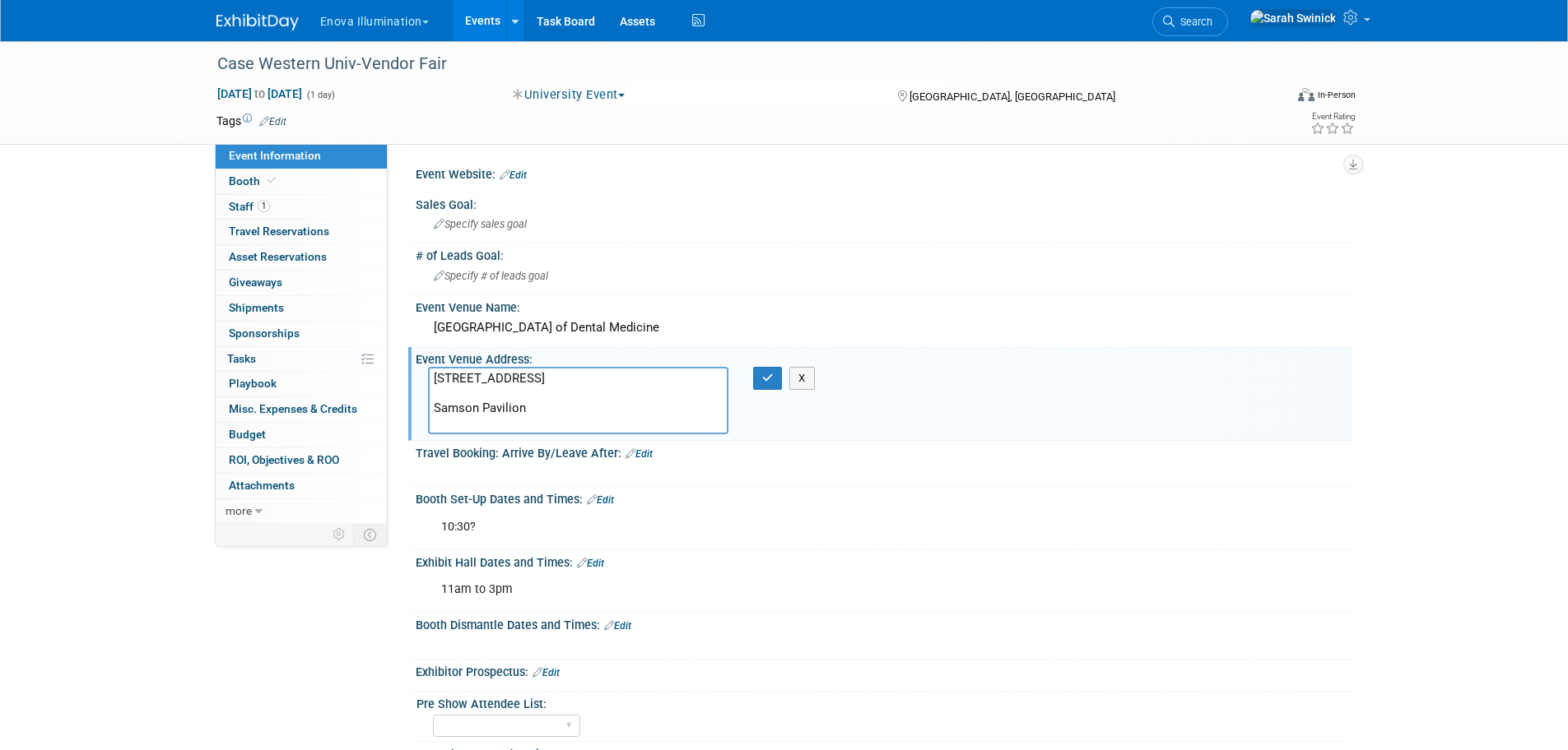
drag, startPoint x: 561, startPoint y: 391, endPoint x: 452, endPoint y: 376, distance: 110.0
click at [423, 353] on div "Event Venue Address: 9501 Euclid Ave Cleveland, OH 44106 Samson Pavilion 9501 E…" at bounding box center [880, 394] width 944 height 93
click at [724, 221] on div "Specify sales goal" at bounding box center [884, 224] width 912 height 25
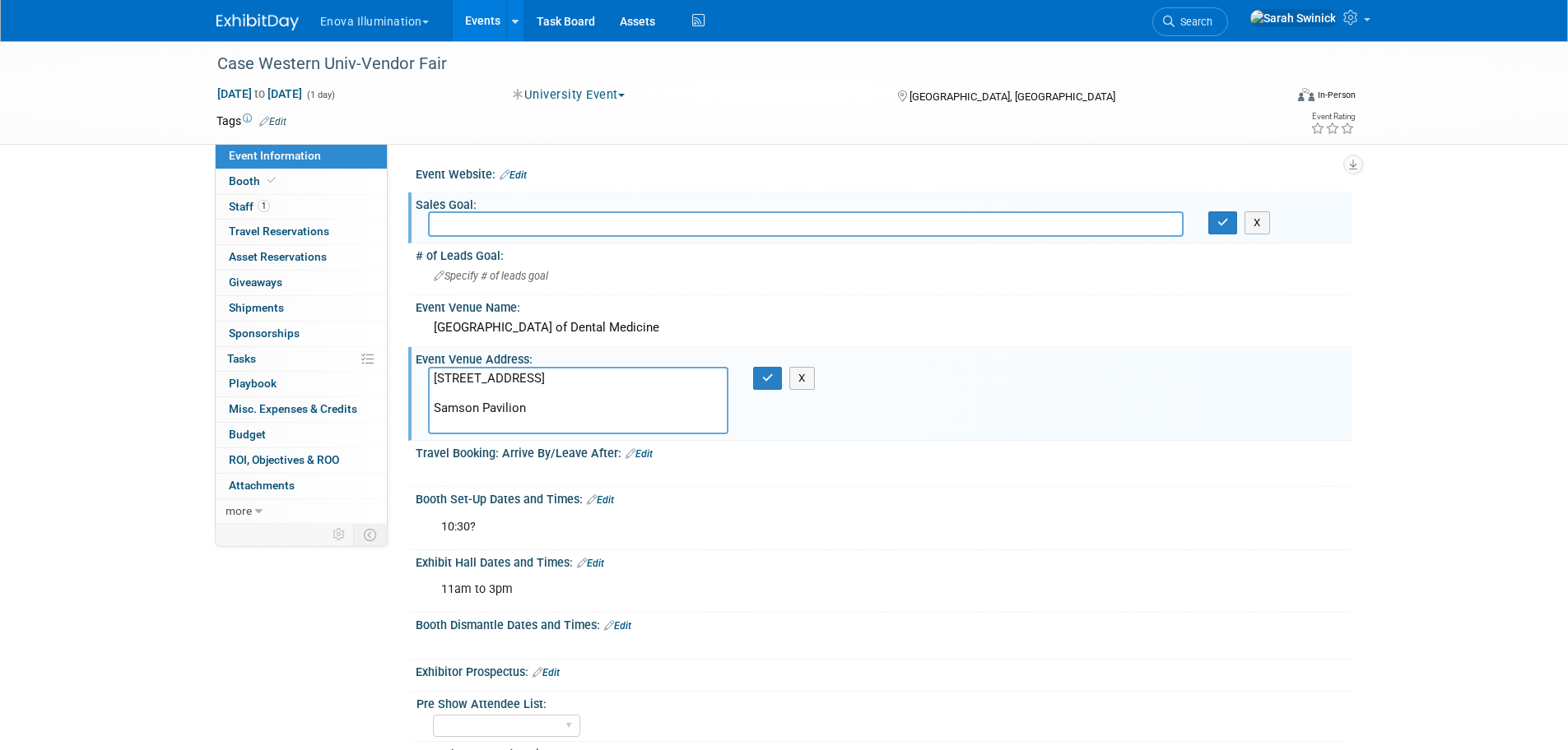
drag, startPoint x: 597, startPoint y: 401, endPoint x: 400, endPoint y: 370, distance: 199.4
click at [400, 370] on div "Event Website: Edit Sales Goal: X # of Leads Goal: Specify # of leads goal Even…" at bounding box center [870, 334] width 964 height 380
click at [62, 379] on div "Case Western Univ-Vendor Fair Sep 12, 2025 to Sep 12, 2025 (1 day) Sep 12, 2025…" at bounding box center [784, 498] width 1568 height 914
click at [277, 18] on img at bounding box center [258, 22] width 82 height 17
